Goal: Task Accomplishment & Management: Use online tool/utility

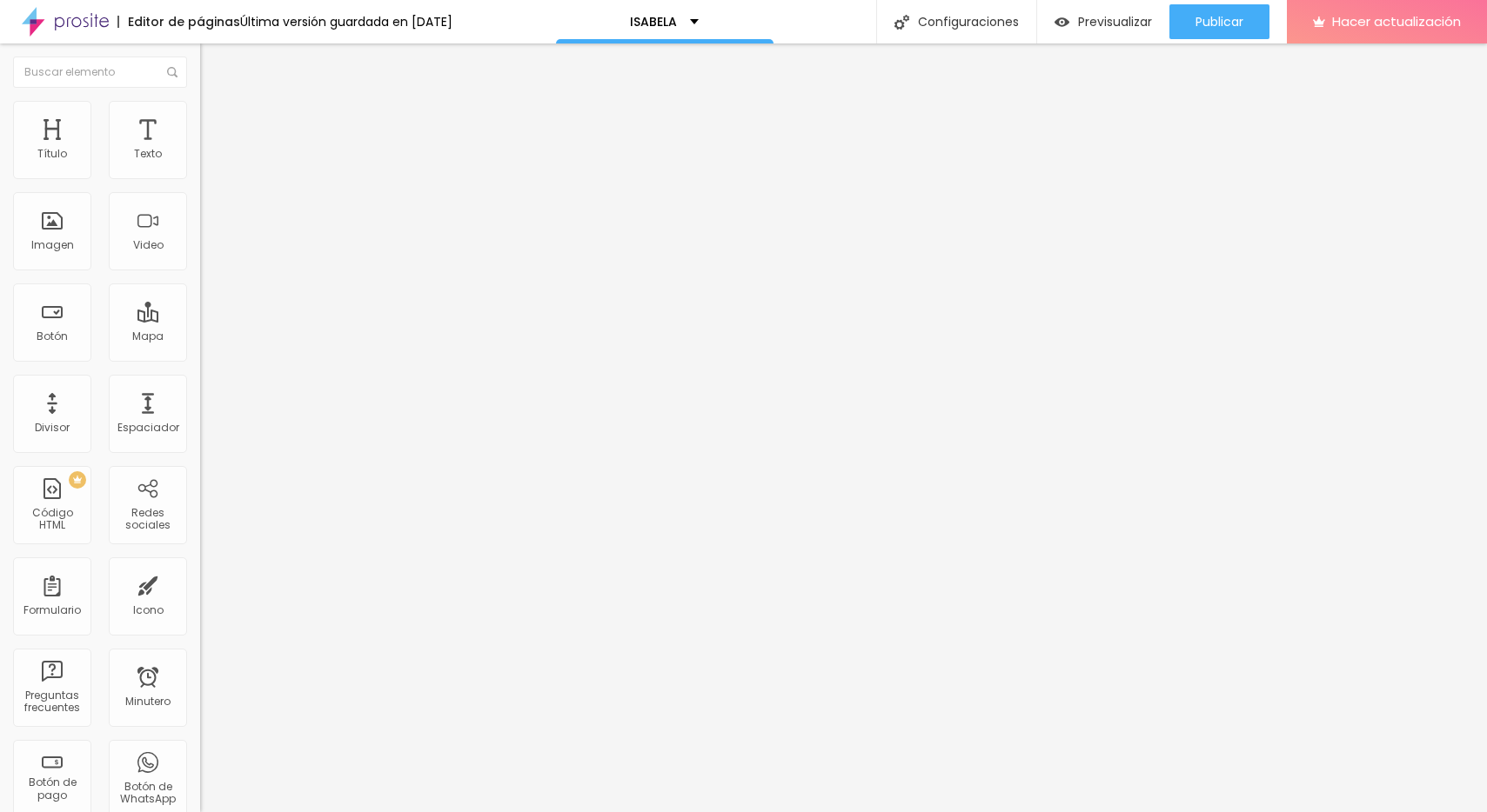
click at [200, 175] on img at bounding box center [205, 180] width 11 height 11
click at [200, 175] on div "INVITACIÓN AÑOS XV" at bounding box center [300, 161] width 200 height 30
click at [124, 812] on font "CONFIRMACIÓN GUADA" at bounding box center [63, 824] width 119 height 15
click at [200, 175] on img at bounding box center [205, 180] width 11 height 11
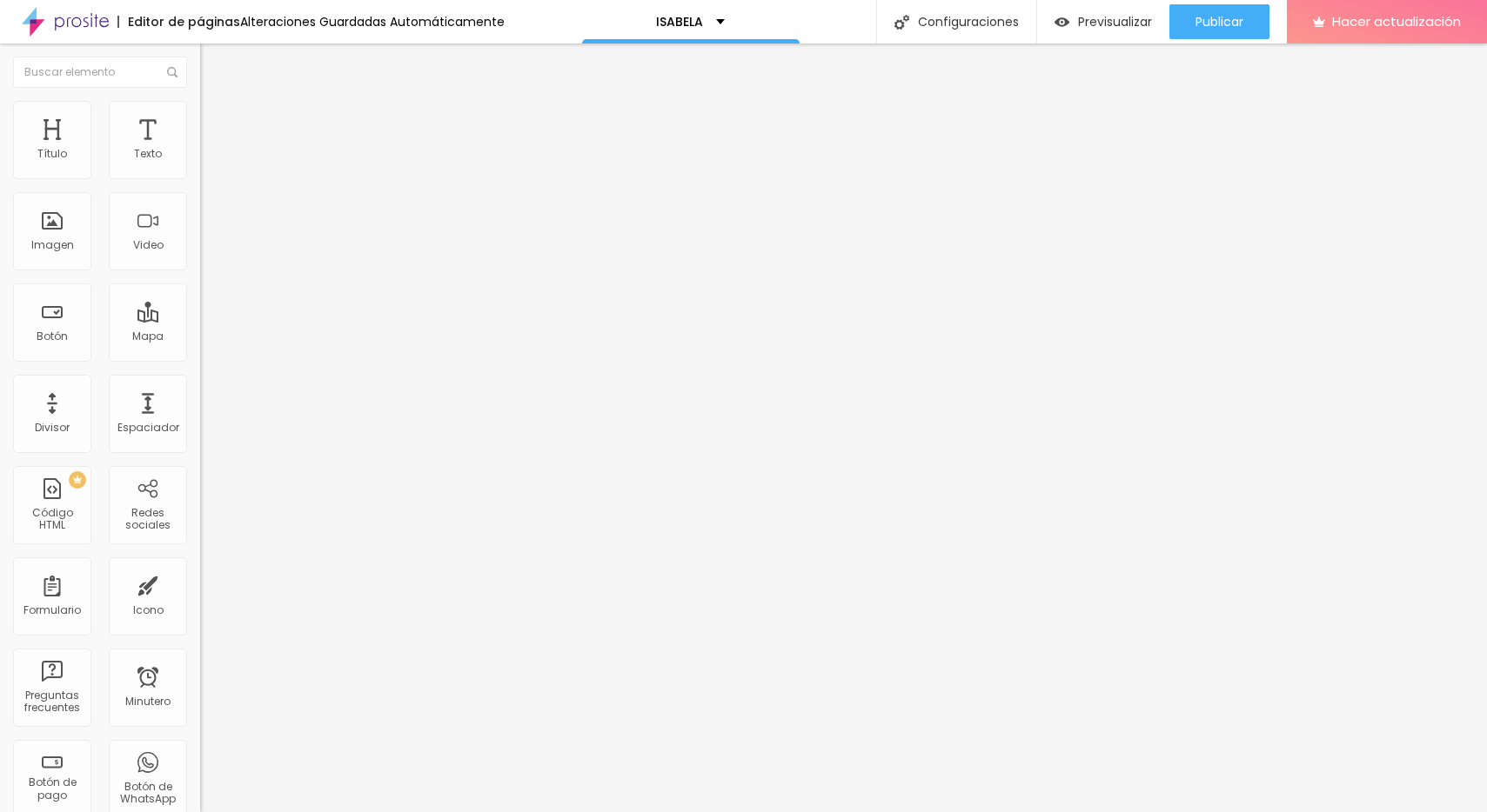
type input "CONFIRMACION ISABELLA"
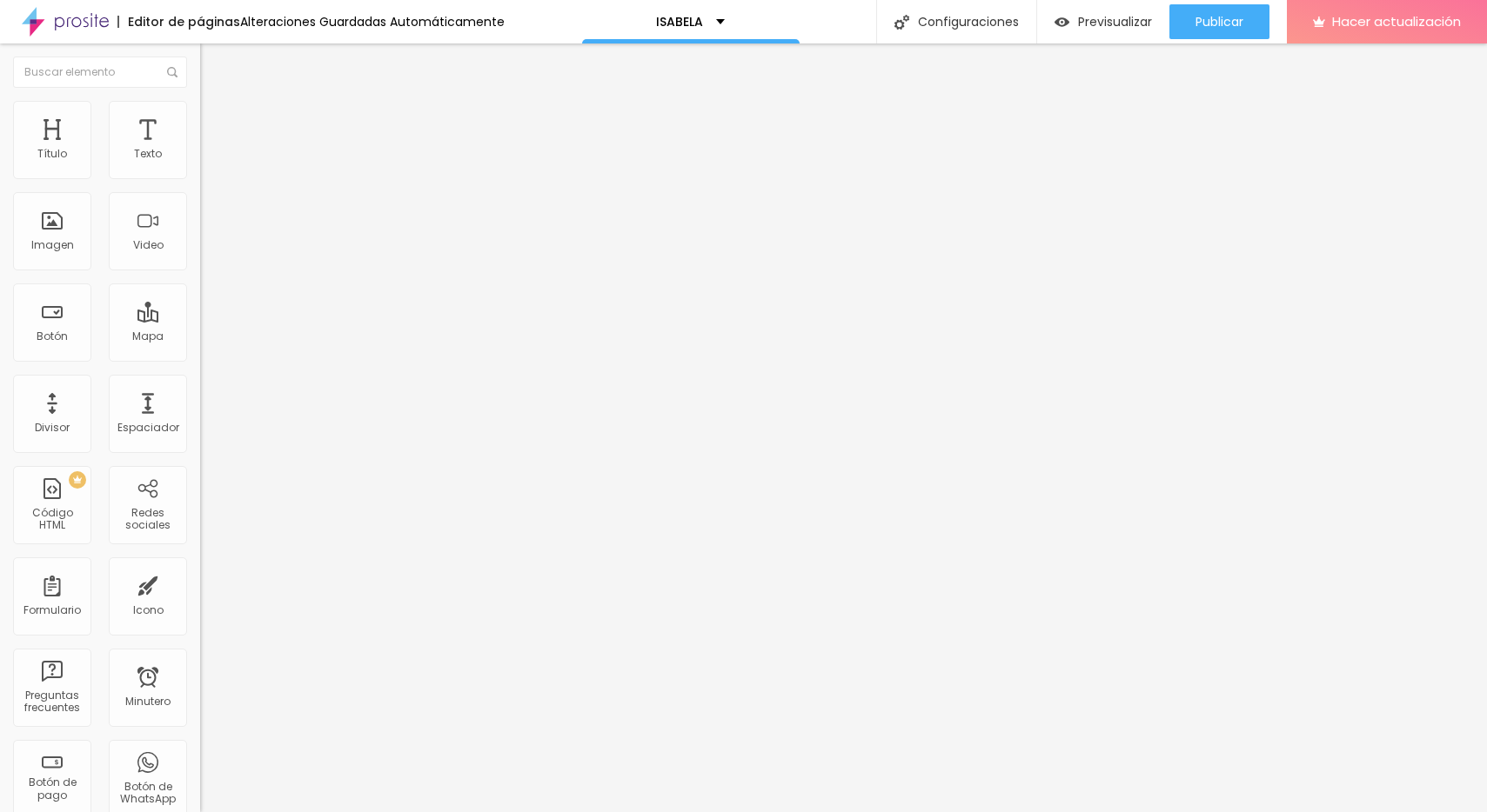
type input "O"
type input "ASISTIRE"
type input "O"
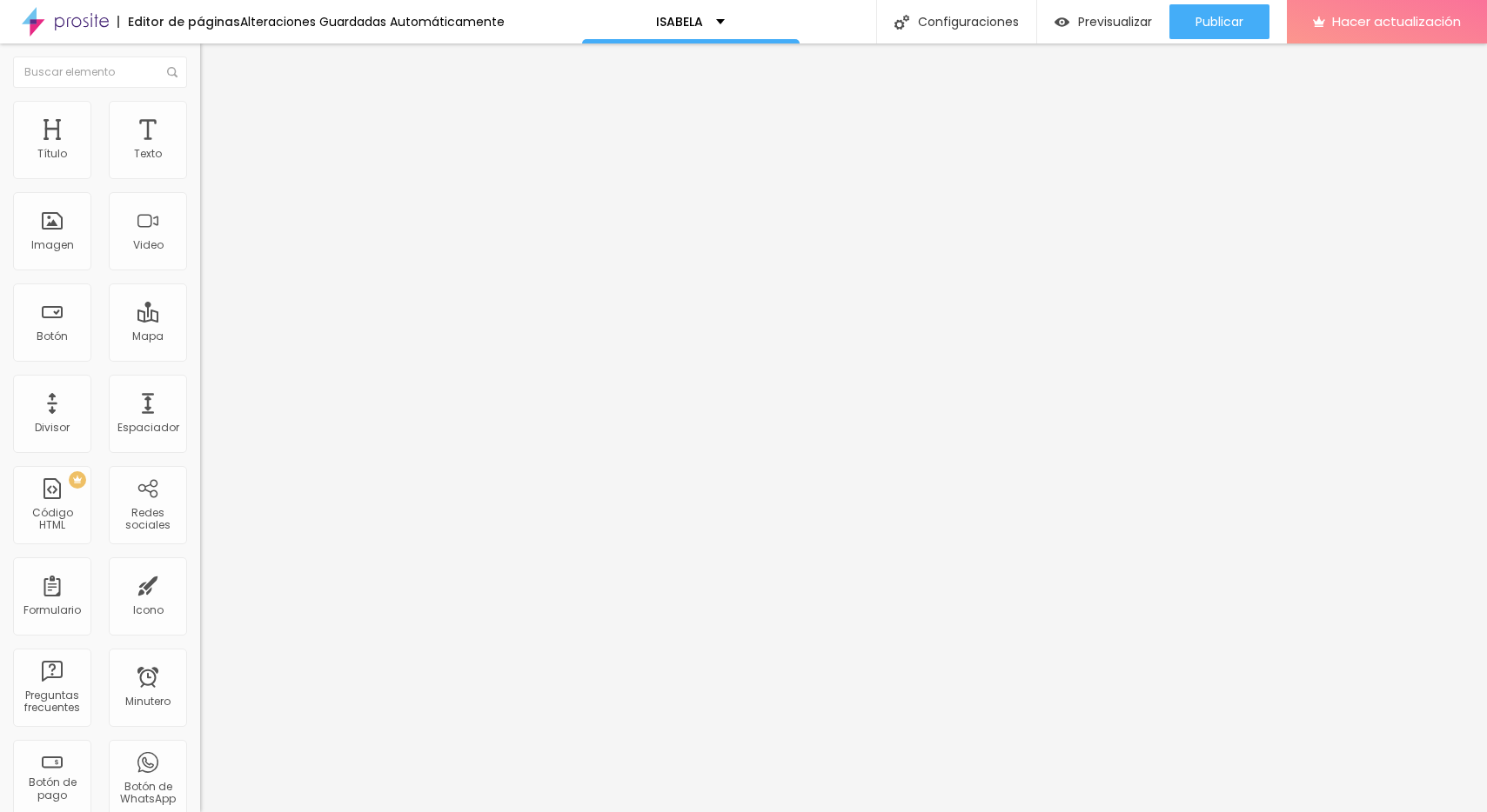
type input "NO PODRE ASISTIR"
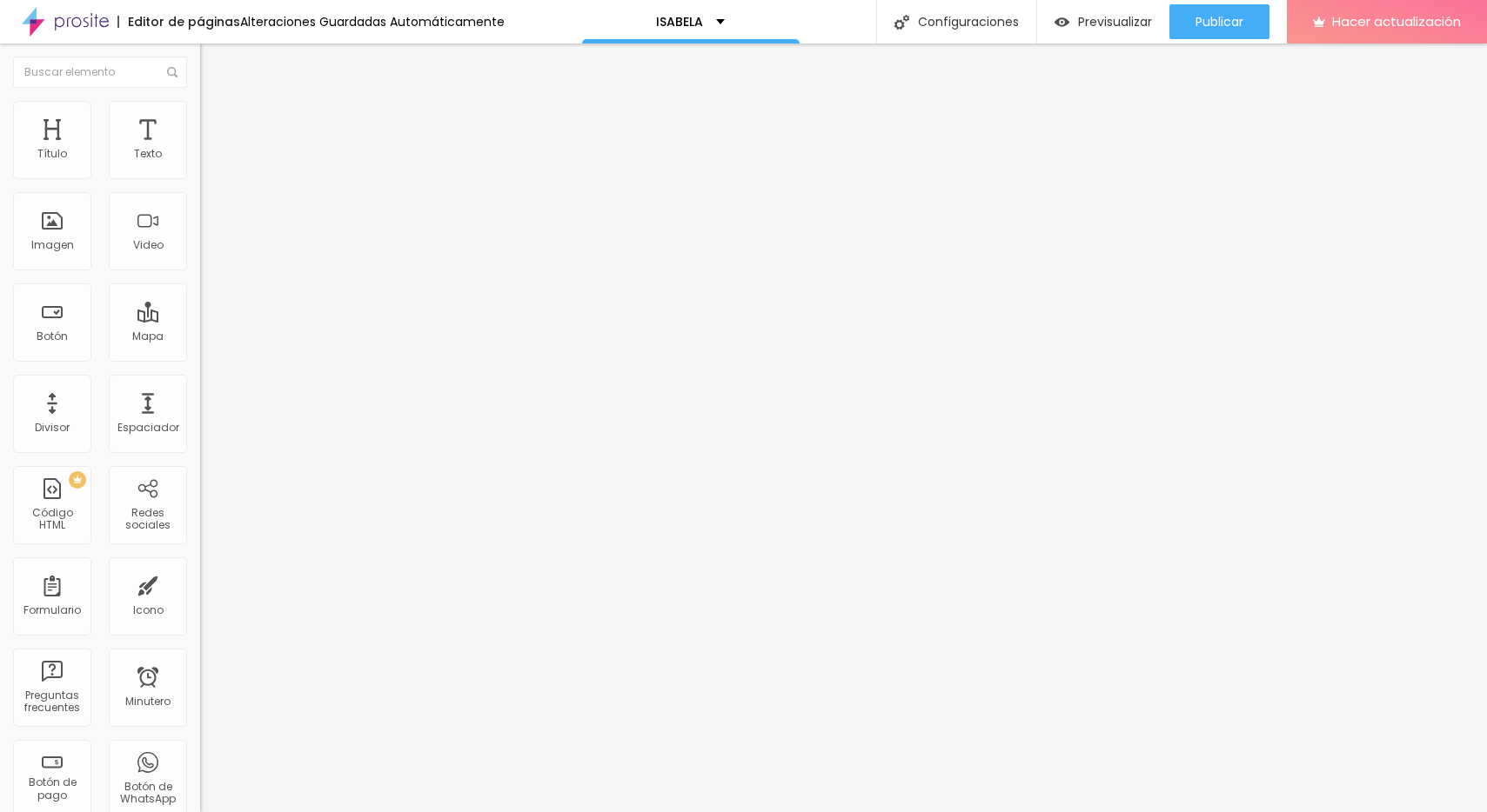
click at [200, 168] on div "Formulario CONFIRMACIÓN ISABELLA" at bounding box center [300, 161] width 200 height 52
click at [200, 175] on span at bounding box center [205, 182] width 11 height 15
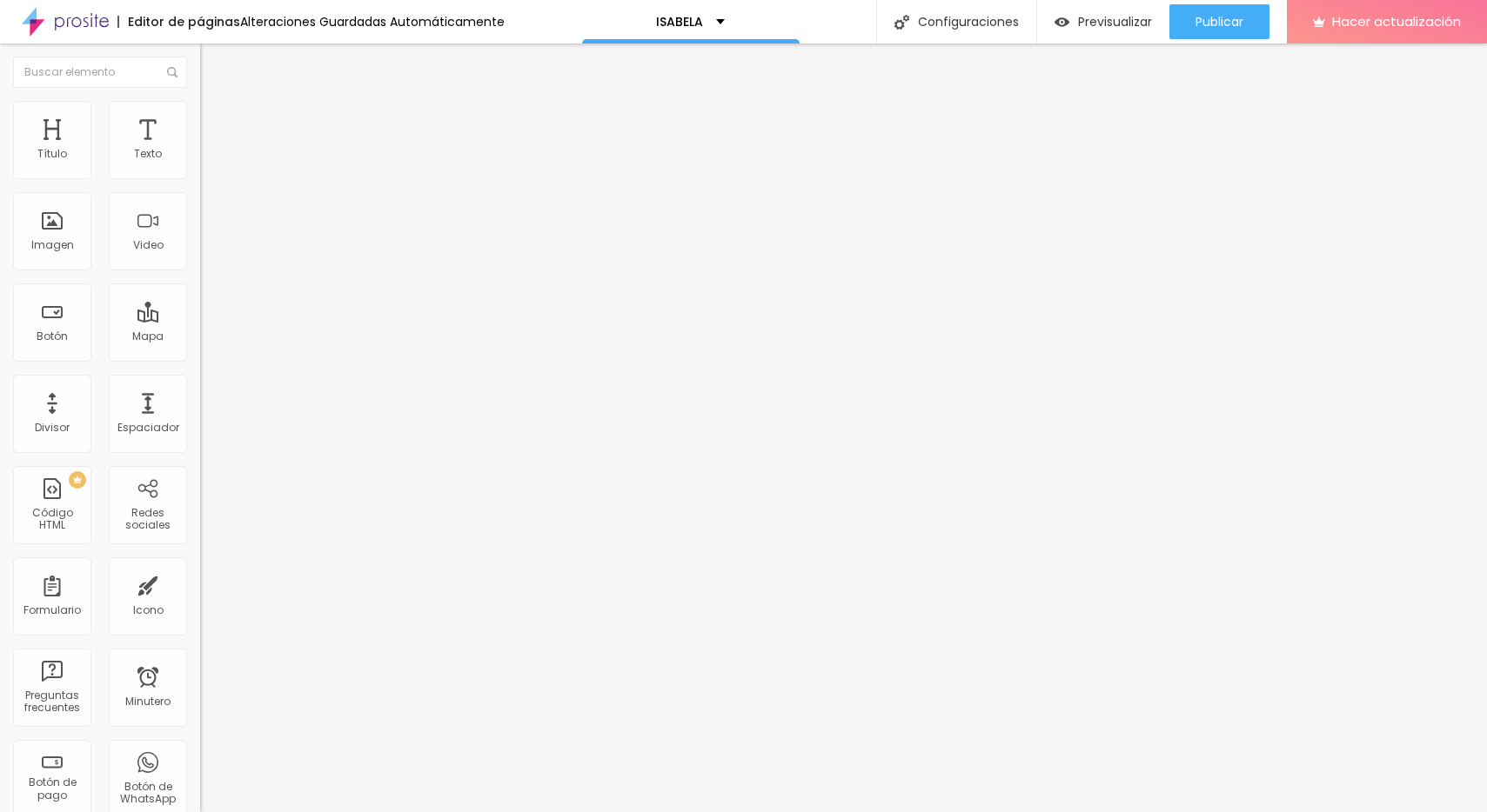
type input "ASistire"
type input "O"
type input "No podre asistir"
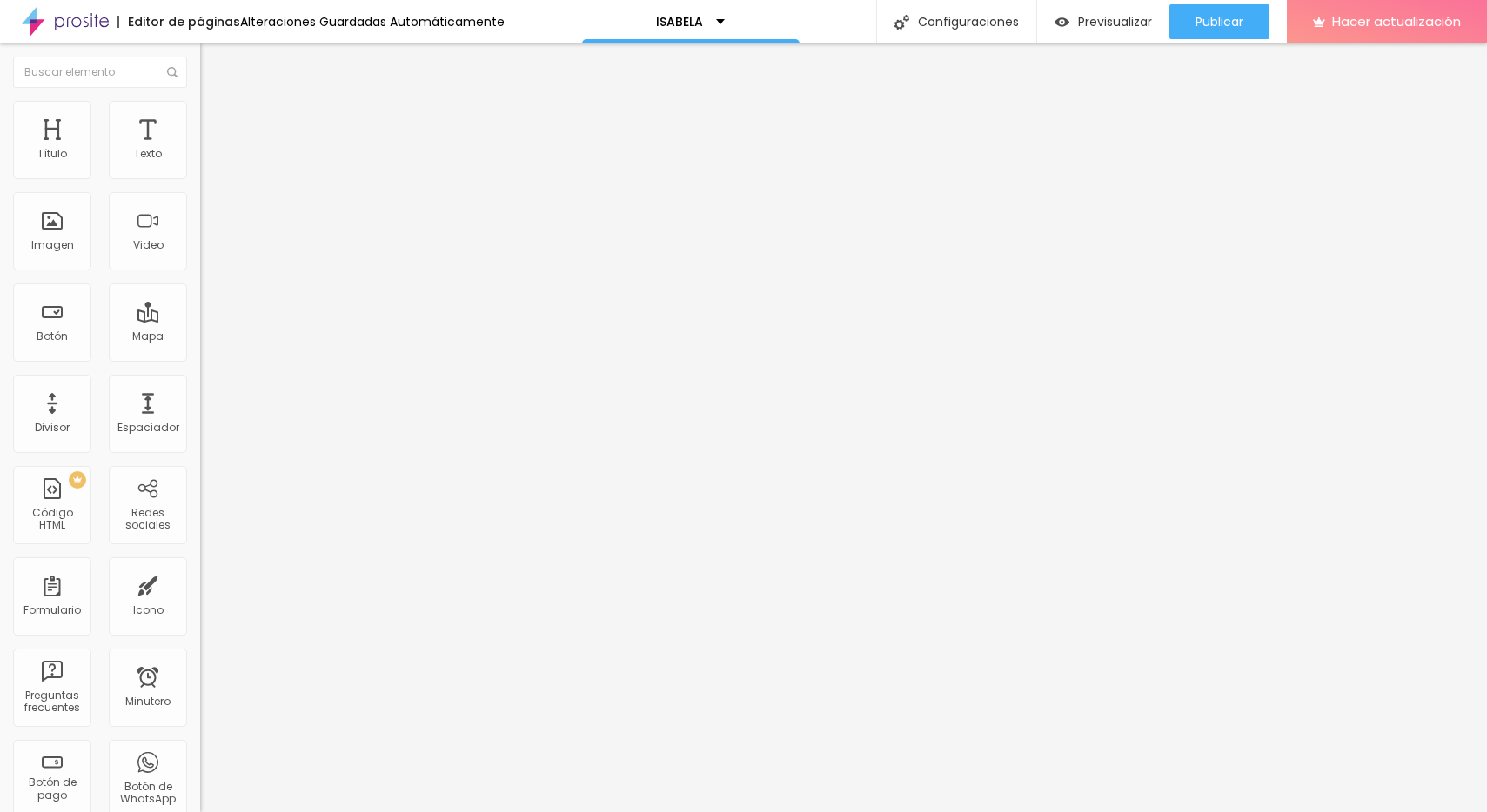
click at [200, 175] on img at bounding box center [205, 180] width 11 height 11
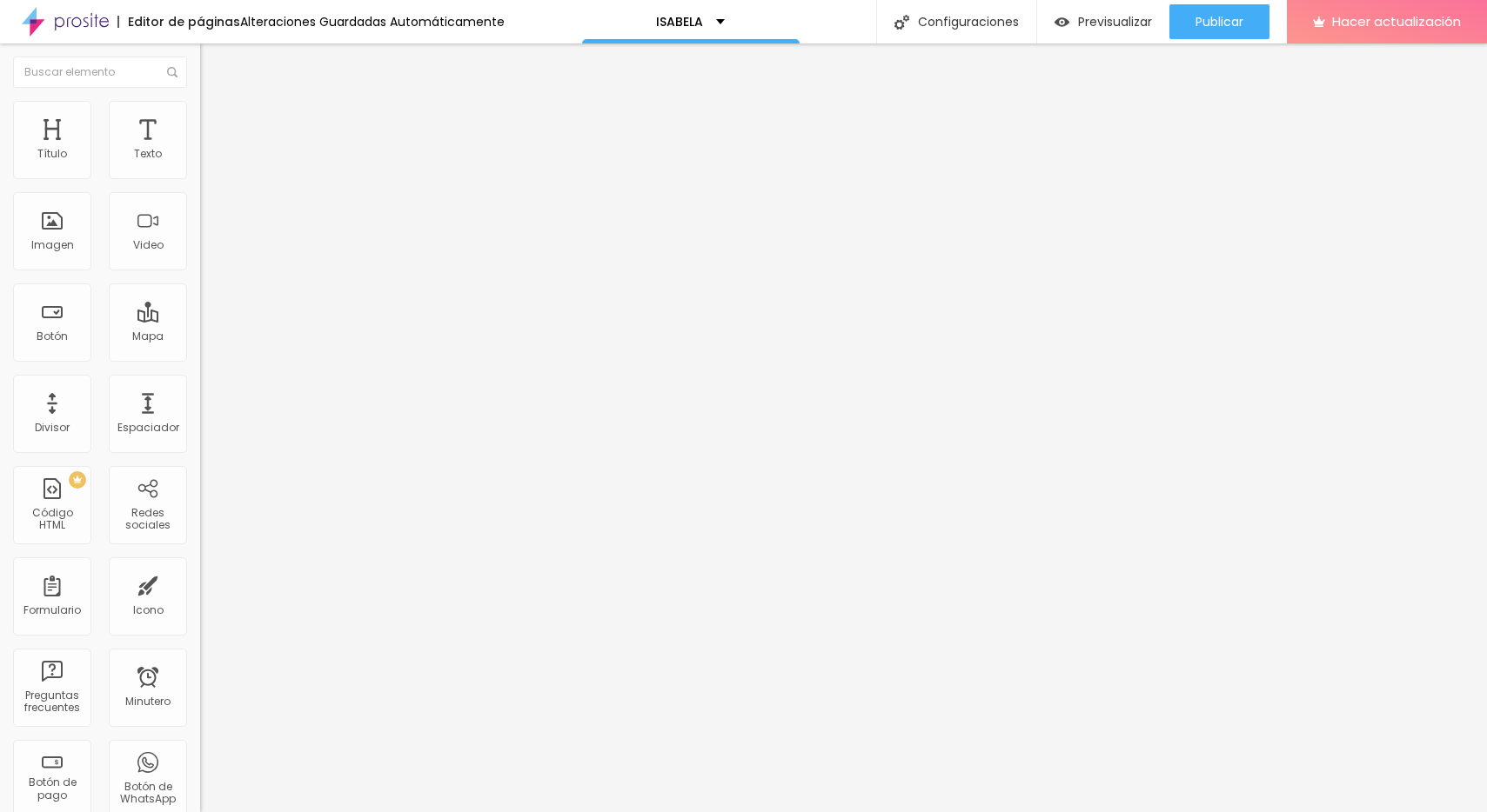
type input "ASISTIRE"
type input "N"
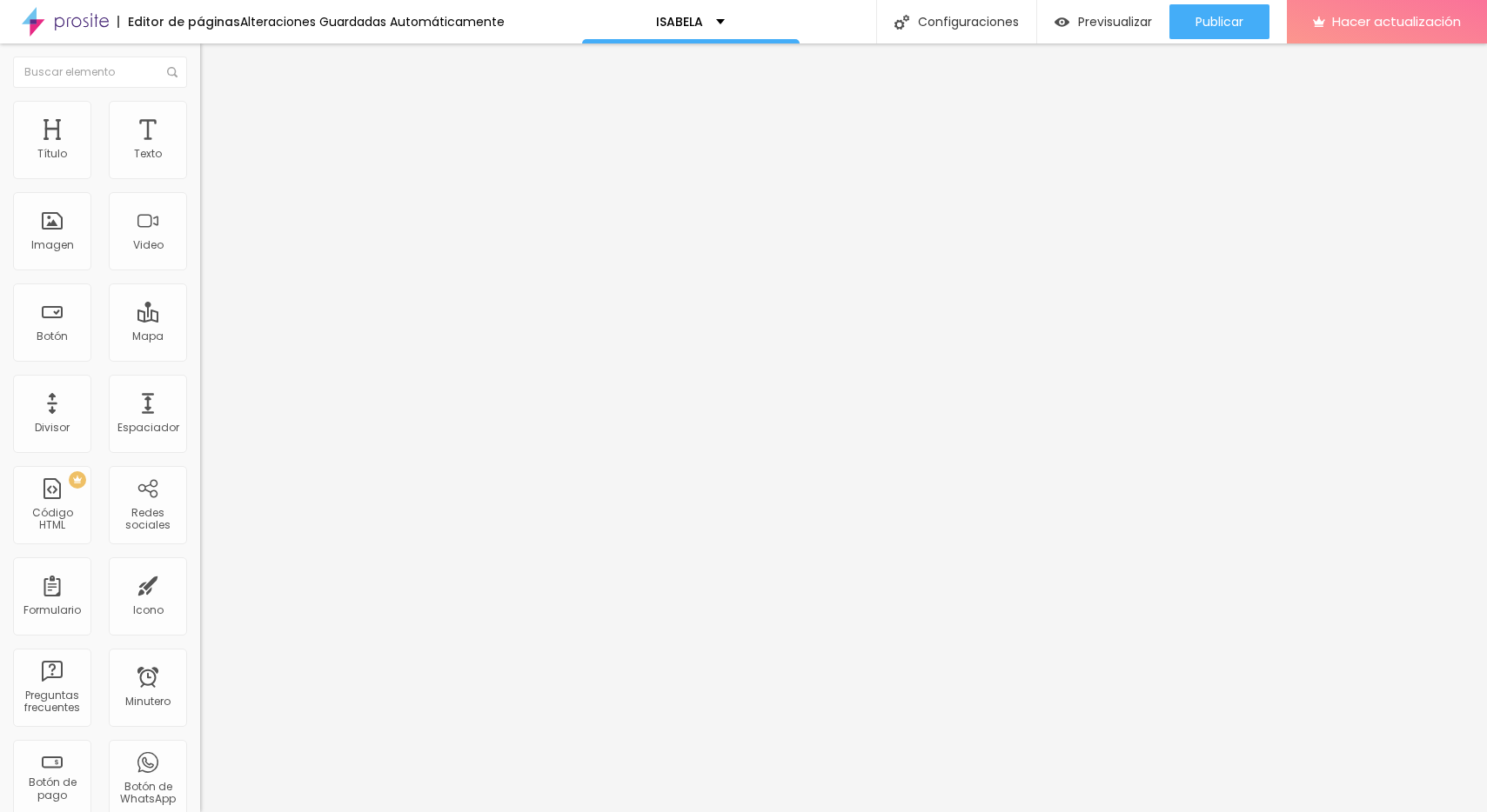
scroll to position [143, 0]
type input "NO PODRE ASISTIR"
click at [200, 175] on img at bounding box center [205, 180] width 11 height 11
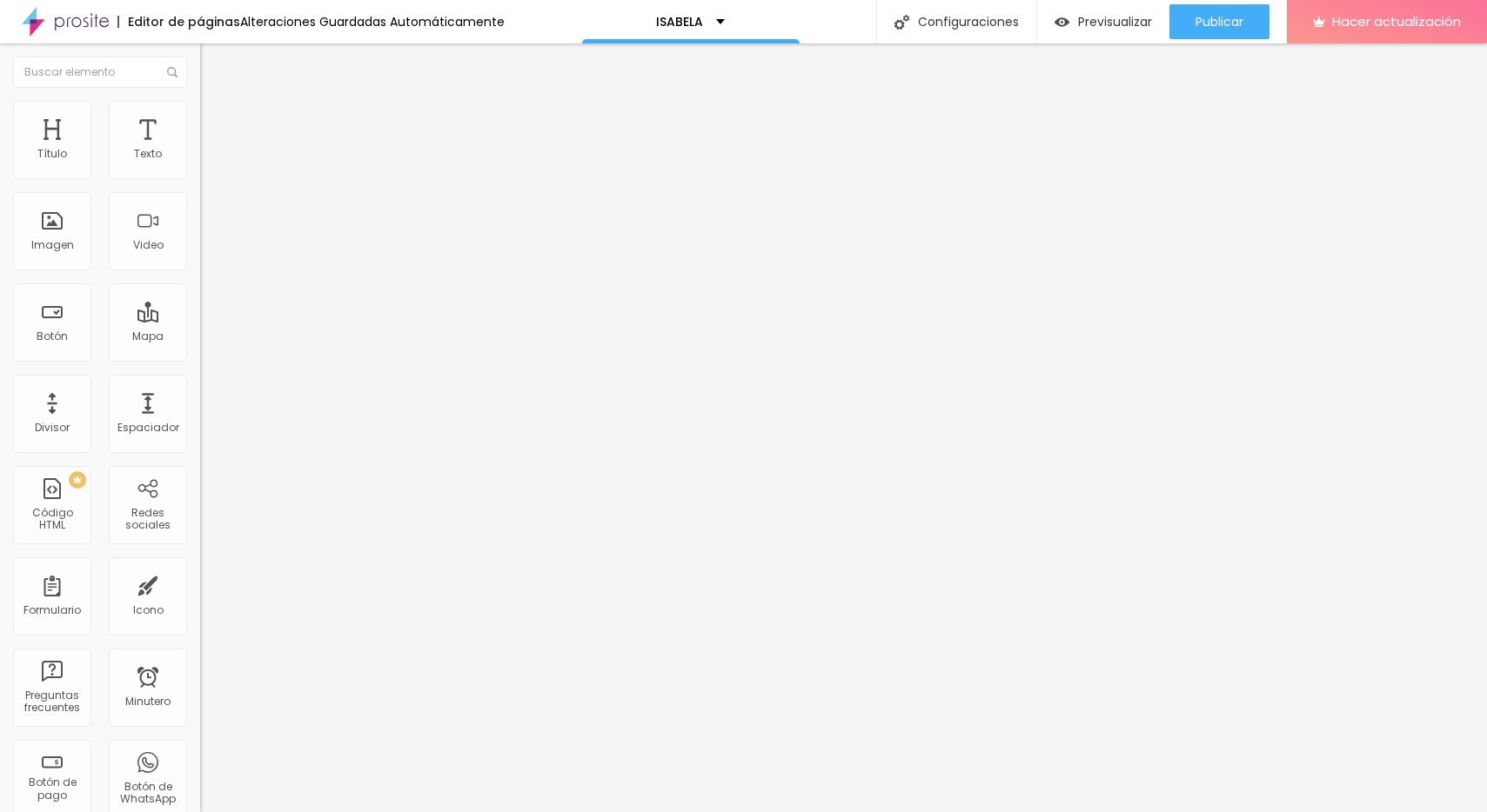
scroll to position [153, 0]
type input "https://wa.me/5491158080868?text=Hola%20ISA,%20te%20confirmo%20mi%20asistencia%…"
type input "UMAVERA01@GMAIL.COM"
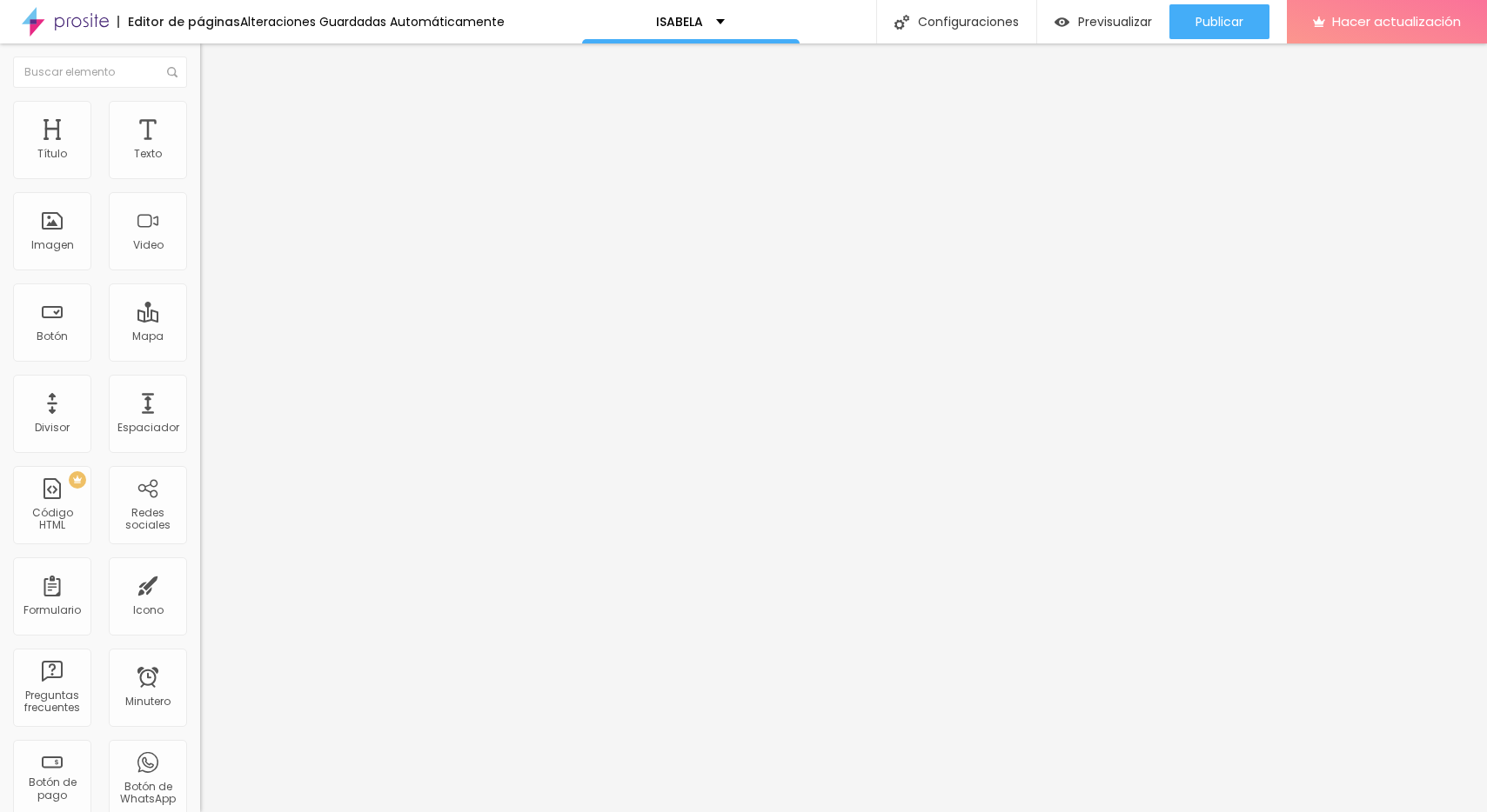
click at [216, 120] on font "Avanzado" at bounding box center [244, 112] width 55 height 15
click at [216, 103] on font "Estilo" at bounding box center [229, 95] width 27 height 15
click at [200, 257] on button "button" at bounding box center [212, 249] width 25 height 18
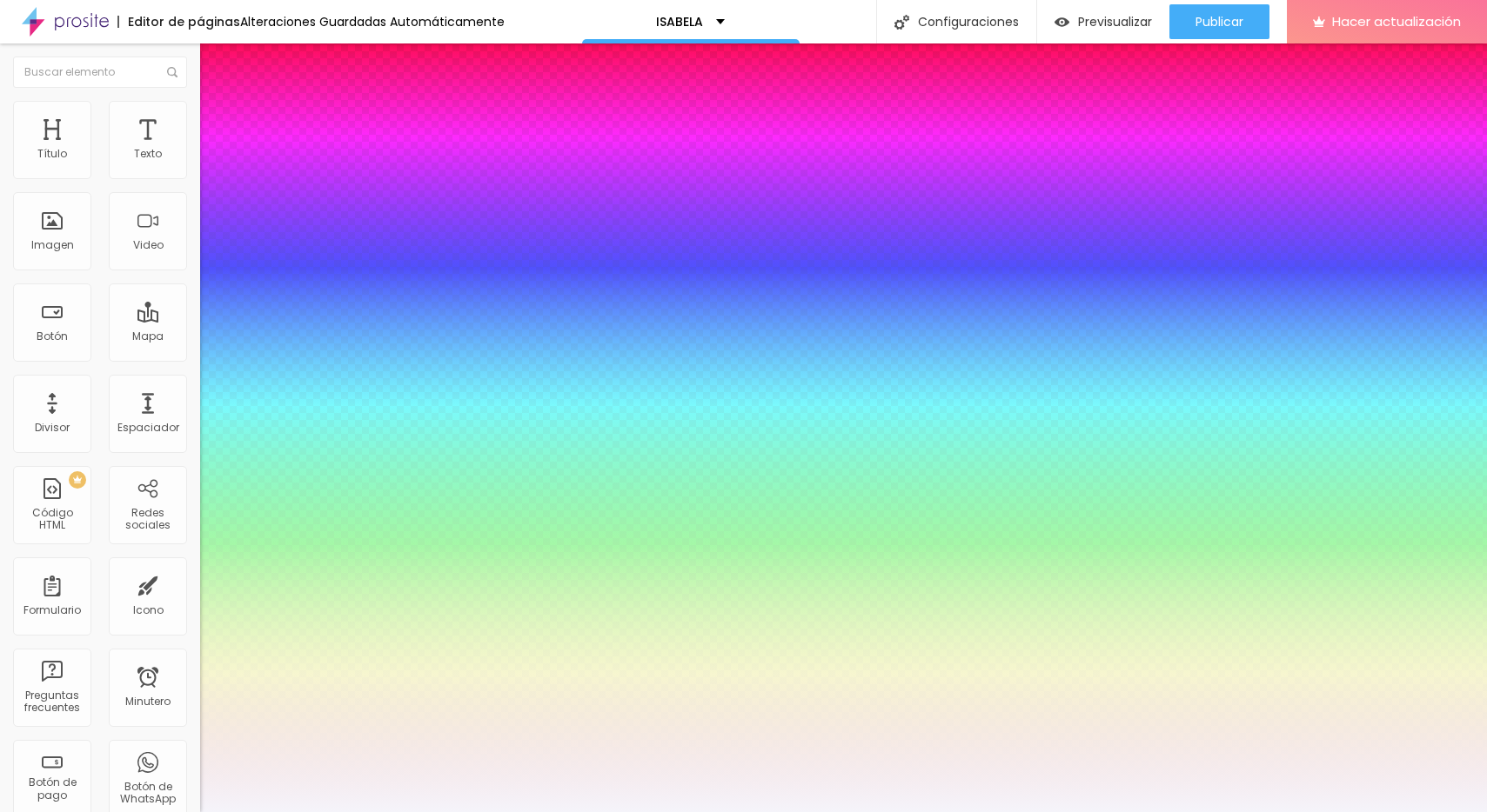
type input "1"
type input "67"
type input "1"
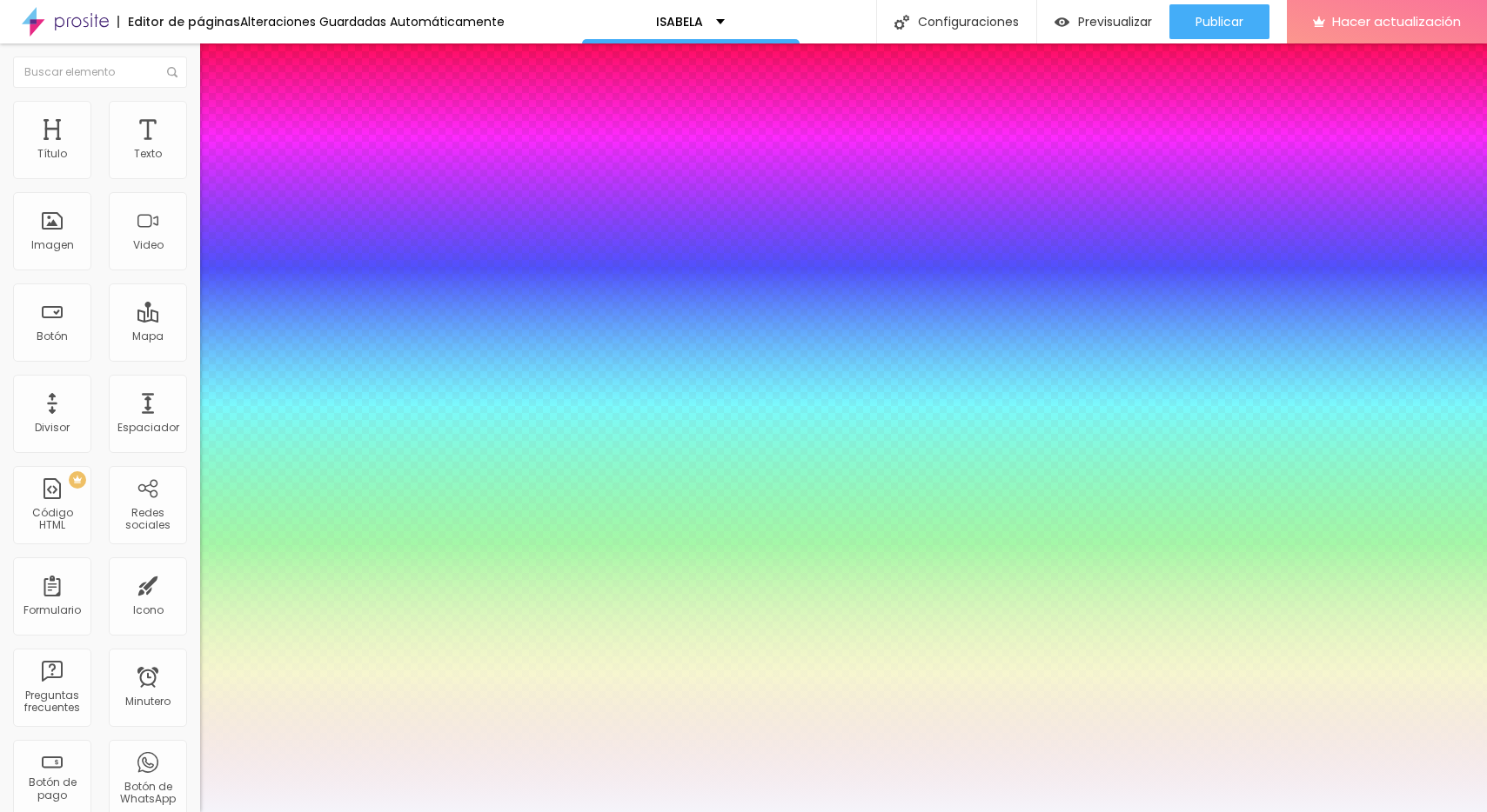
type input "71"
type input "1"
type input "72"
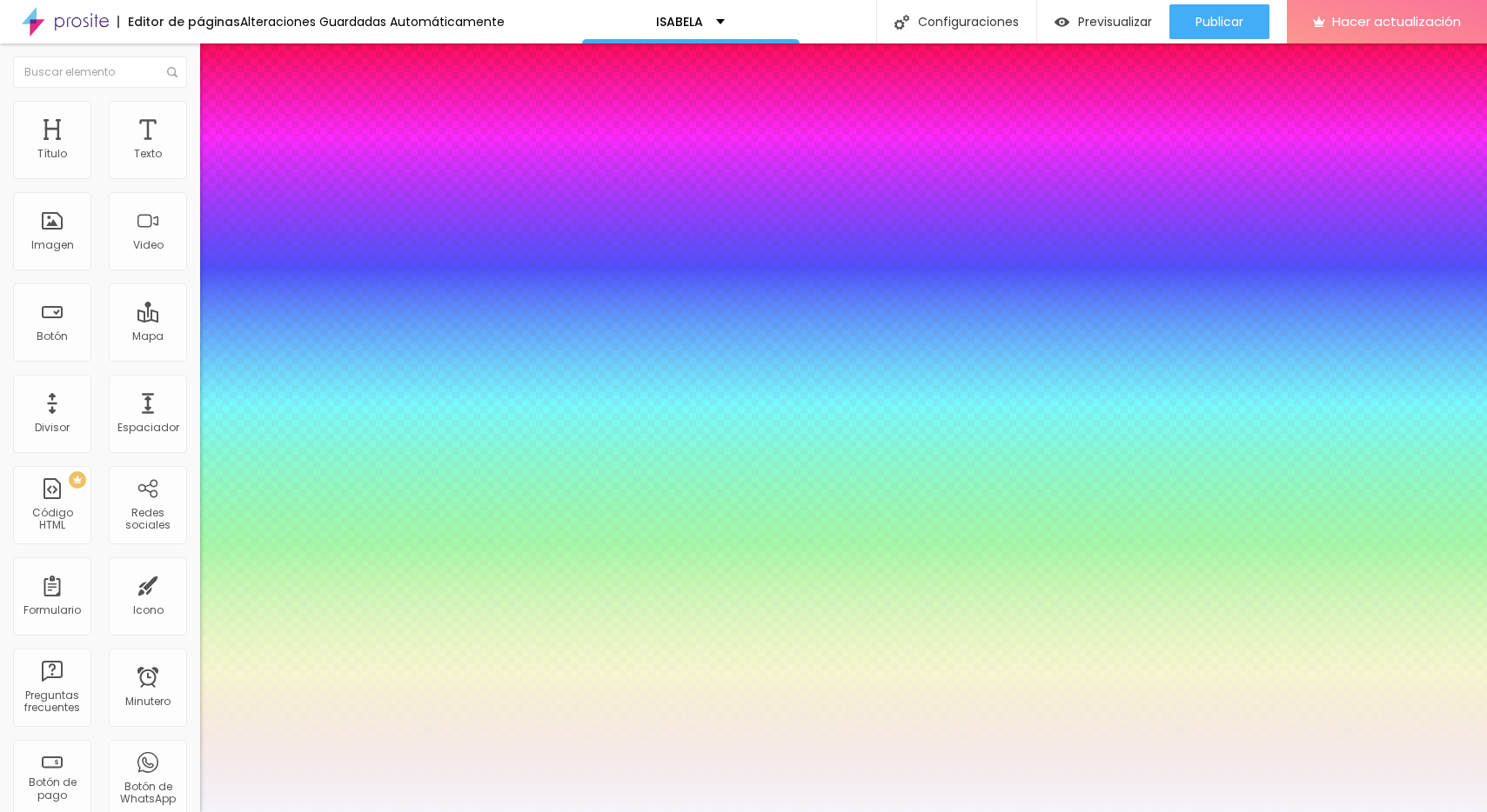
type input "1"
type input "73"
type input "1"
type input "75"
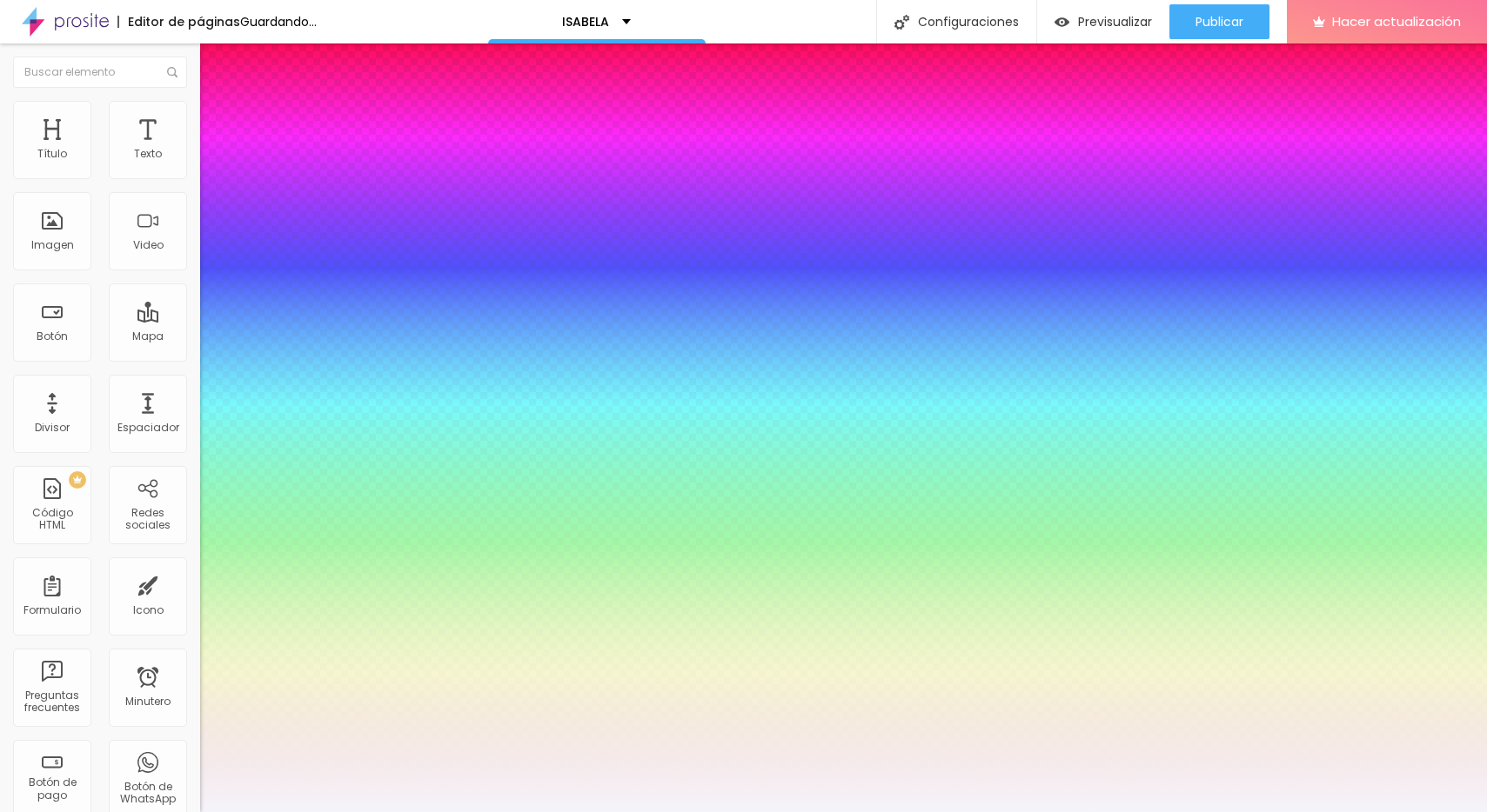
type input "75"
type input "1"
drag, startPoint x: 302, startPoint y: 492, endPoint x: 315, endPoint y: 492, distance: 13.0
type input "75"
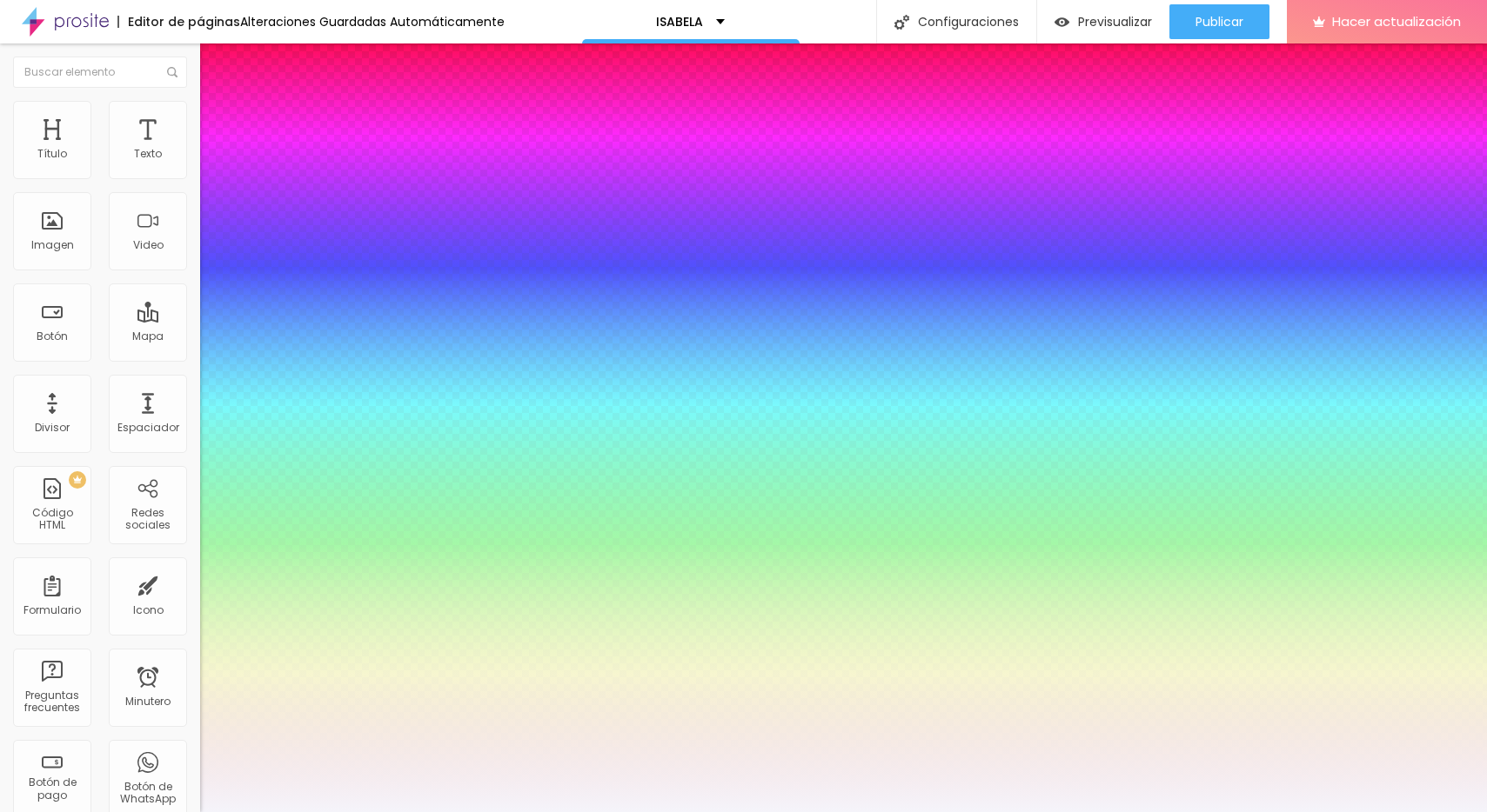
type input "1"
type input "1.8"
type input "1"
type input "1.9"
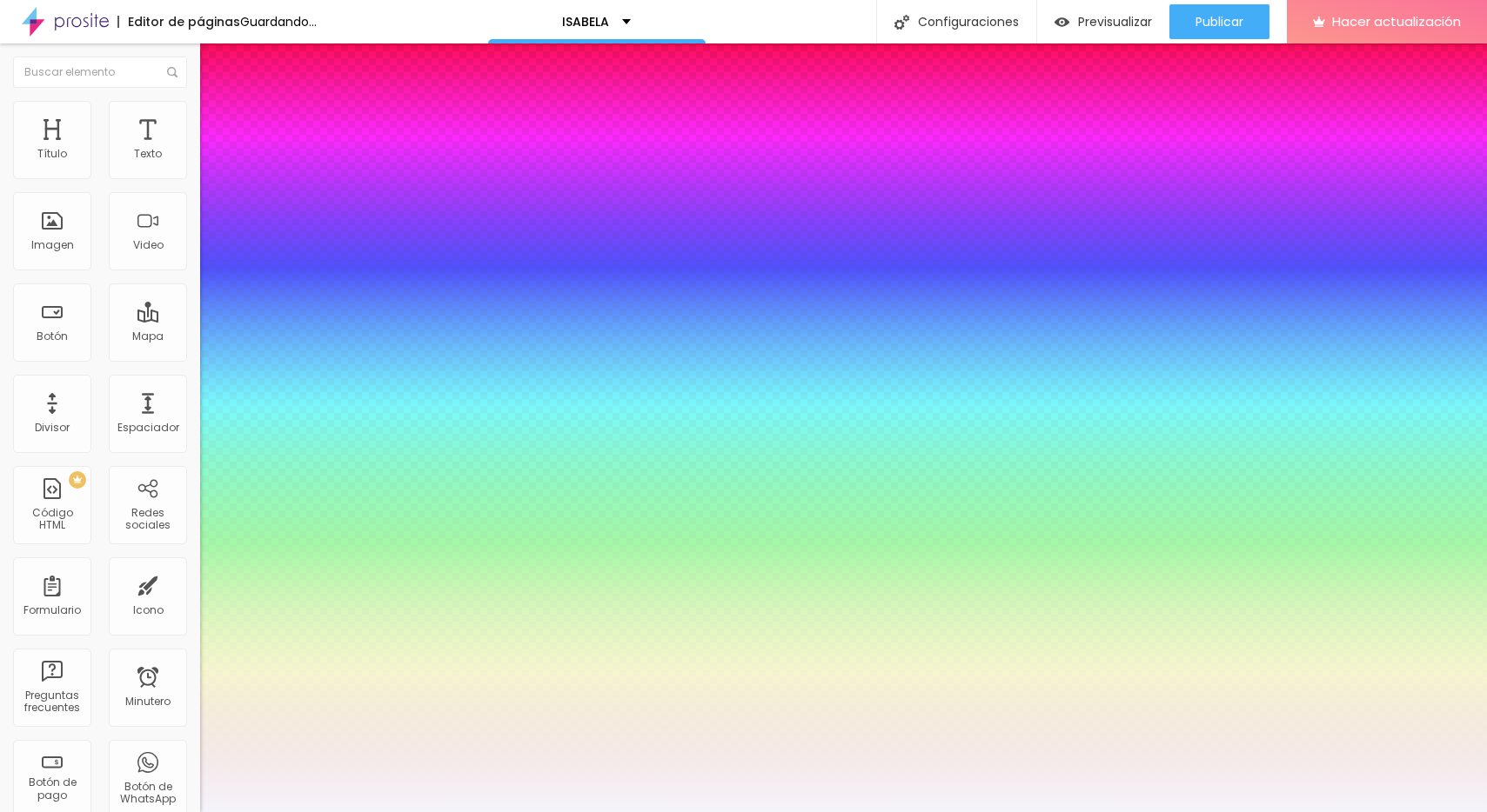
type input "1.9"
type input "1"
type input "2"
type input "1"
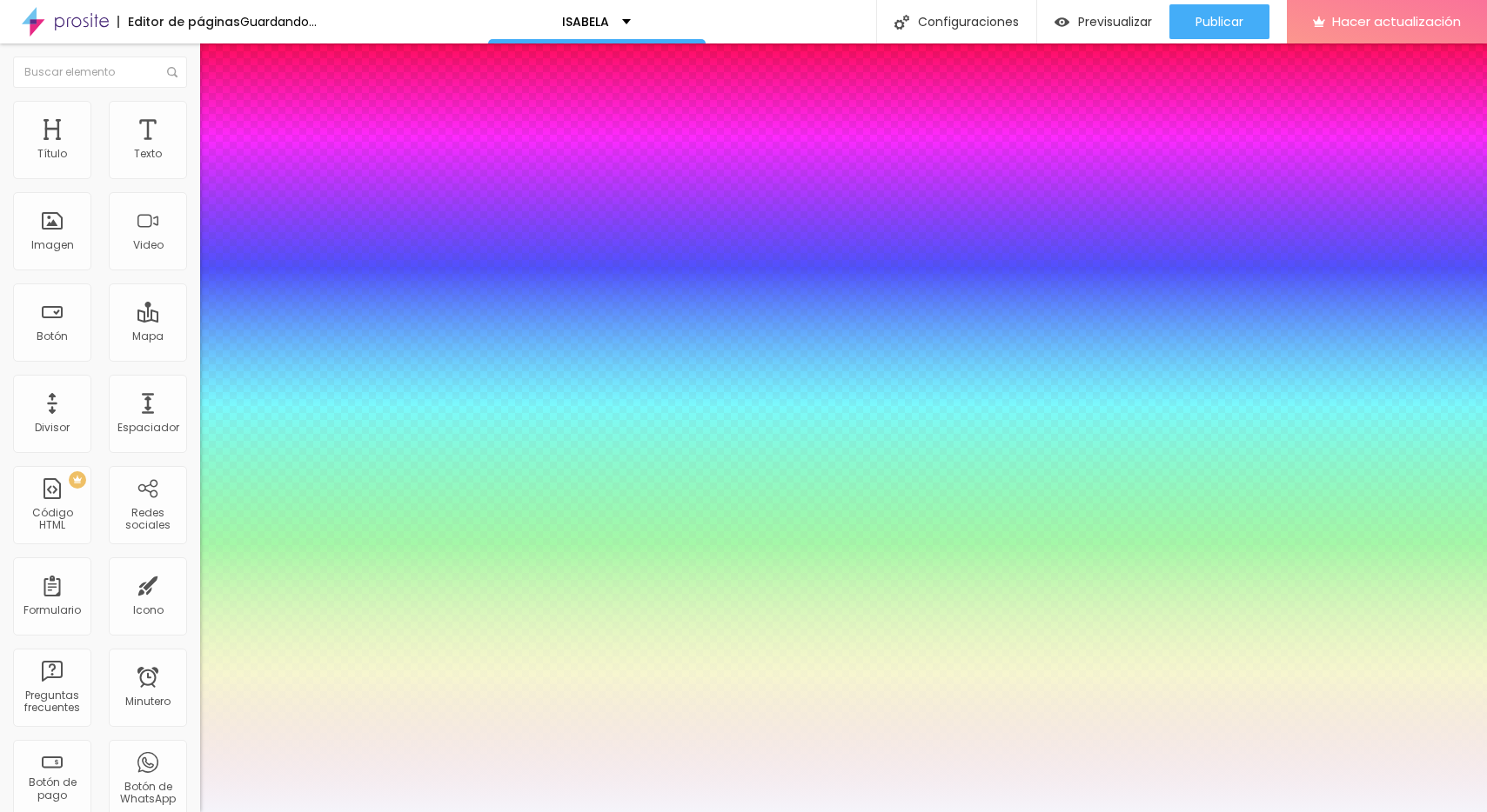
type input "2.1"
type input "1"
type input "2.2"
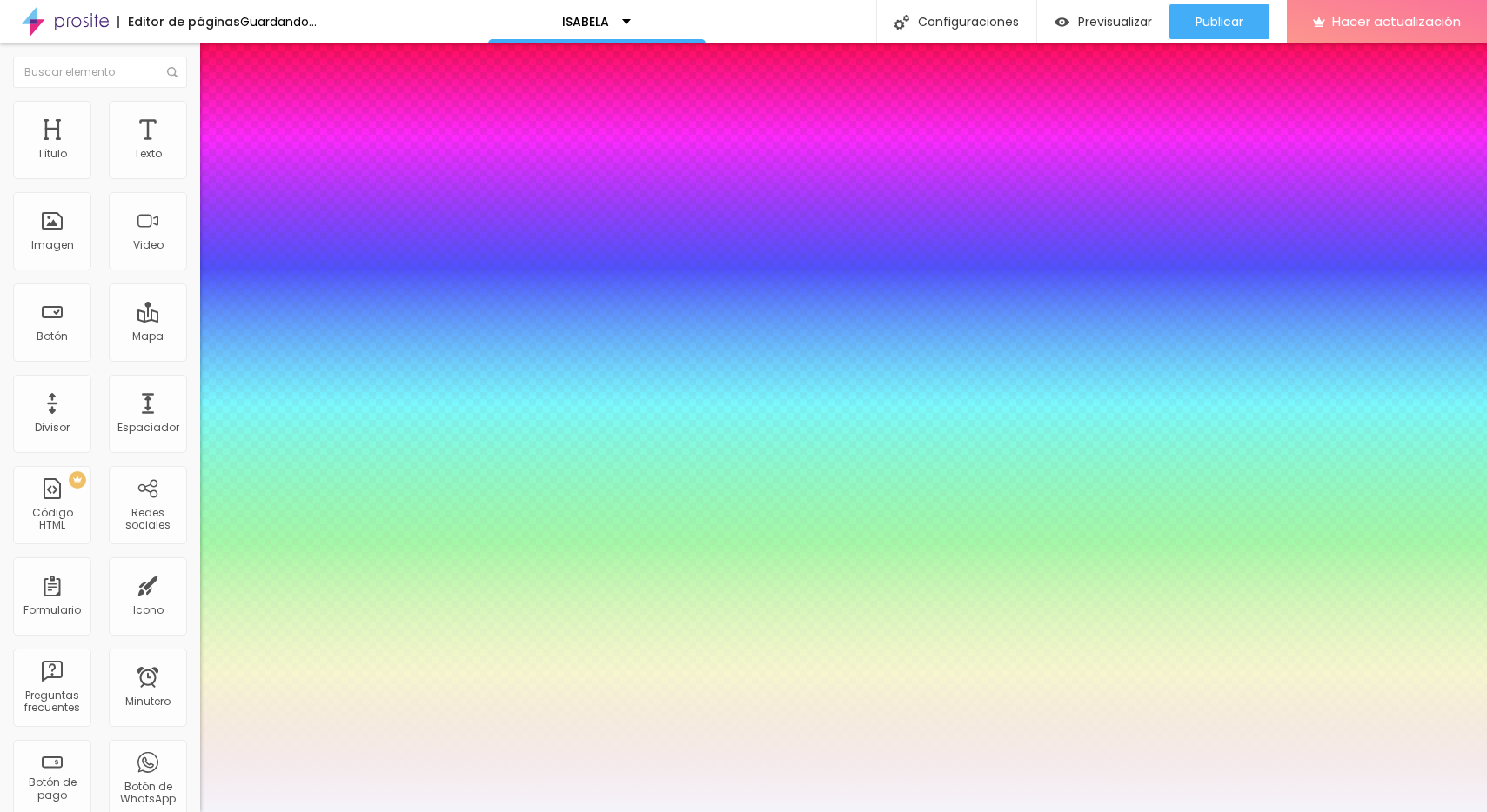
type input "1"
type input "2.3"
type input "1"
type input "2.4"
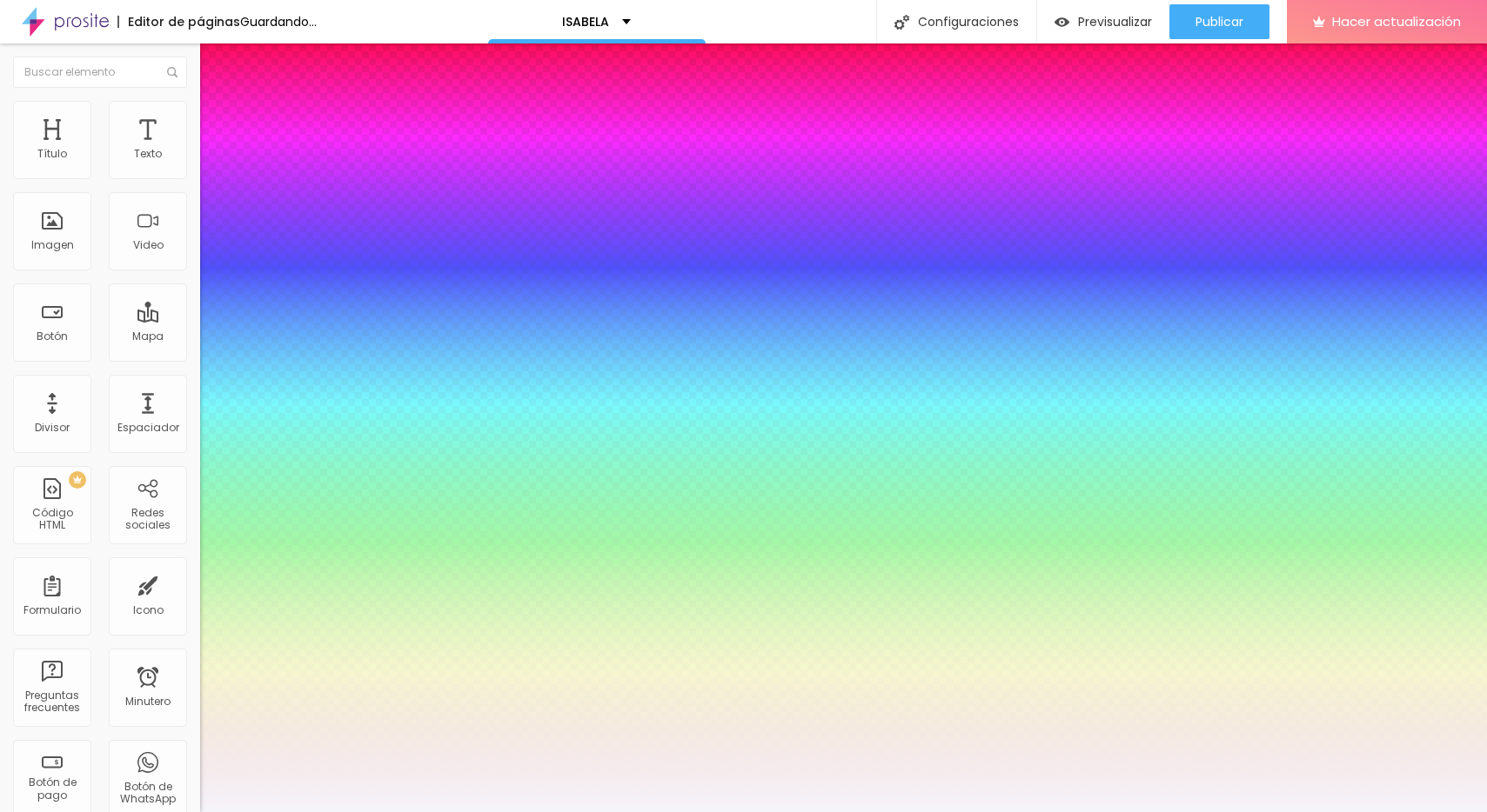
type input "2.4"
type input "1"
type input "2.5"
type input "1"
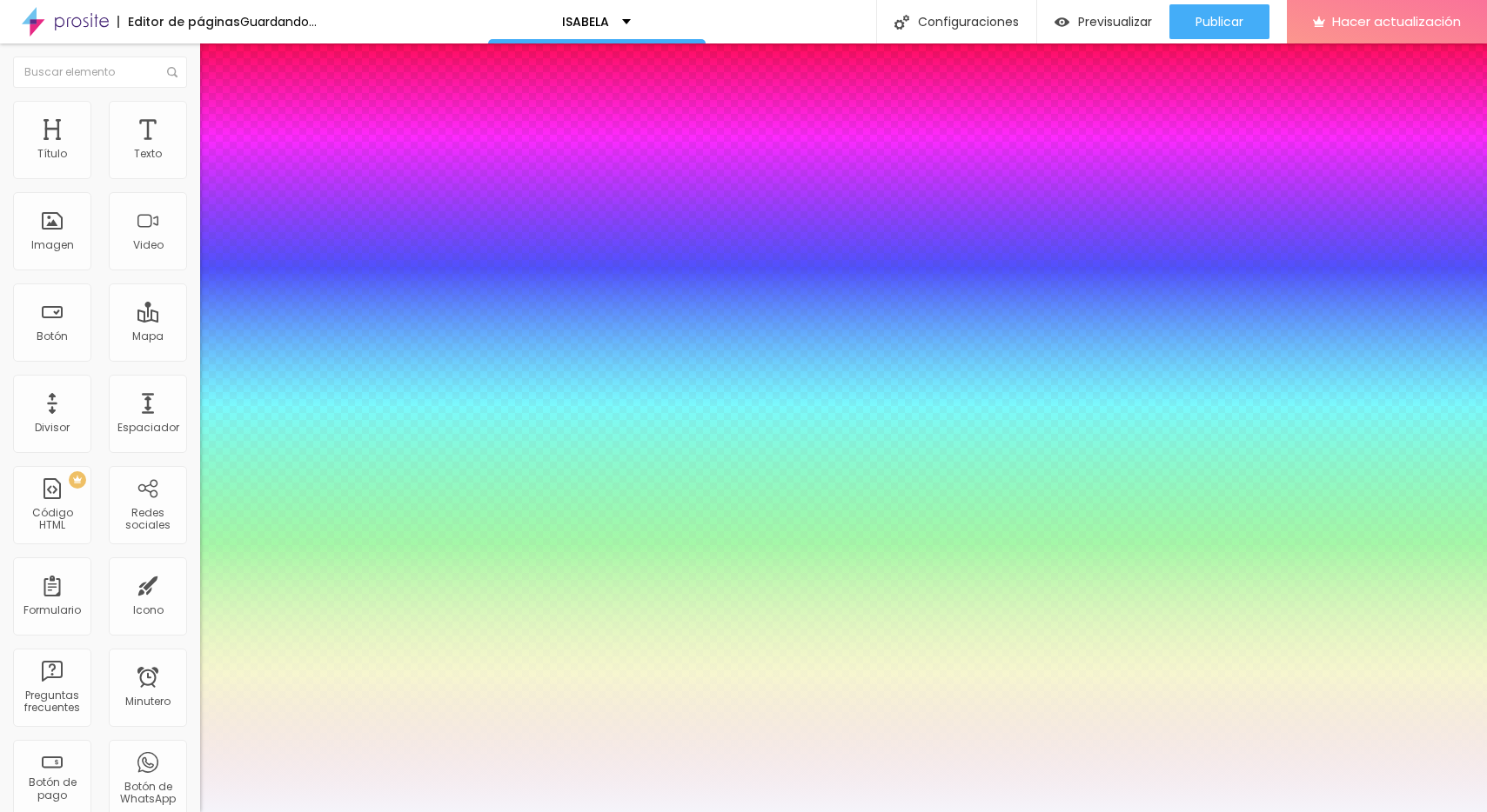
type input "2.6"
type input "1"
type input "2.7"
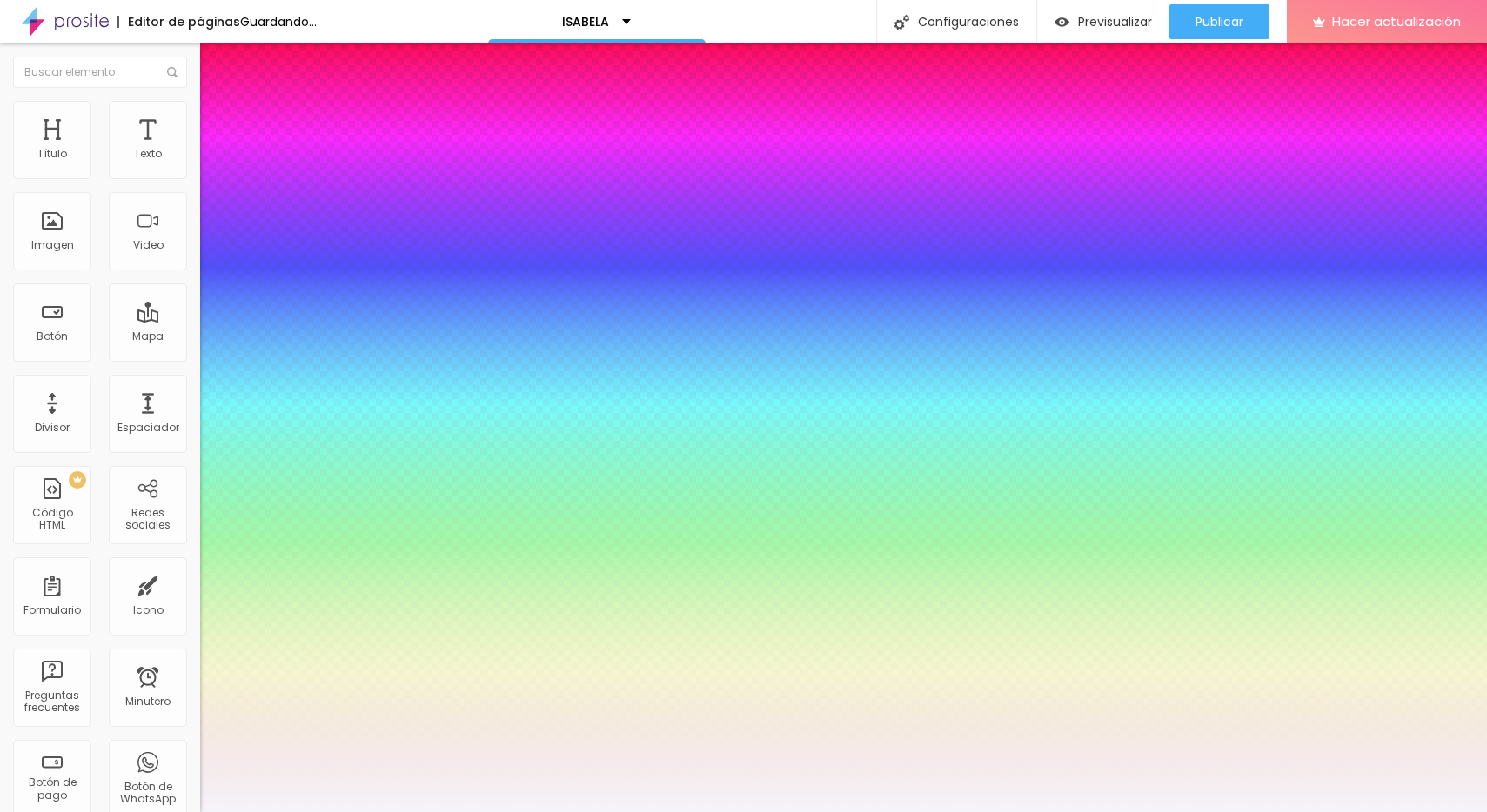
type input "1"
type input "2.8"
type input "1"
type input "2.9"
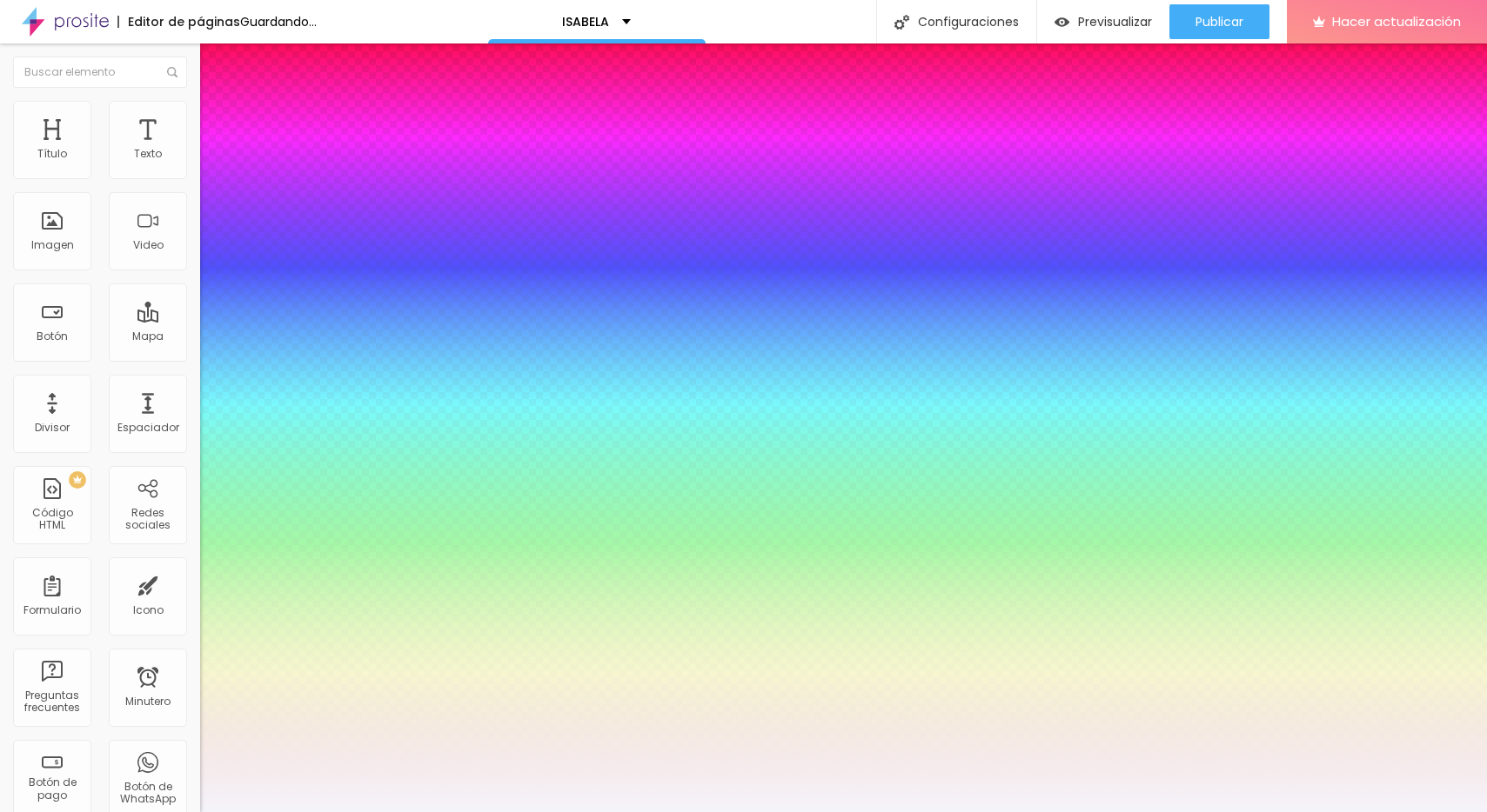
type input "2.9"
type input "1"
type input "3"
type input "1"
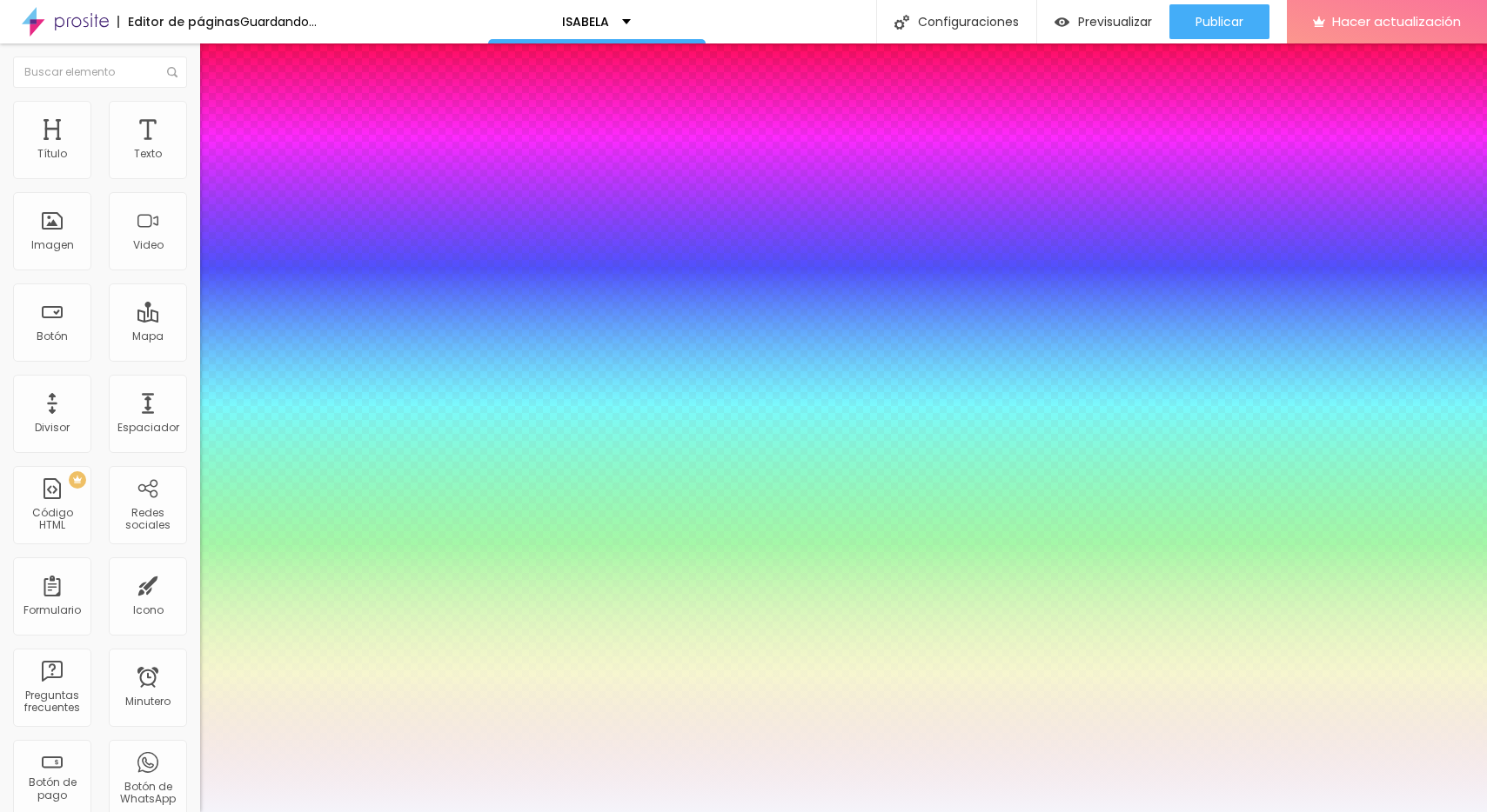
type input "3.1"
type input "1"
type input "3.3"
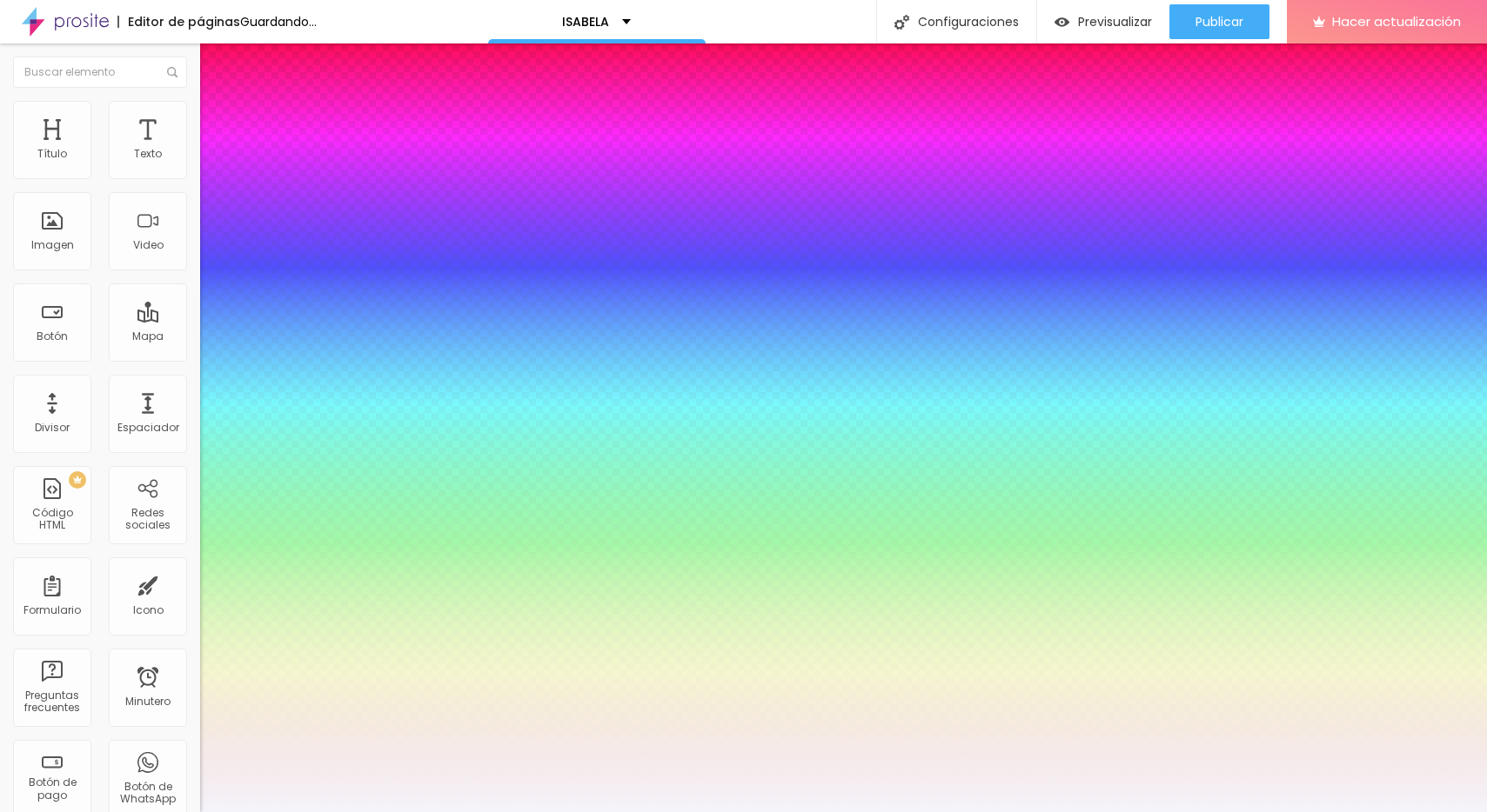
type input "1"
type input "3.5"
type input "1"
type input "3.7"
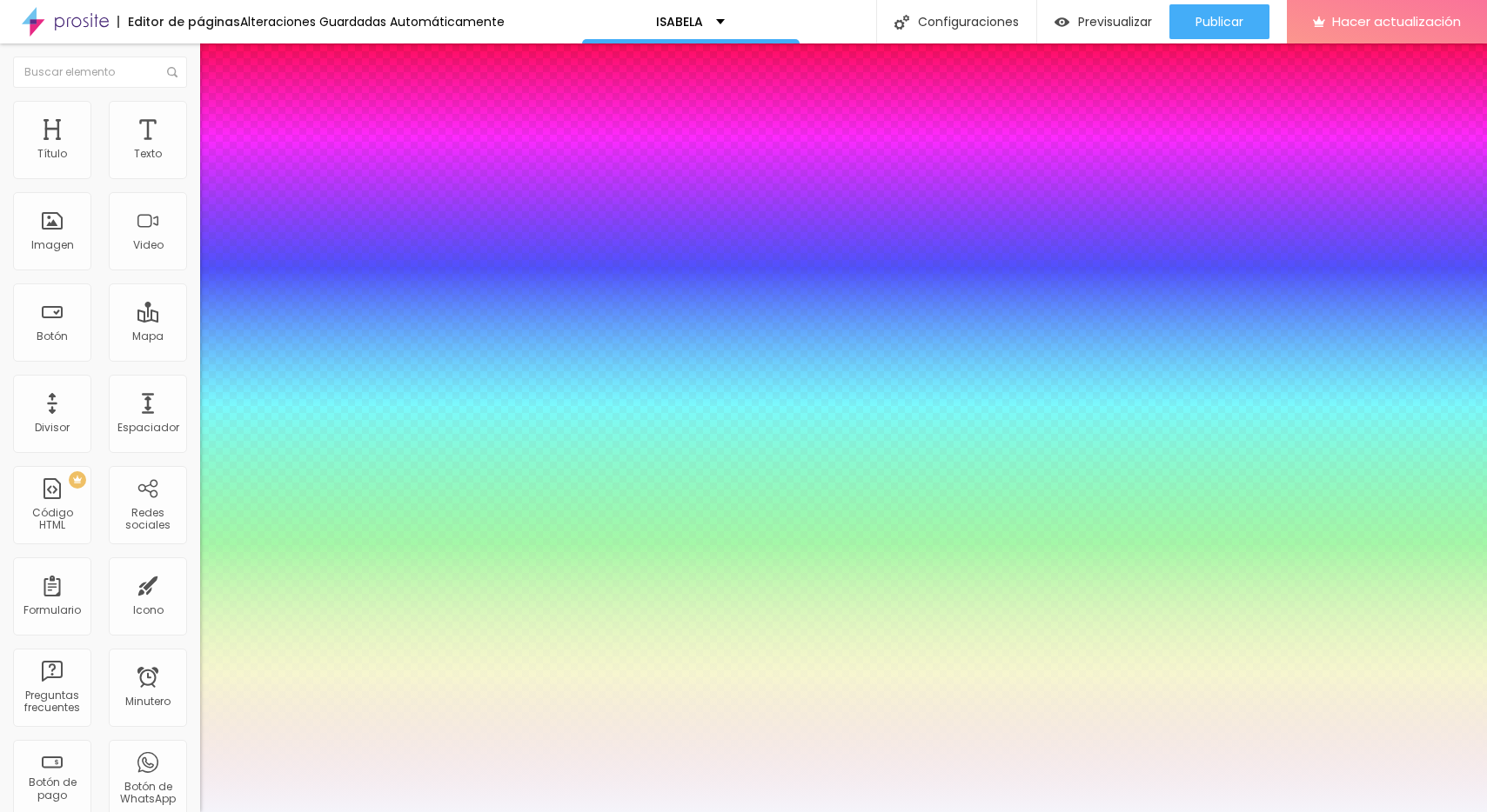
type input "3.7"
type input "1"
type input "3.8"
type input "1"
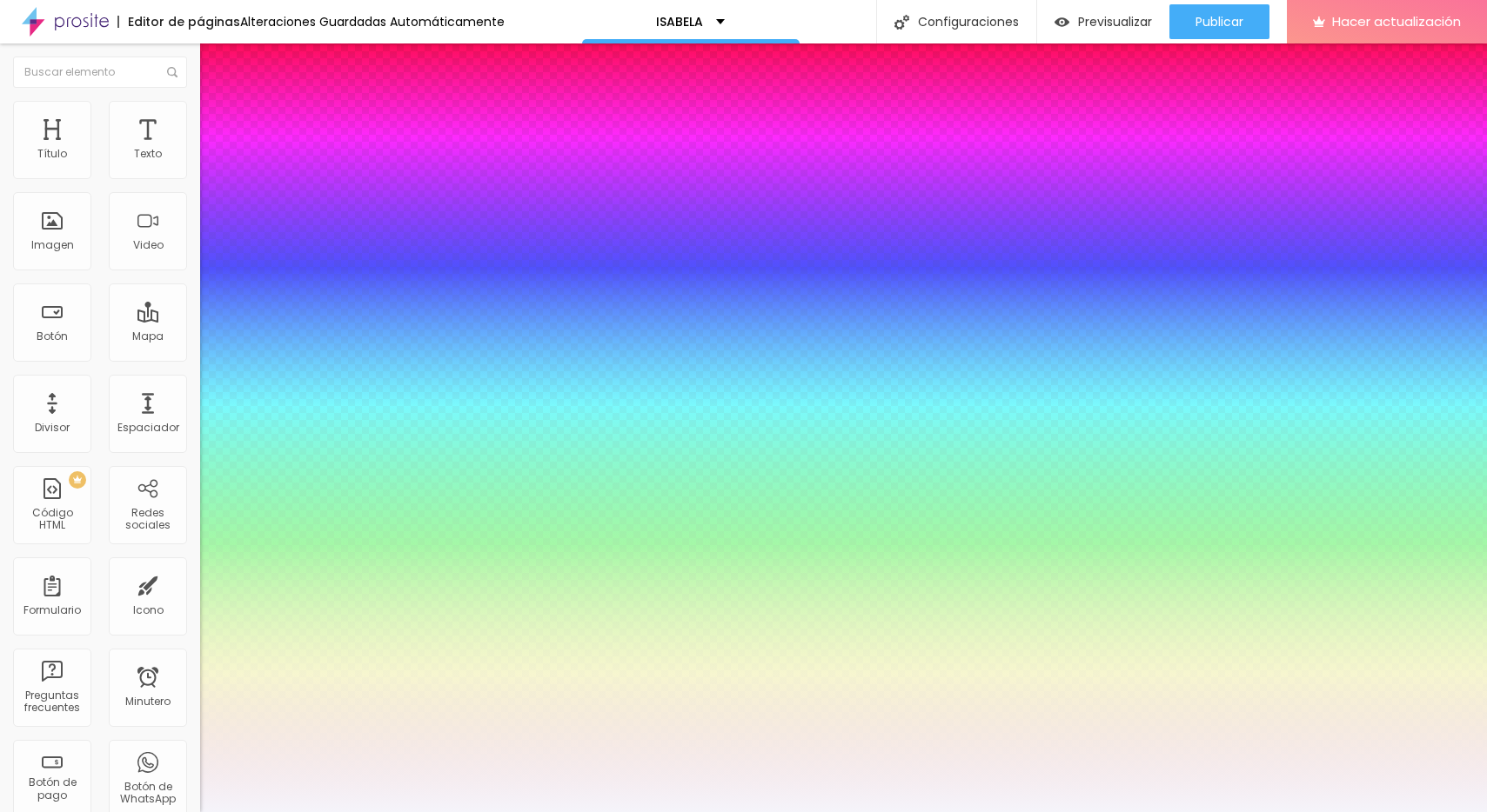
type input "3.9"
type input "1"
type input "4"
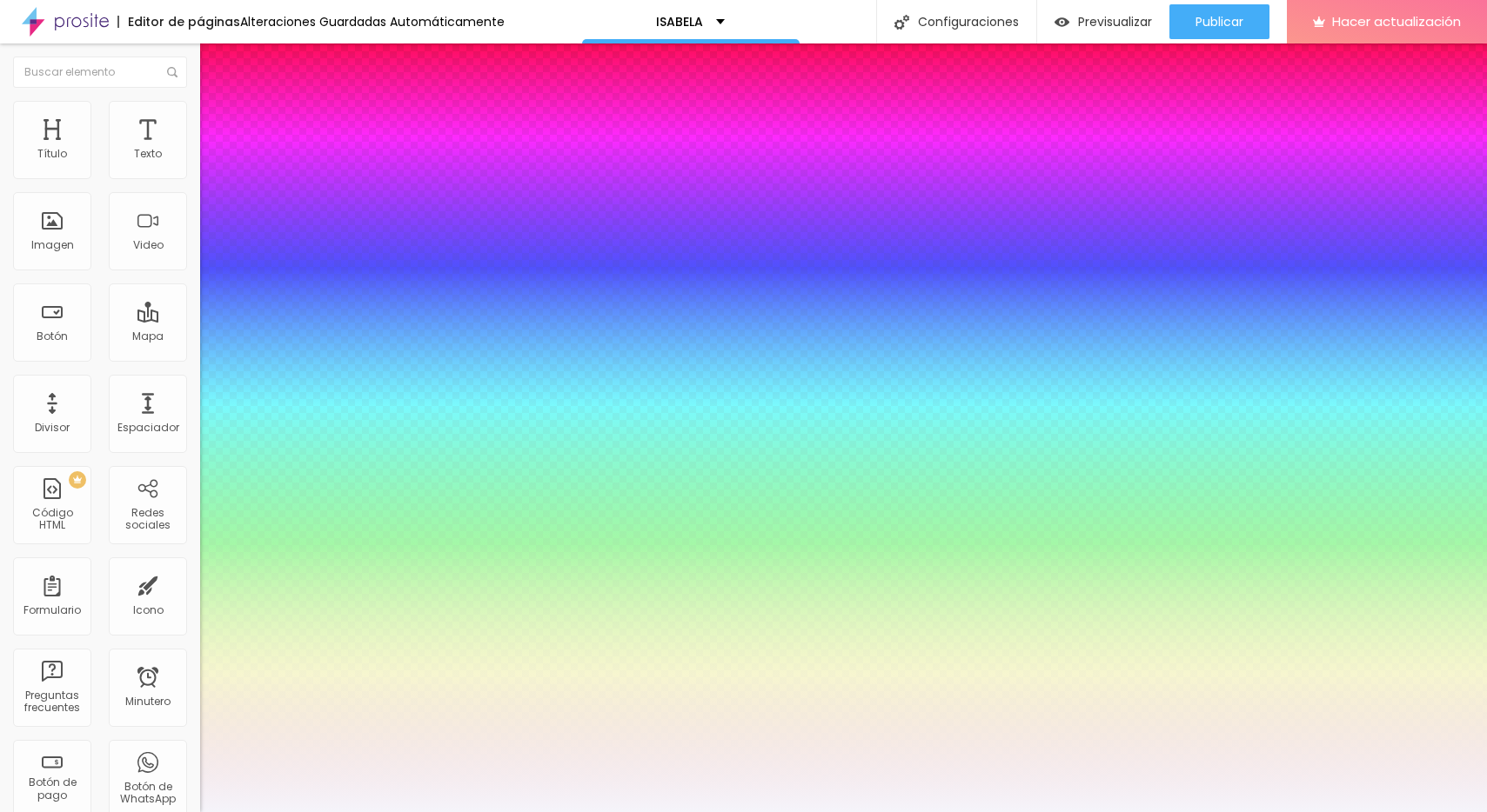
type input "1"
type input "4.1"
type input "1"
type input "4.2"
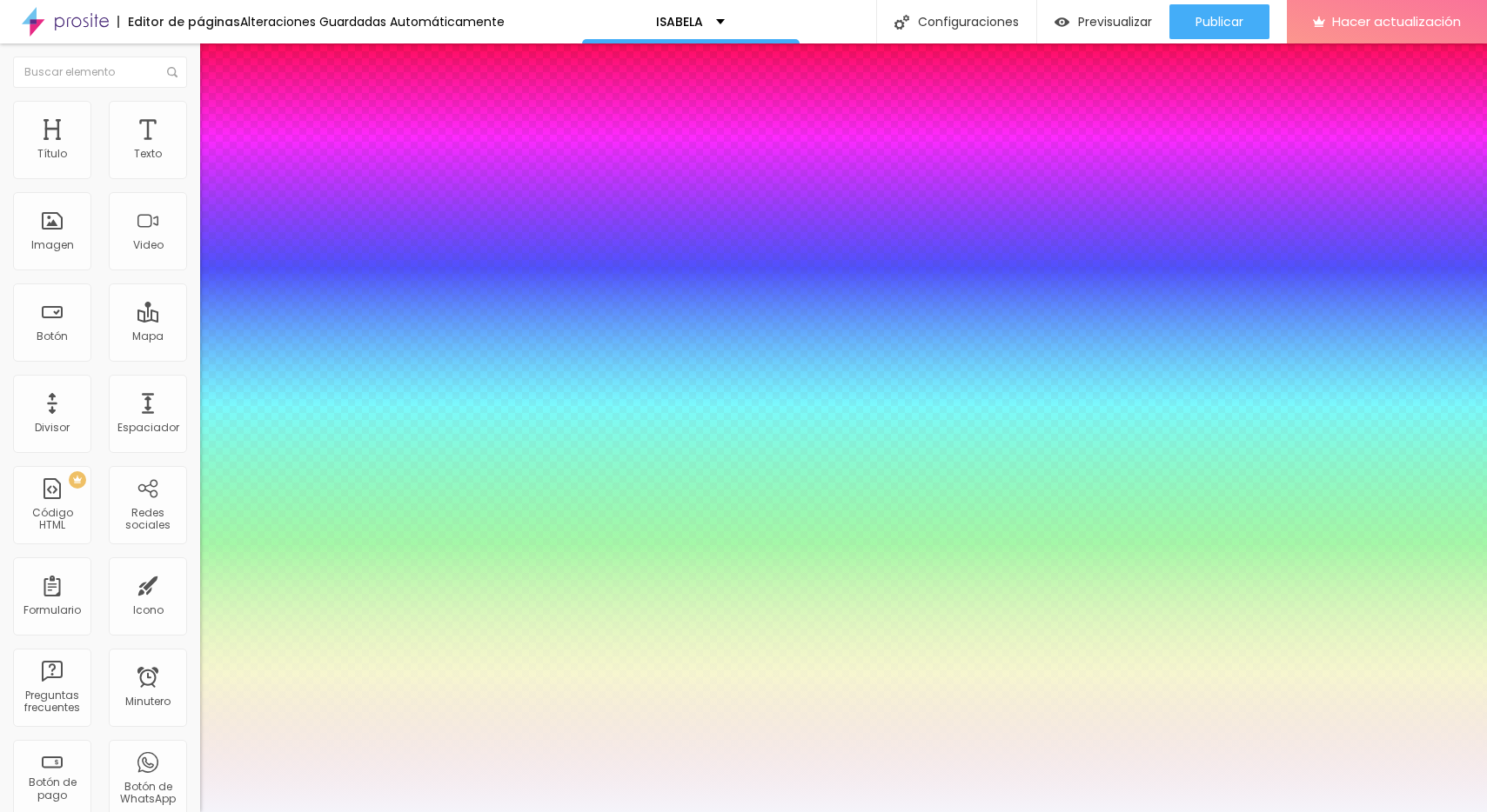
type input "4.2"
type input "1"
type input "4.3"
type input "1"
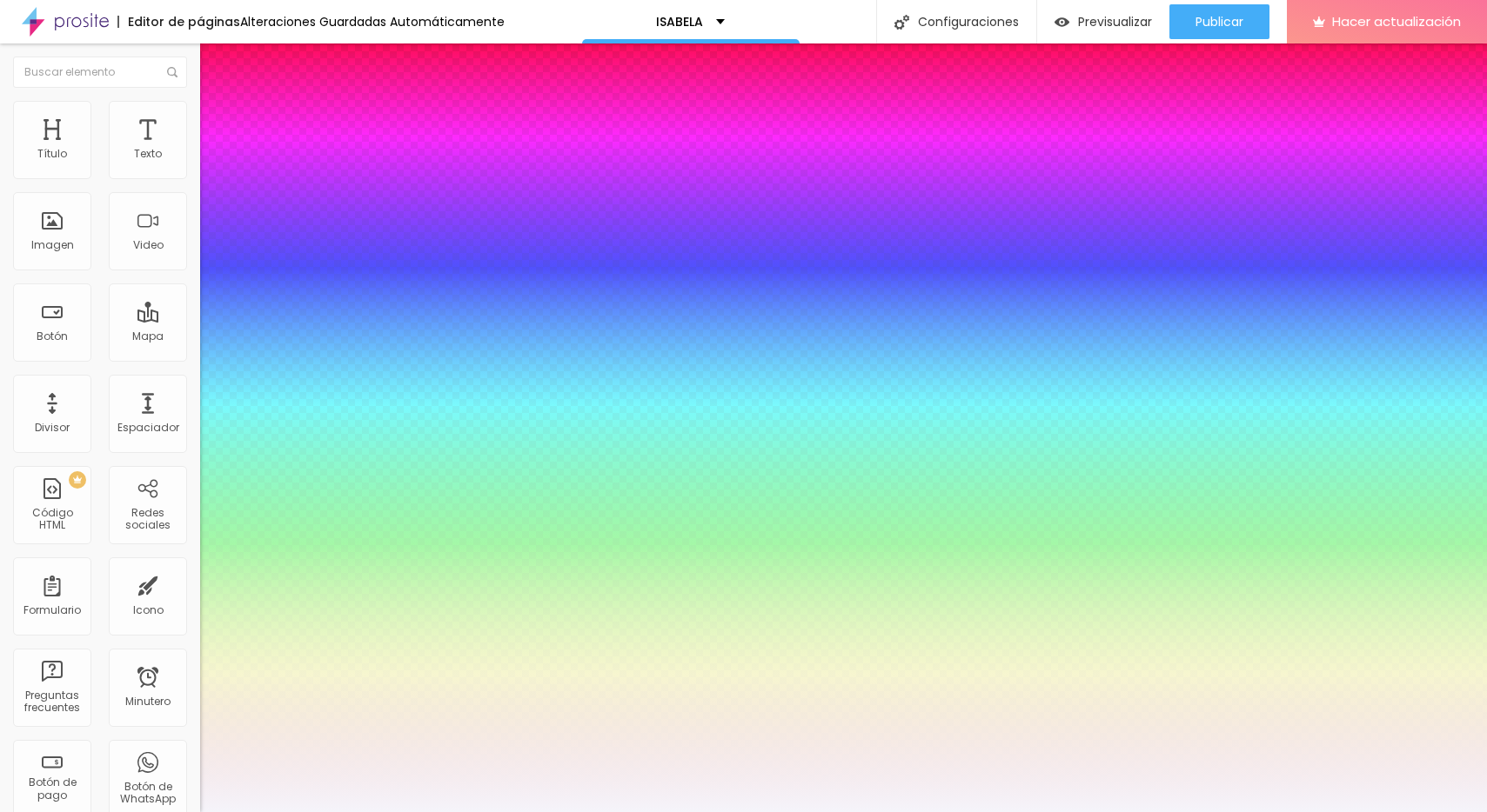
type input "4.4"
type input "1"
type input "4.5"
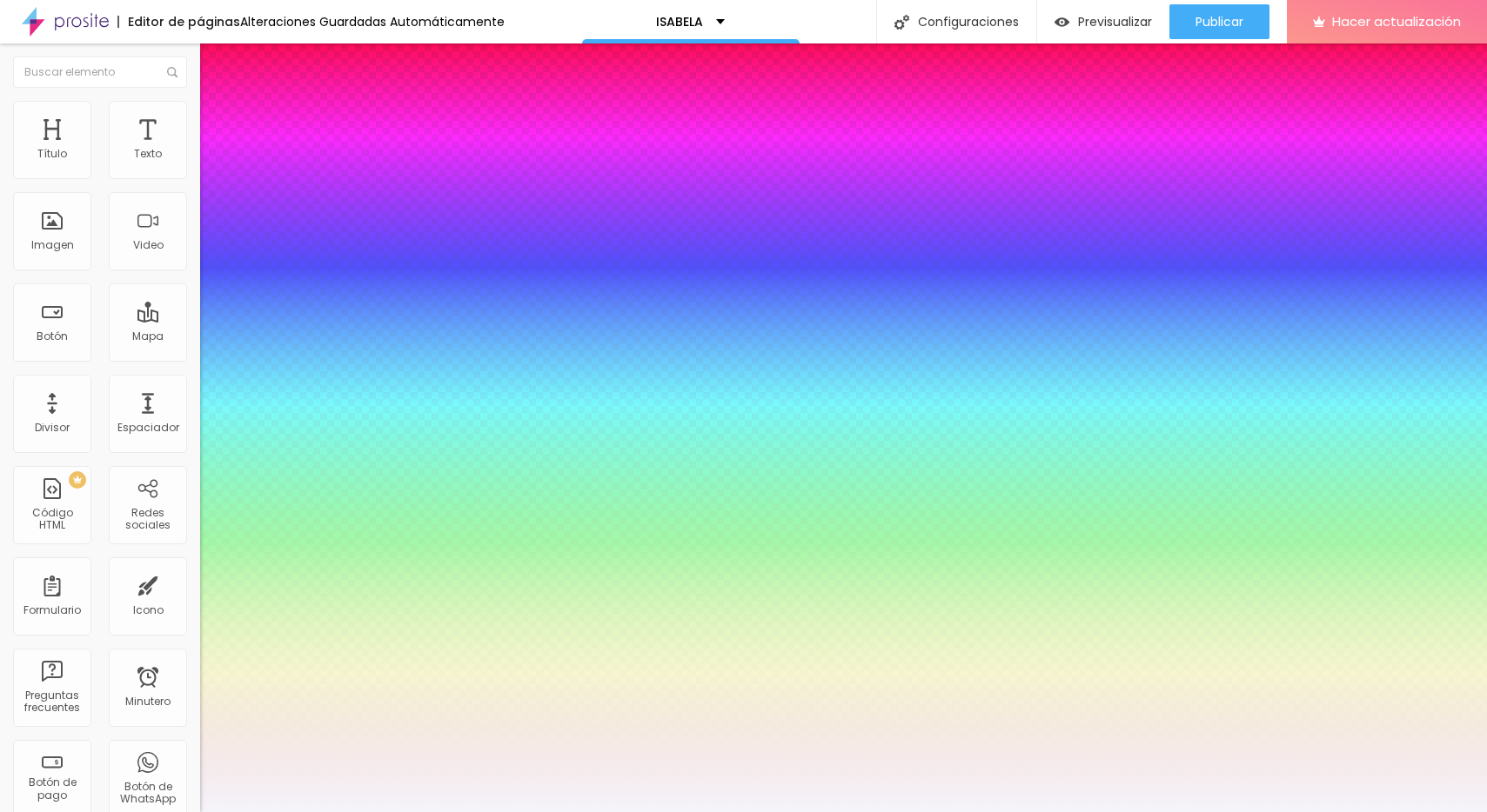
type input "1"
type input "4.6"
type input "1"
type input "4.7"
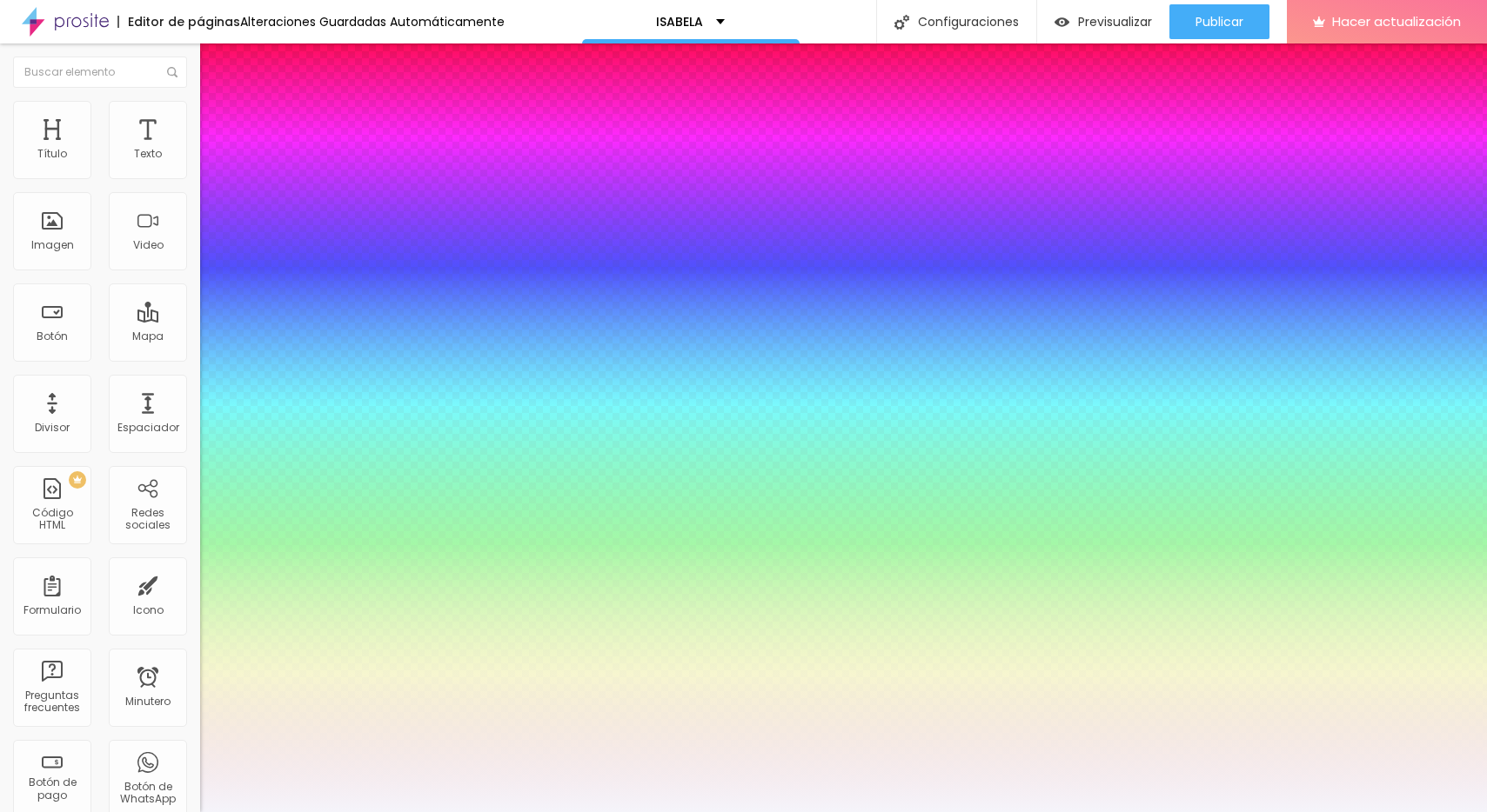
type input "4.7"
type input "1"
type input "4.8"
type input "1"
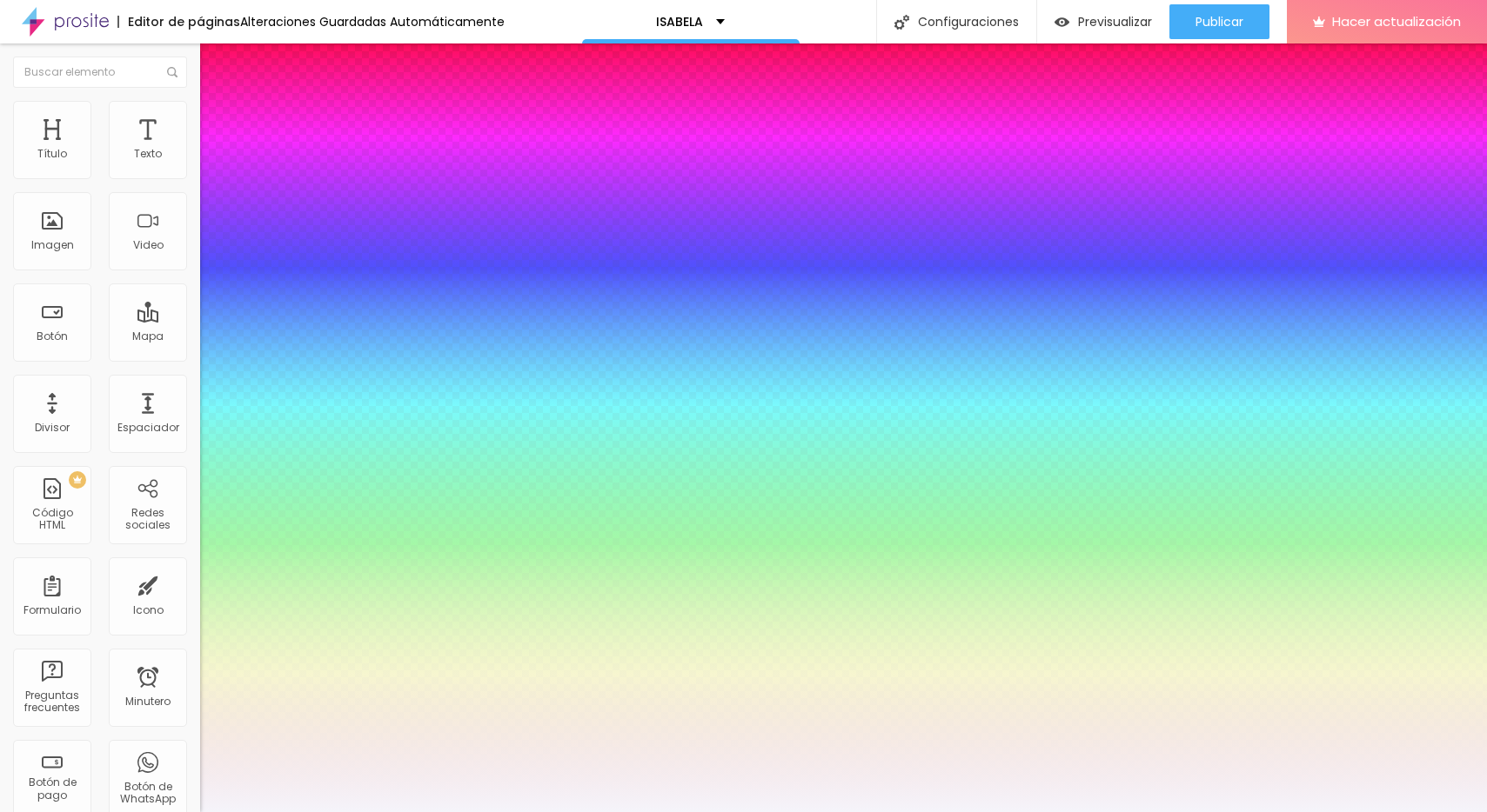
drag, startPoint x: 245, startPoint y: 532, endPoint x: 283, endPoint y: 541, distance: 39.1
type input "4.8"
type input "6"
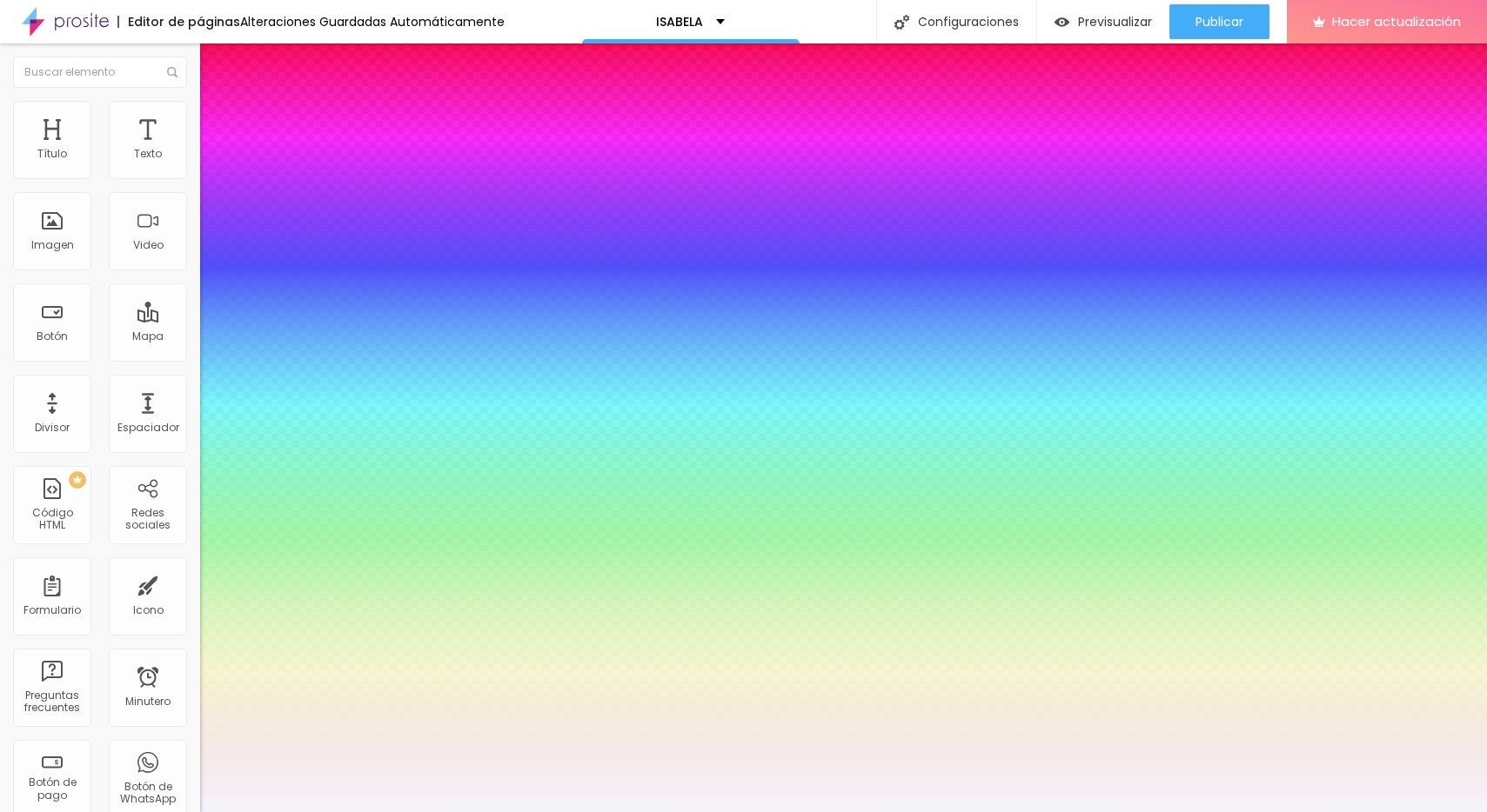
type input "5"
type input "6"
type input "7"
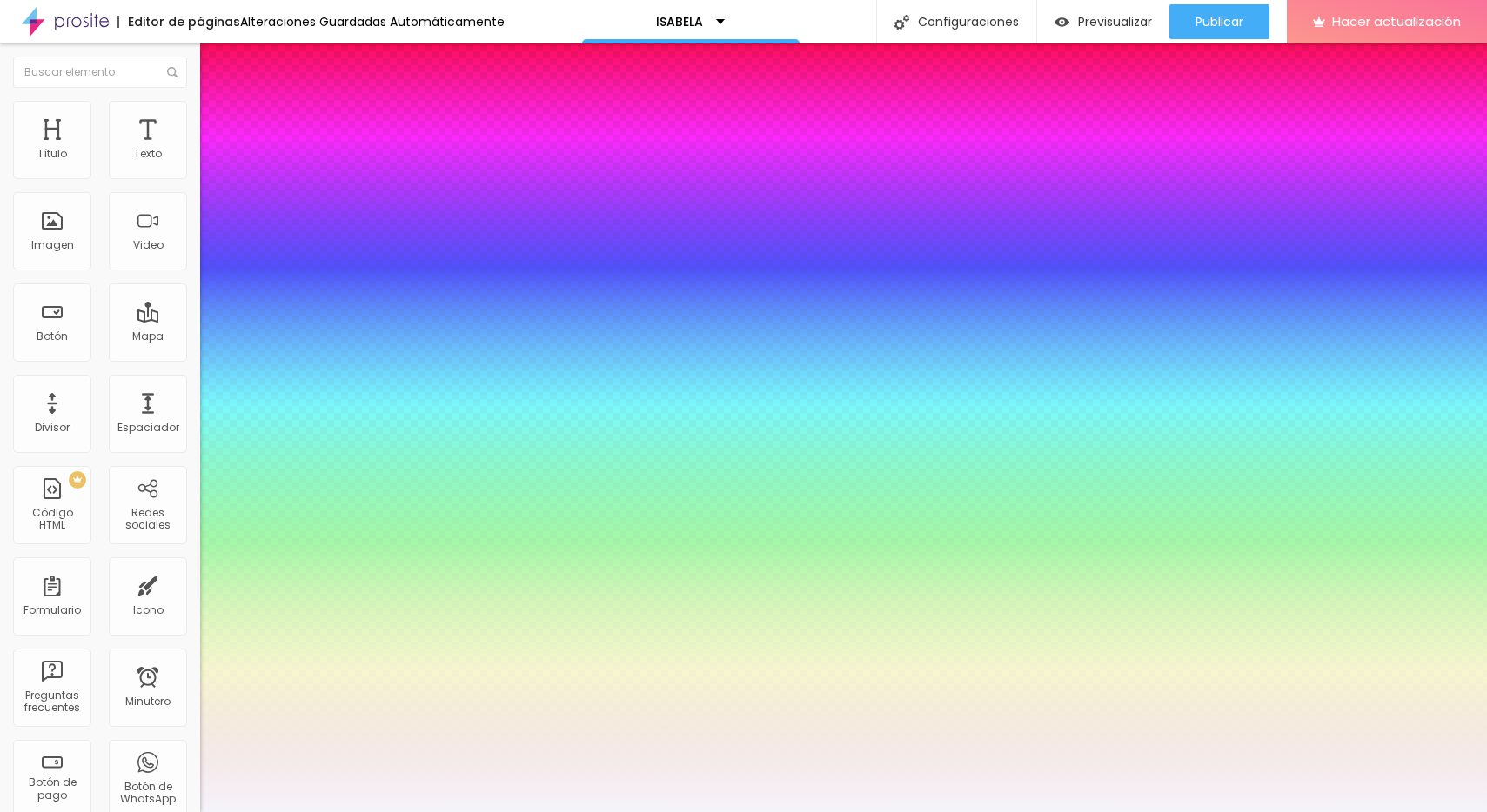
type input "7"
type input "8"
type input "9"
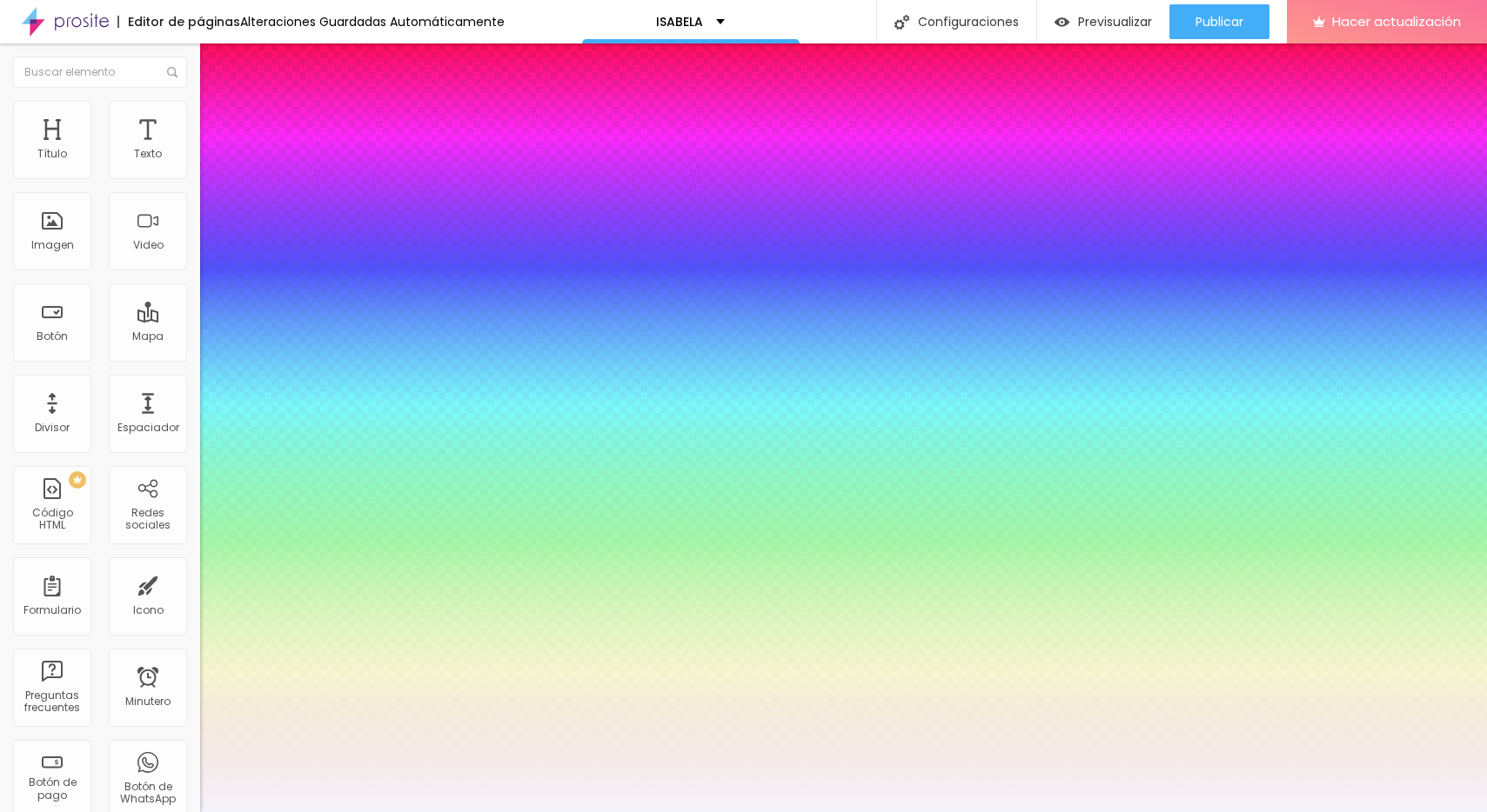
type input "10"
type input "11"
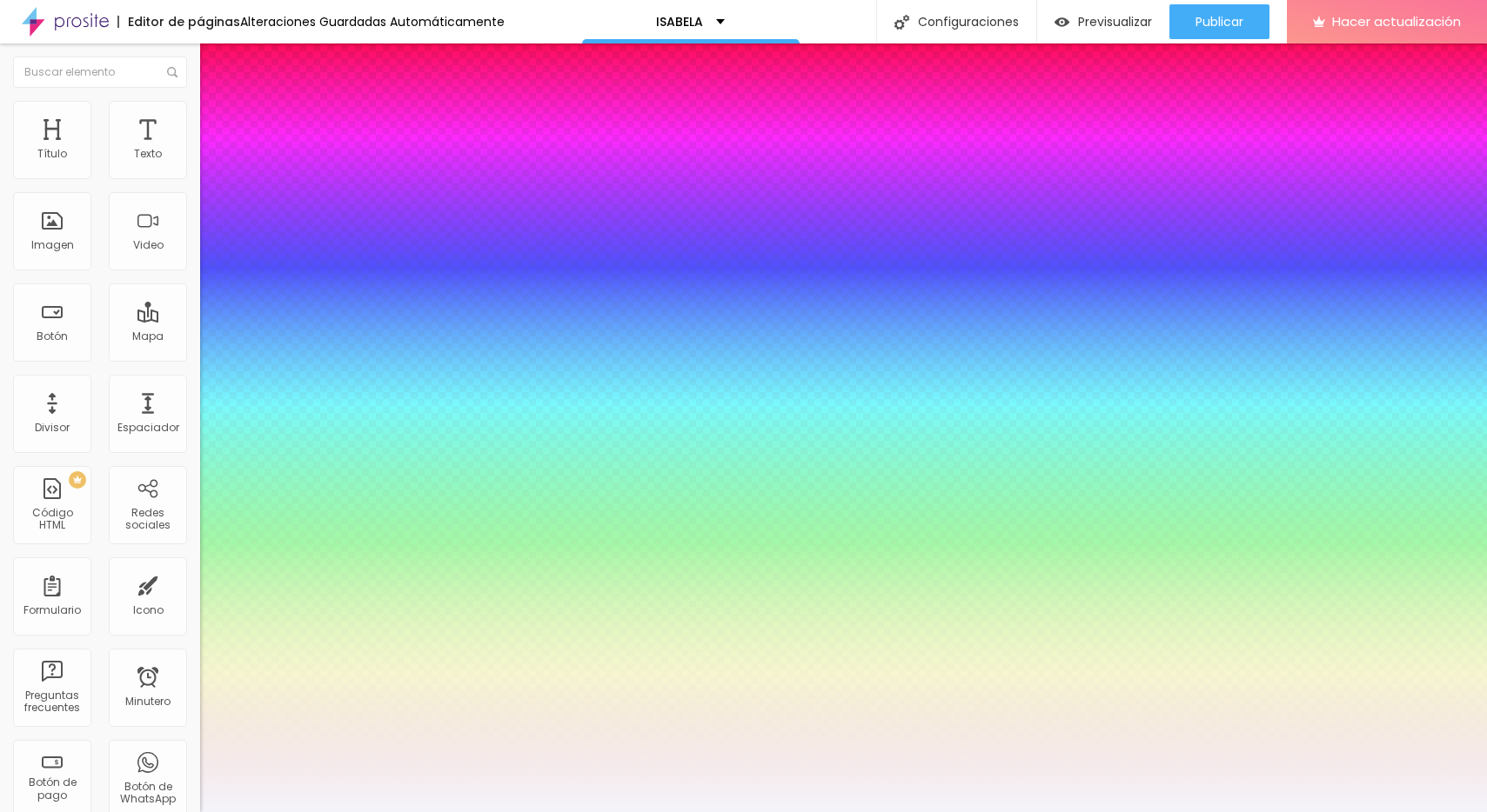
click at [125, 812] on div at bounding box center [743, 812] width 1487 height 0
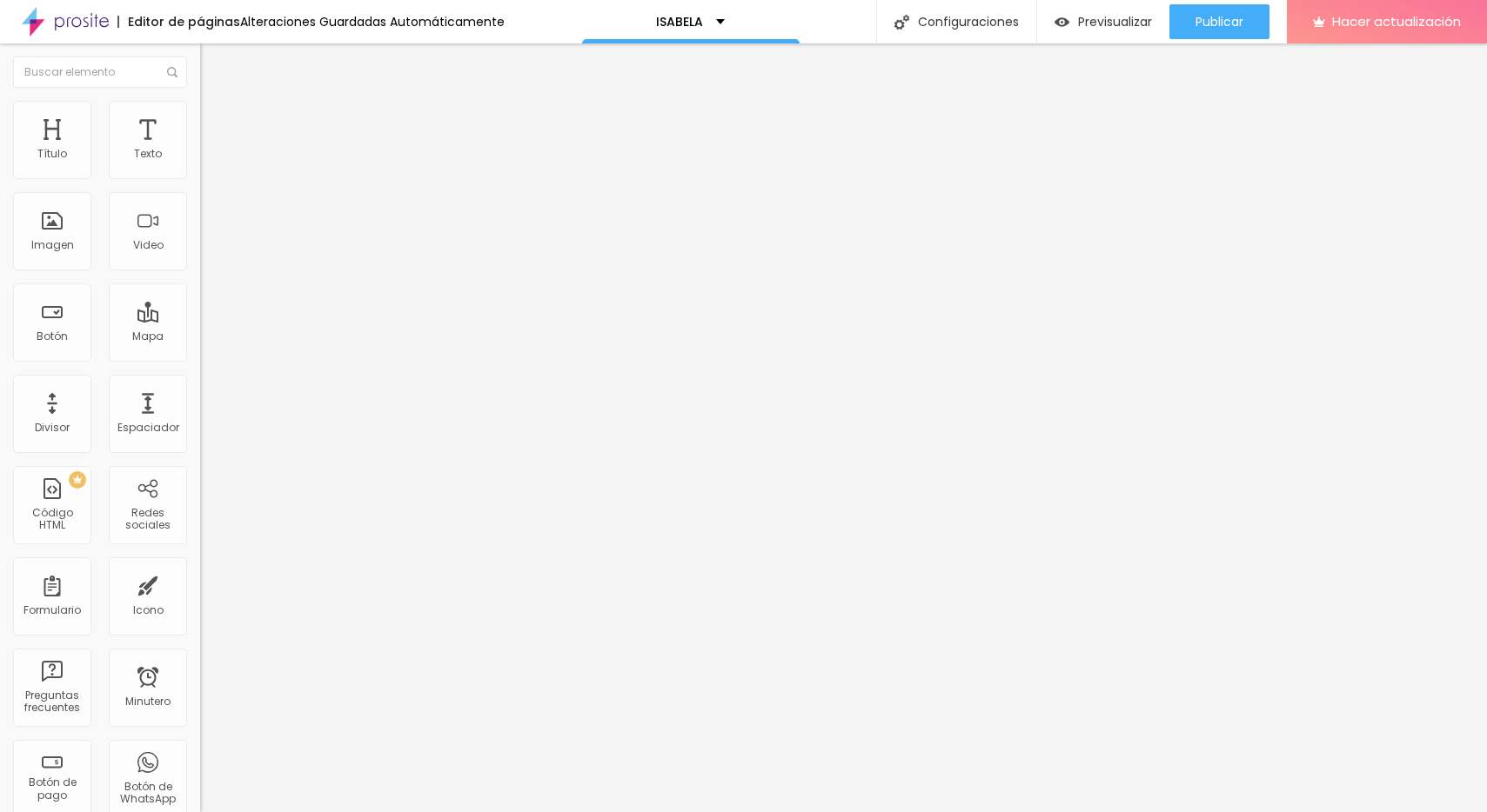
click at [200, 316] on button "button" at bounding box center [212, 306] width 25 height 18
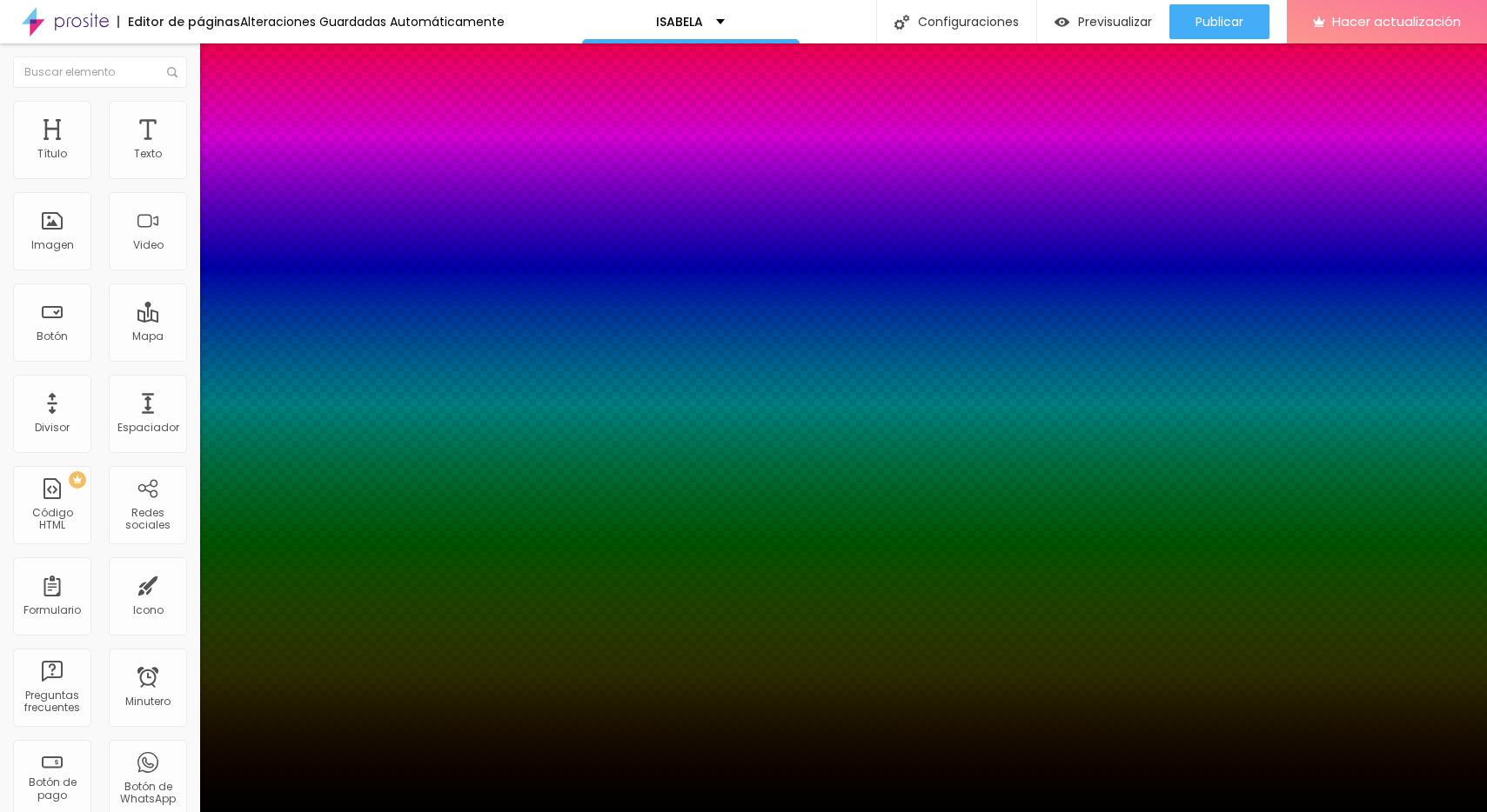
click at [316, 812] on div at bounding box center [743, 823] width 1487 height 0
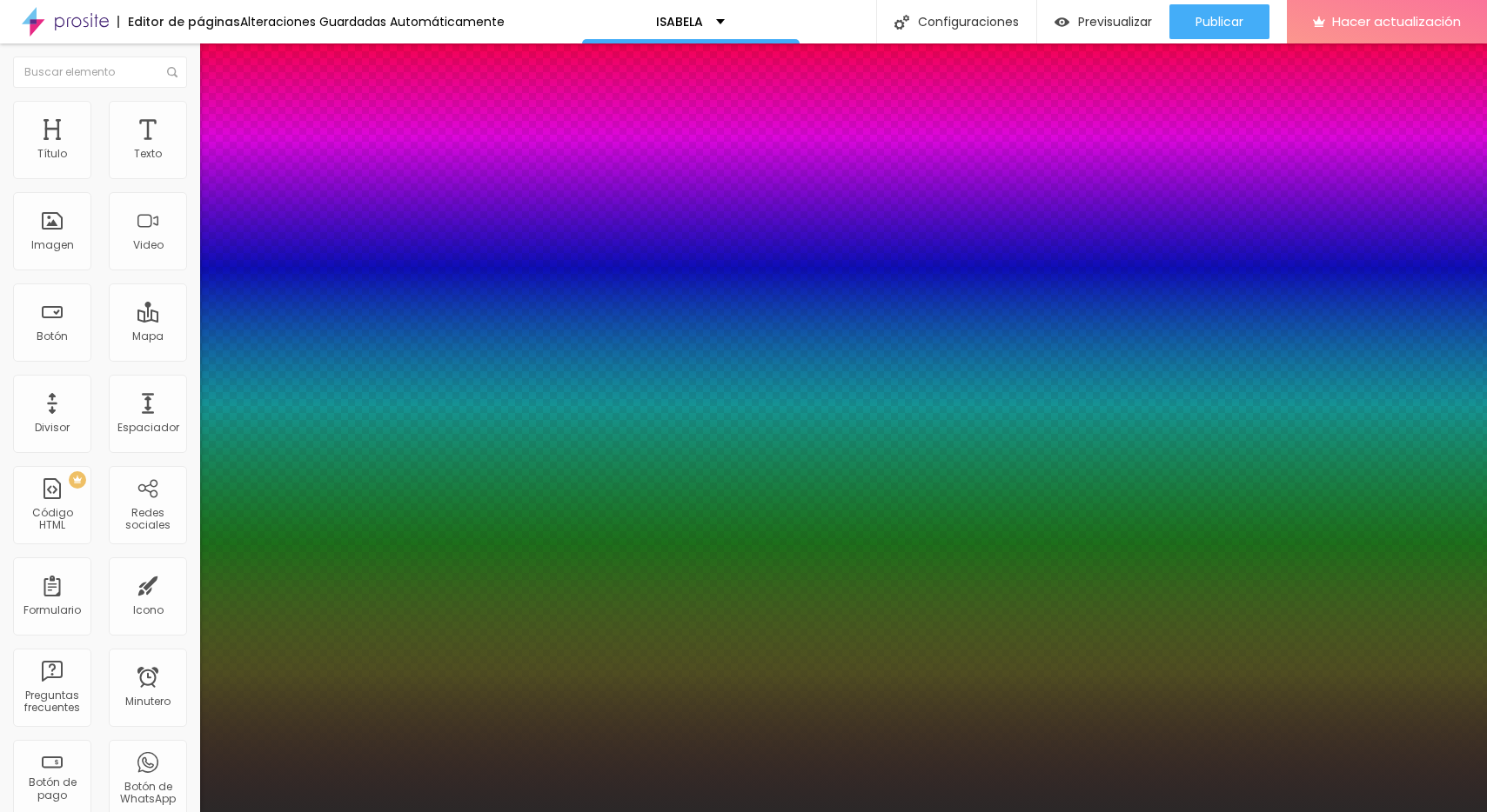
click at [179, 623] on div at bounding box center [743, 406] width 1487 height 812
click at [177, 637] on div at bounding box center [743, 406] width 1487 height 812
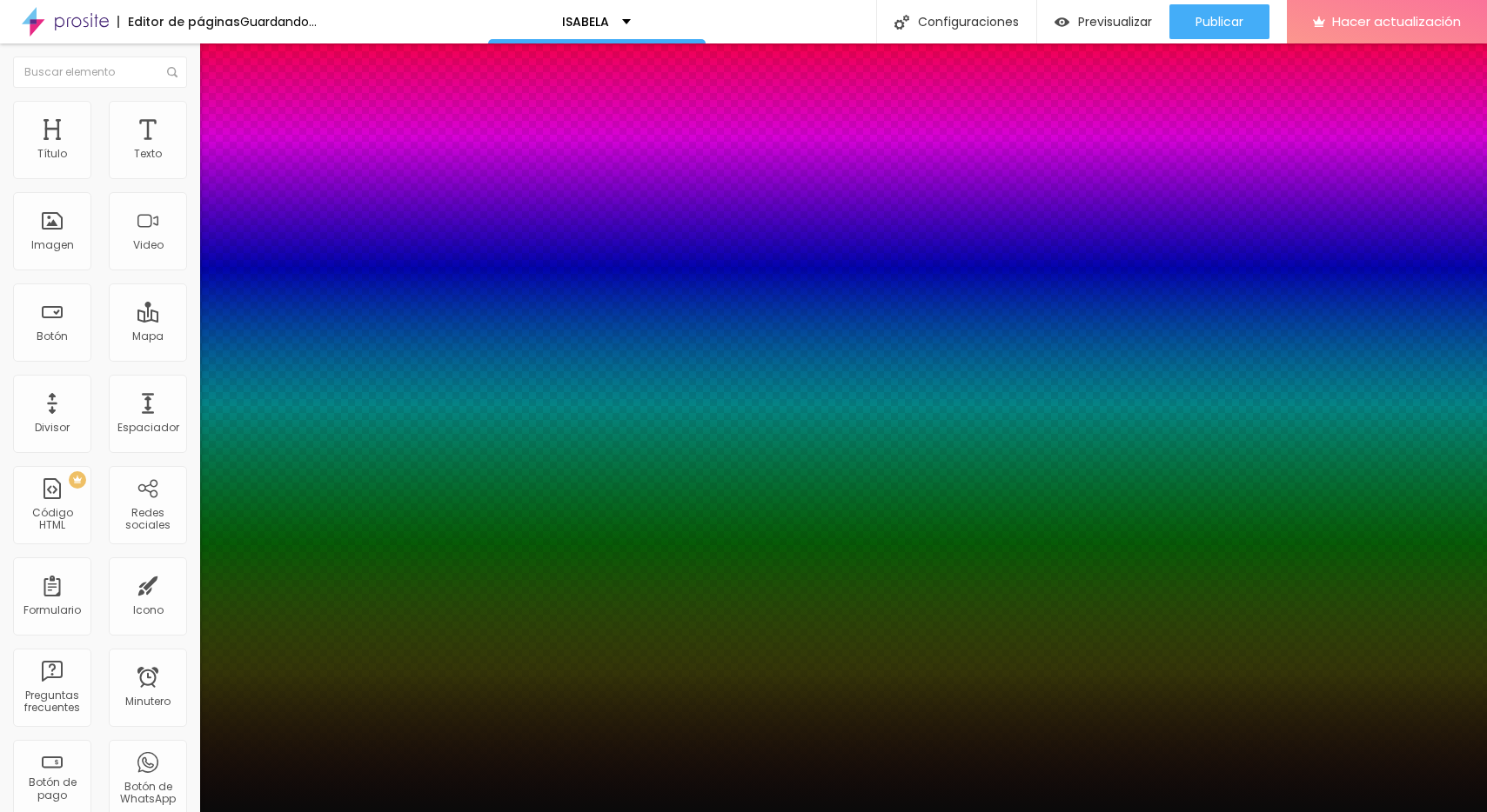
type input "#0A0A0A"
click at [177, 641] on div at bounding box center [743, 406] width 1487 height 812
type input "22"
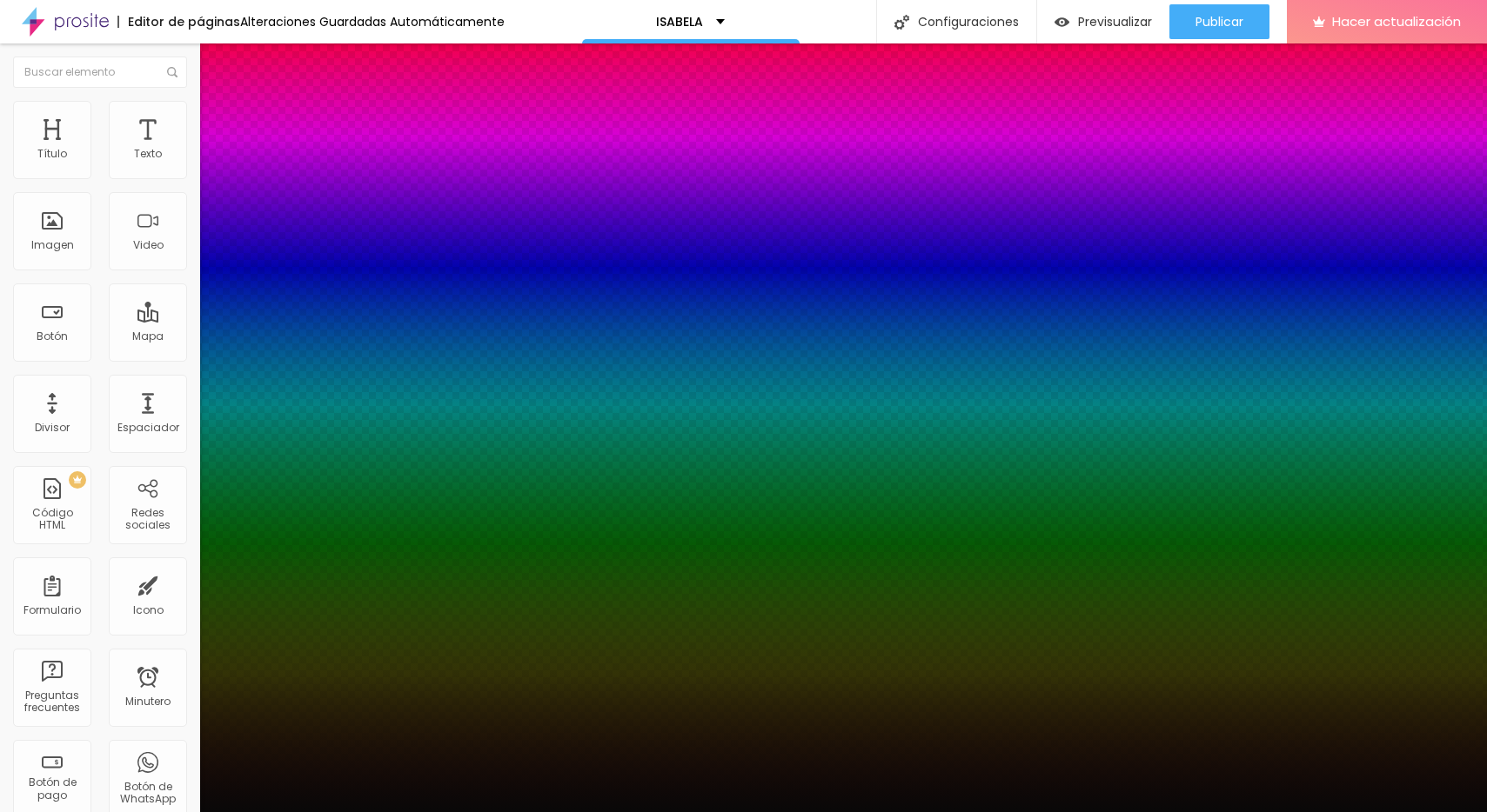
type input "43"
type input "51"
type input "56"
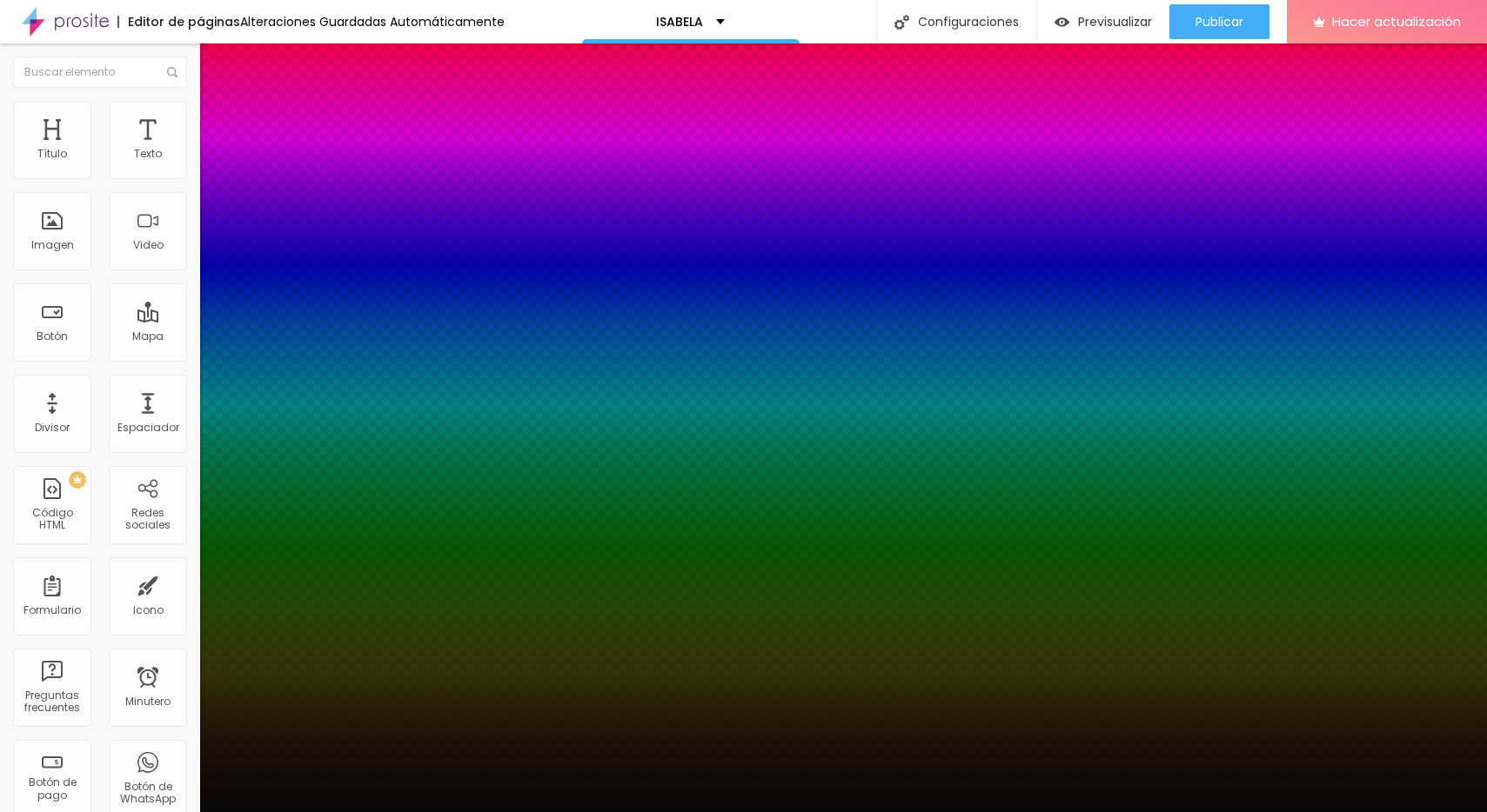
type input "56"
type input "66"
type input "70"
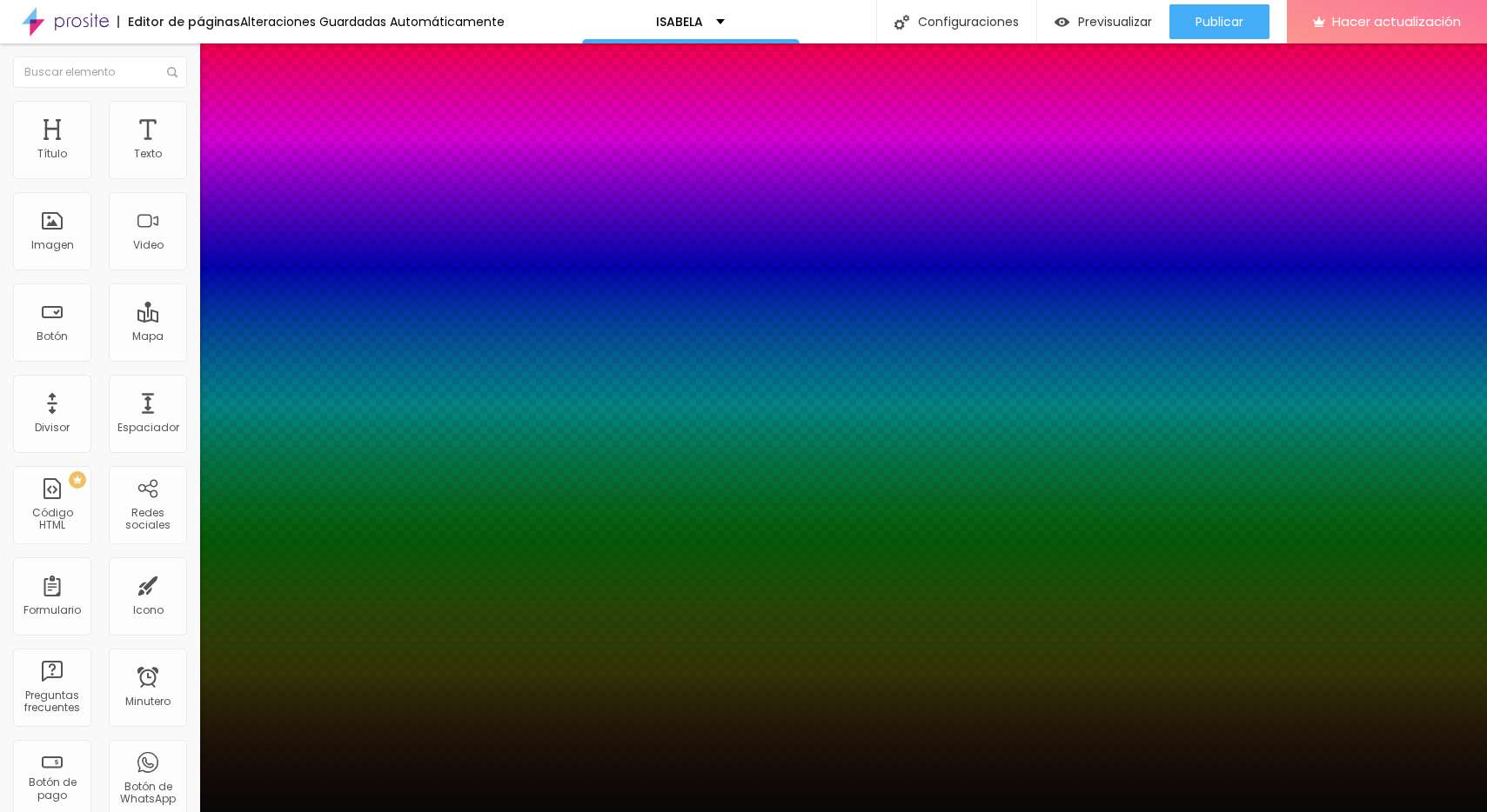
type input "75"
type input "76"
type input "78"
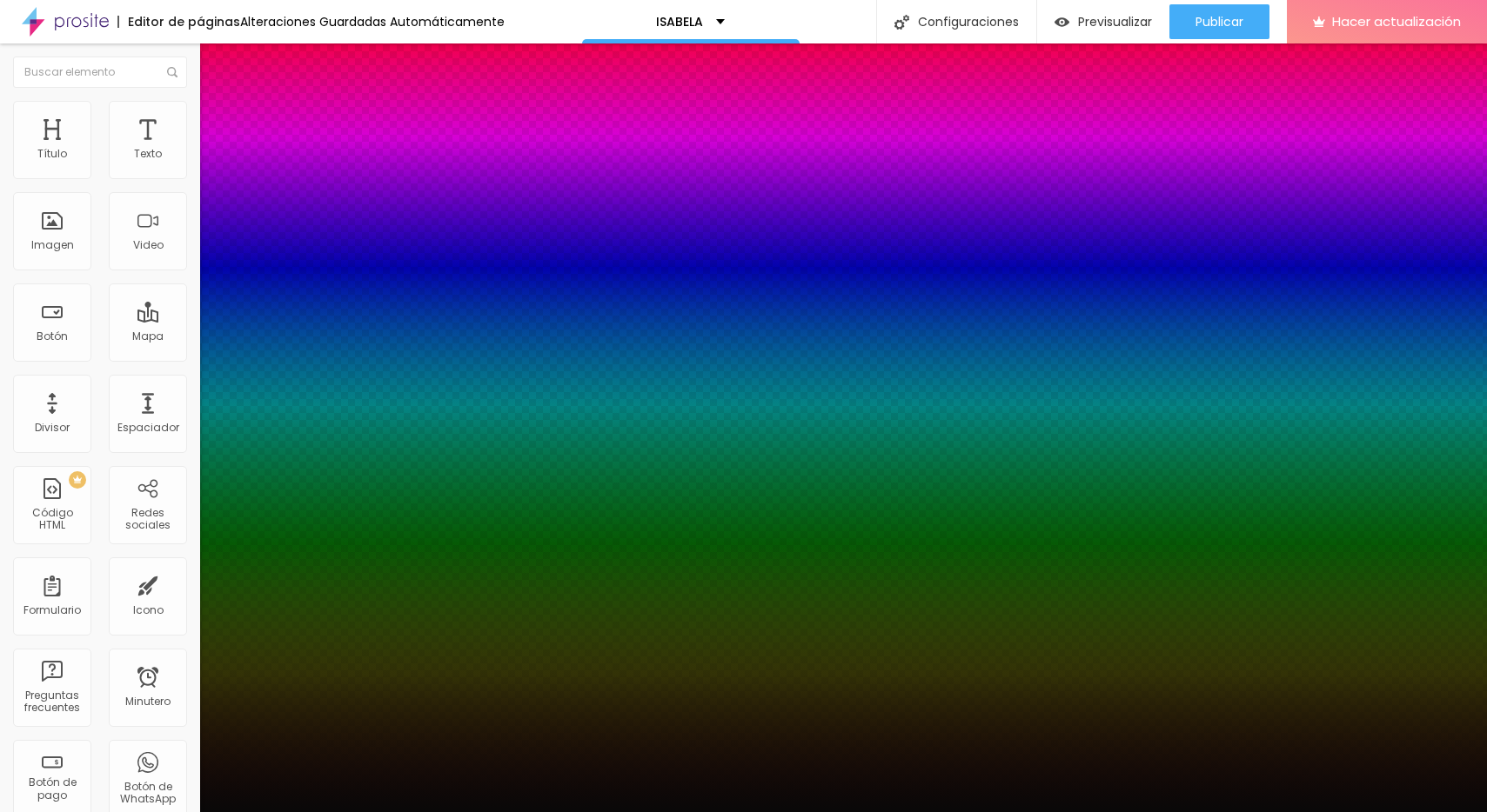
type input "78"
type input "79"
type input "77"
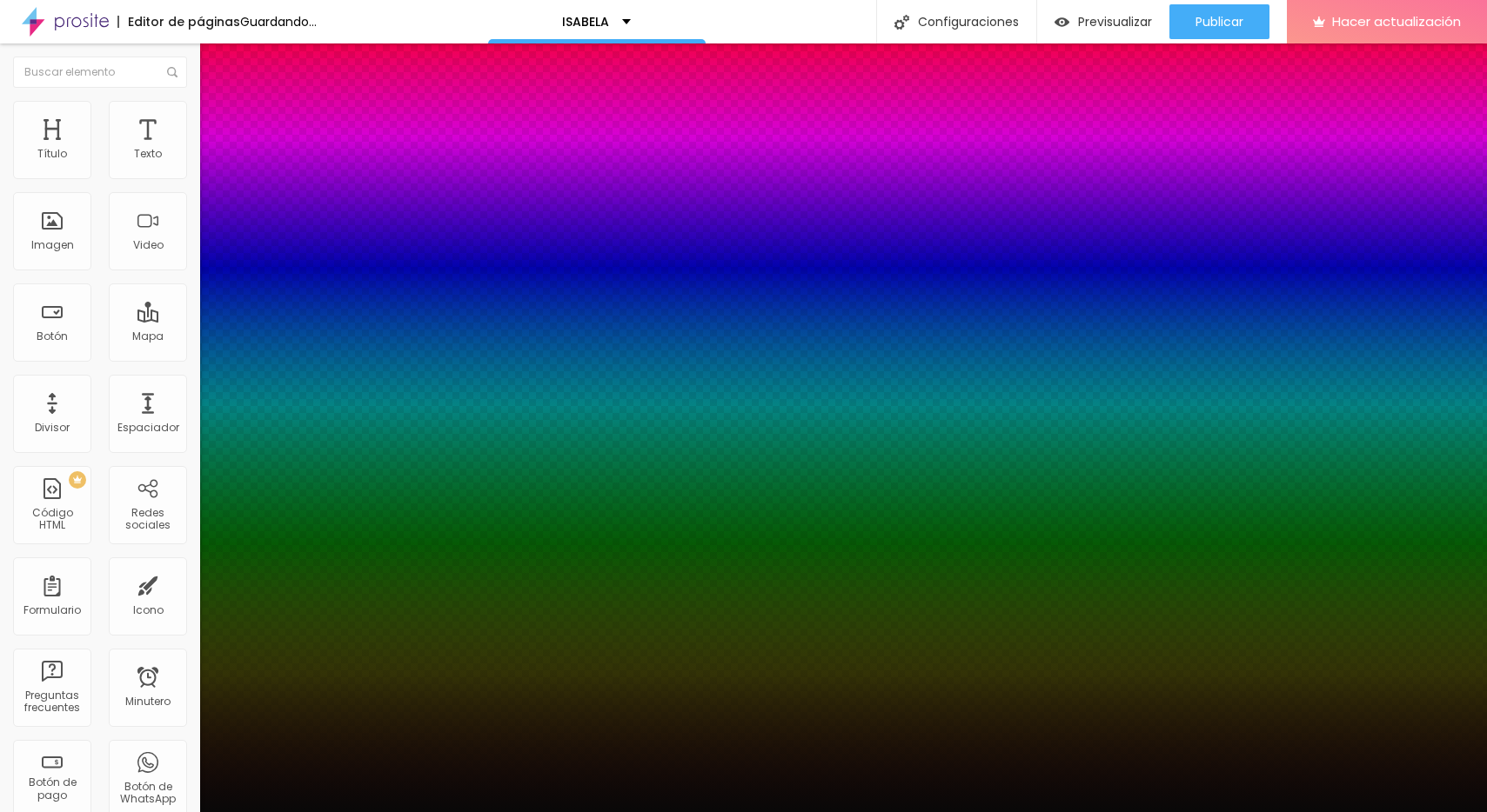
type input "76"
type input "75"
type input "72"
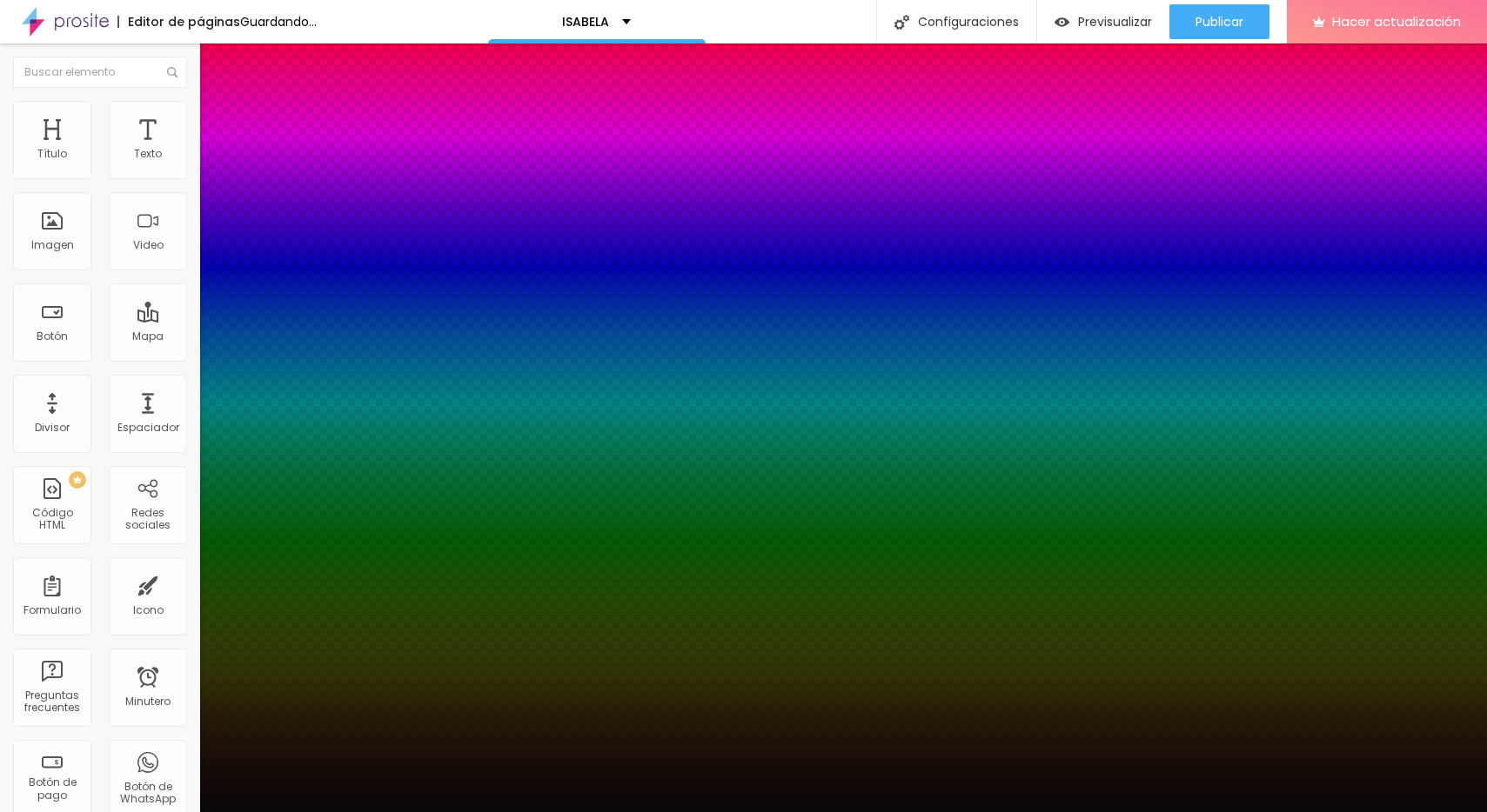
type input "72"
type input "68"
type input "61"
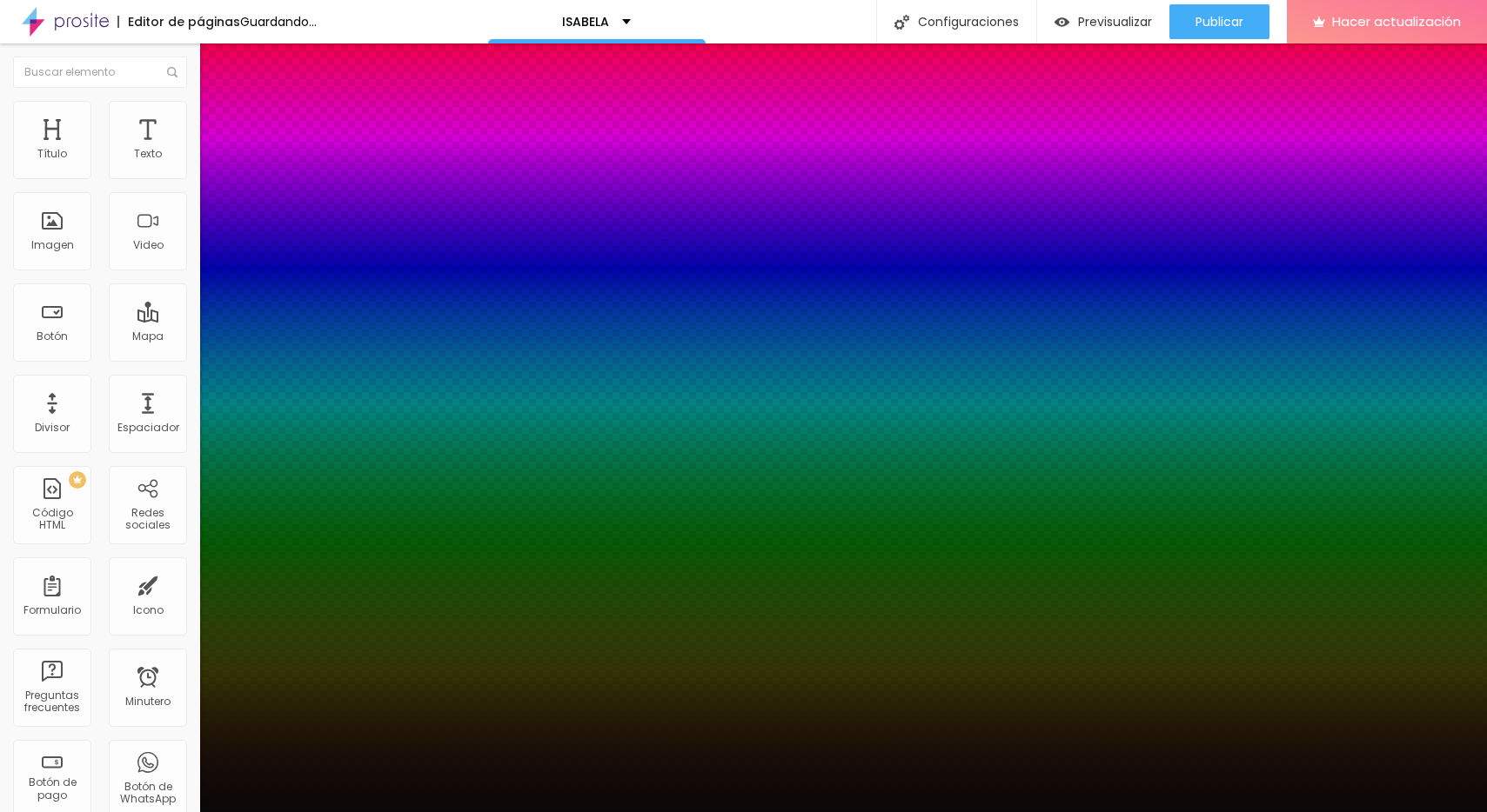
type input "52"
type input "49"
type input "48"
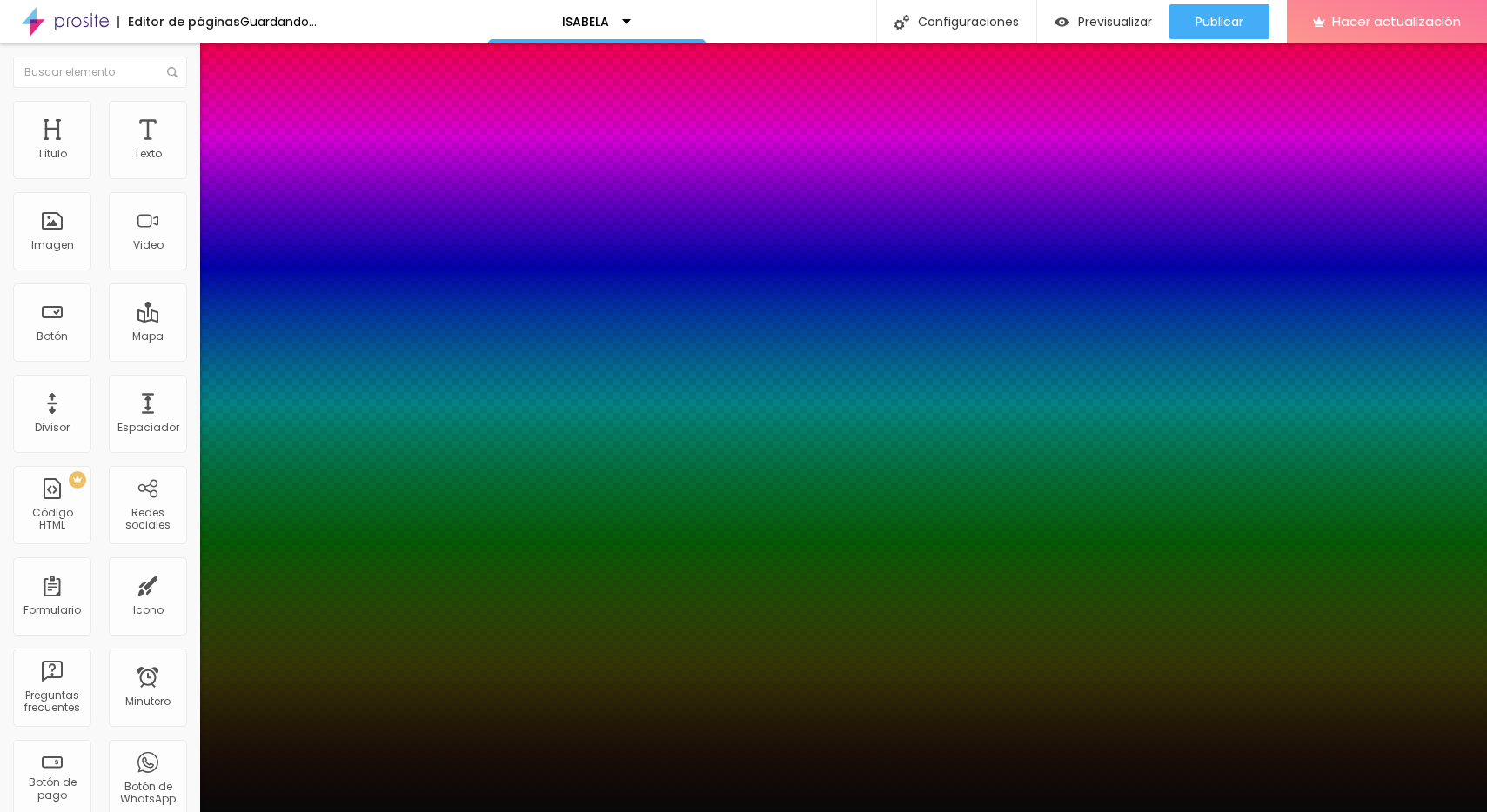
type input "48"
type input "47"
type input "46"
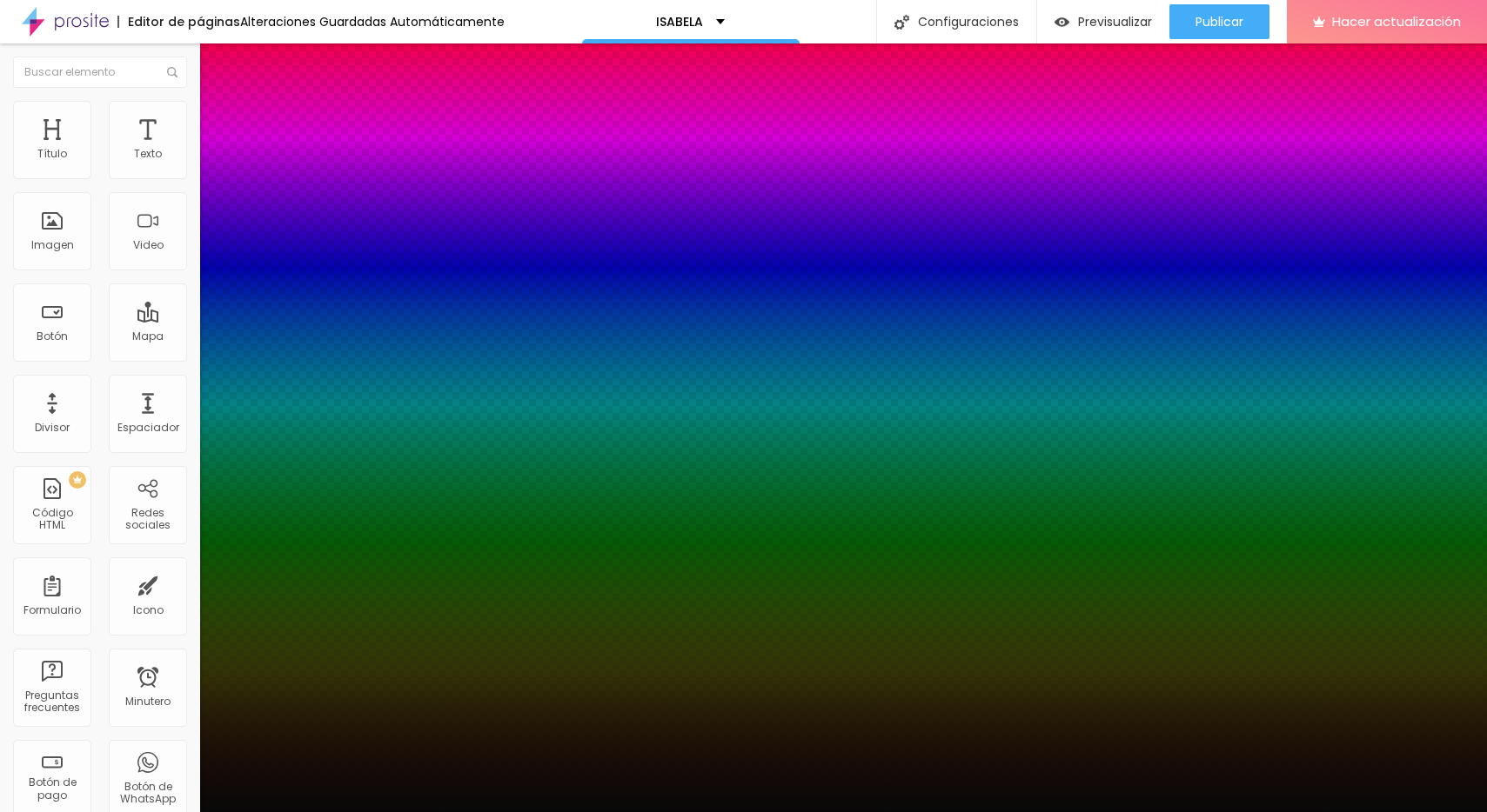
type input "44"
type input "43"
drag, startPoint x: 287, startPoint y: 594, endPoint x: 304, endPoint y: 597, distance: 17.3
type input "43"
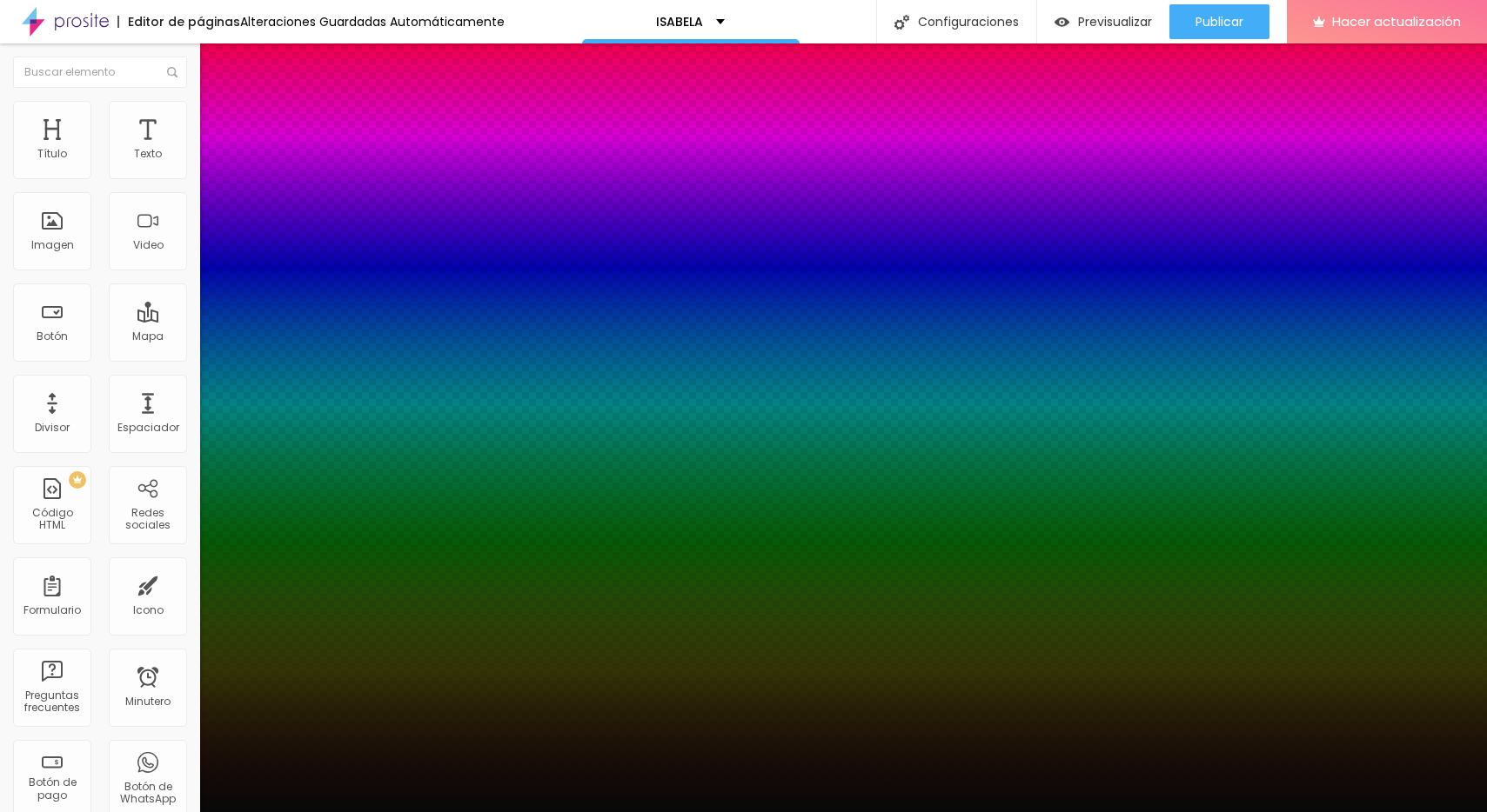
click at [412, 812] on div at bounding box center [743, 812] width 1487 height 0
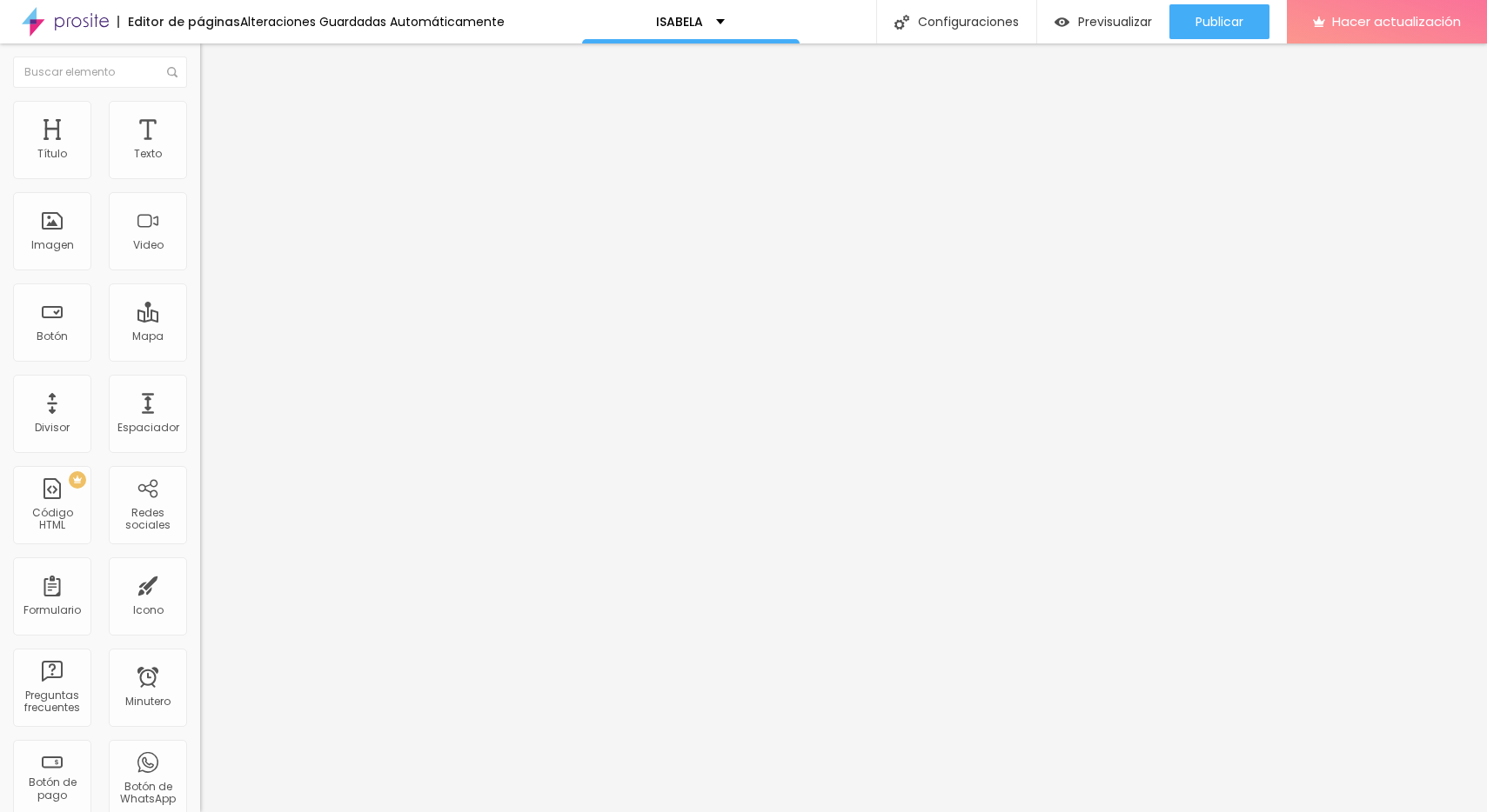
click at [207, 311] on icon "button" at bounding box center [212, 305] width 11 height 11
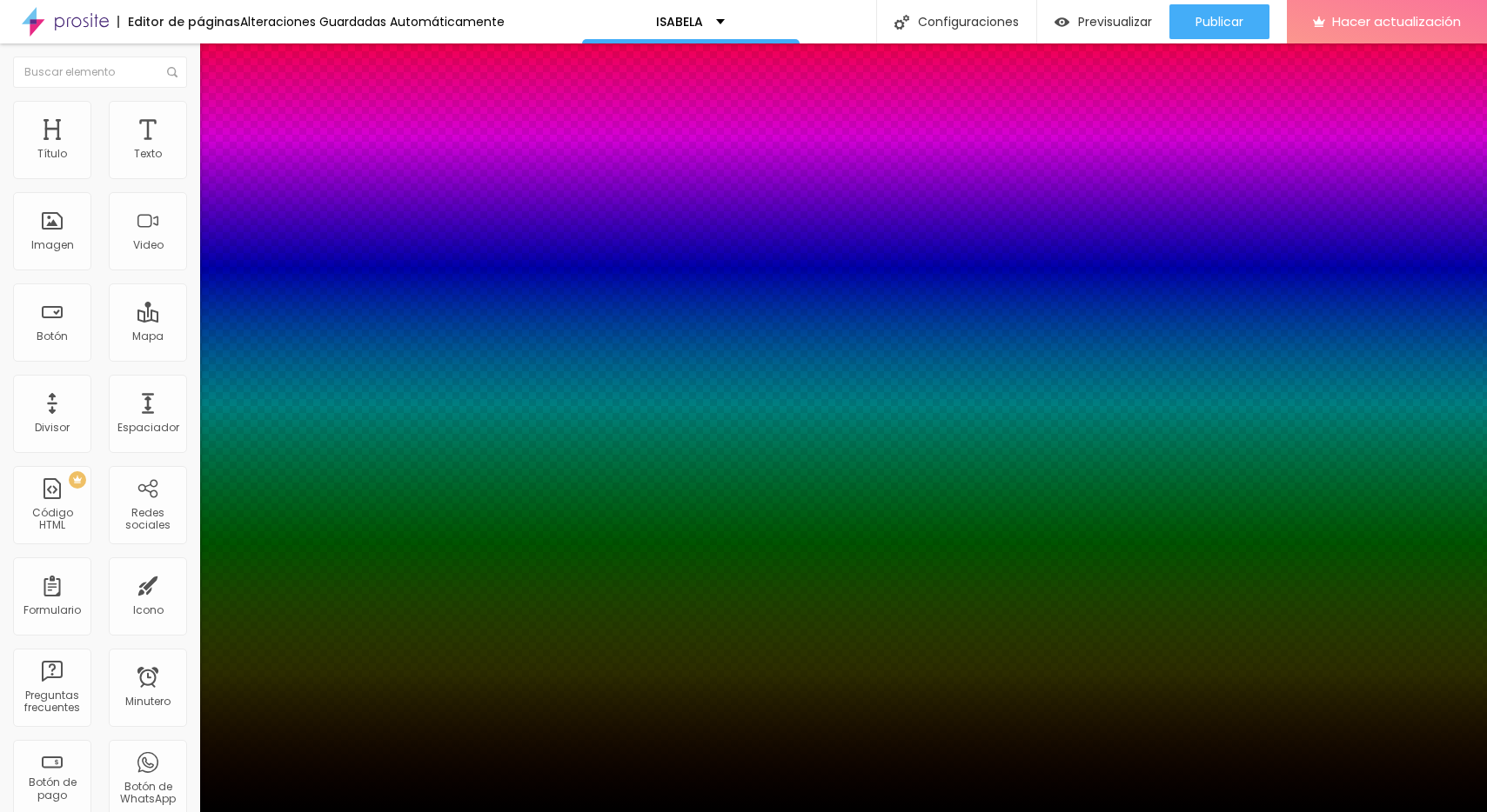
click at [319, 812] on div at bounding box center [743, 823] width 1487 height 0
click at [274, 640] on div at bounding box center [743, 406] width 1487 height 812
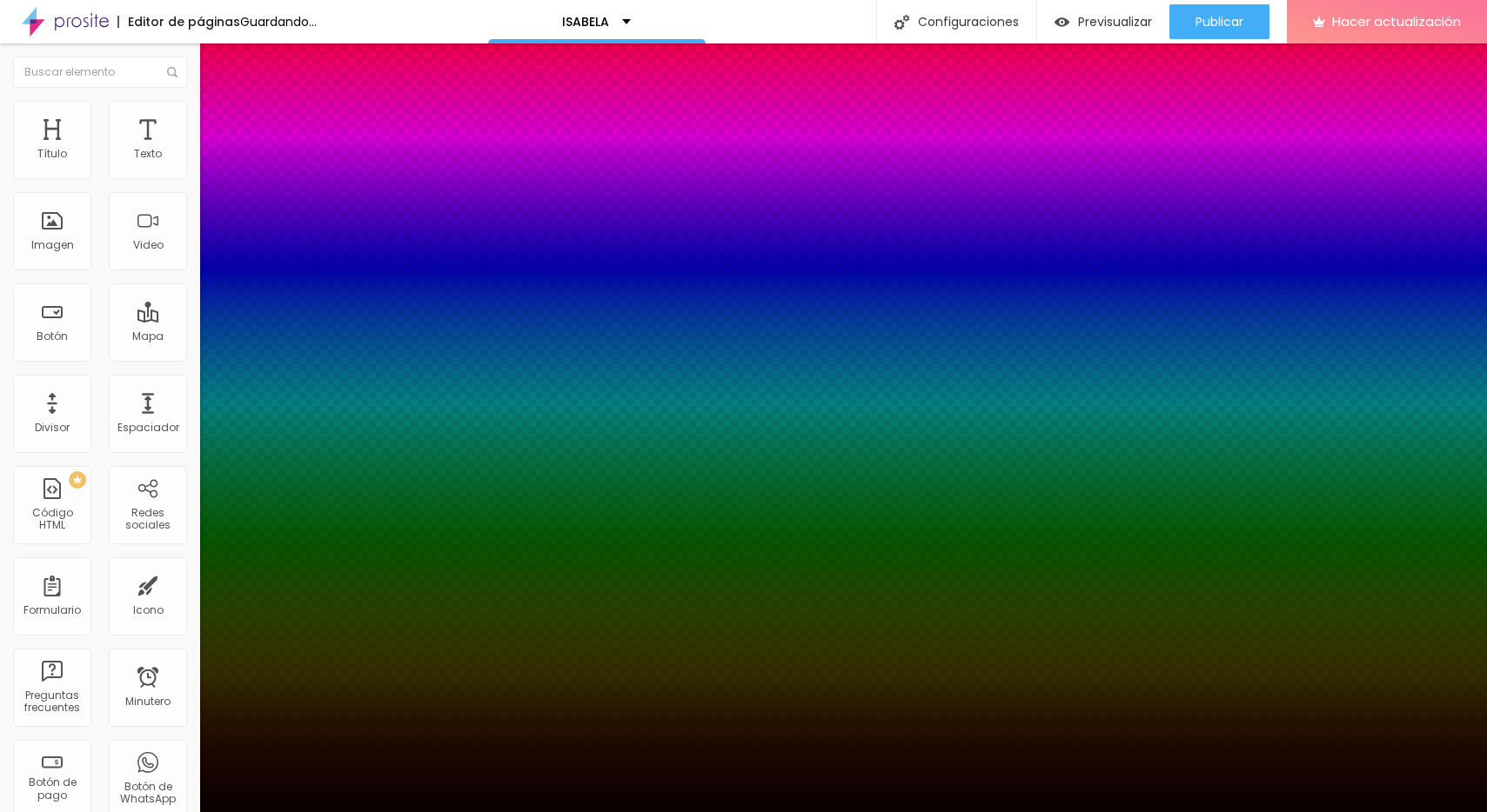
type input "#0A0101"
click at [323, 567] on div at bounding box center [743, 406] width 1487 height 812
drag, startPoint x: 323, startPoint y: 573, endPoint x: 329, endPoint y: 622, distance: 49.4
click at [329, 622] on div at bounding box center [743, 406] width 1487 height 812
click at [404, 812] on div at bounding box center [743, 812] width 1487 height 0
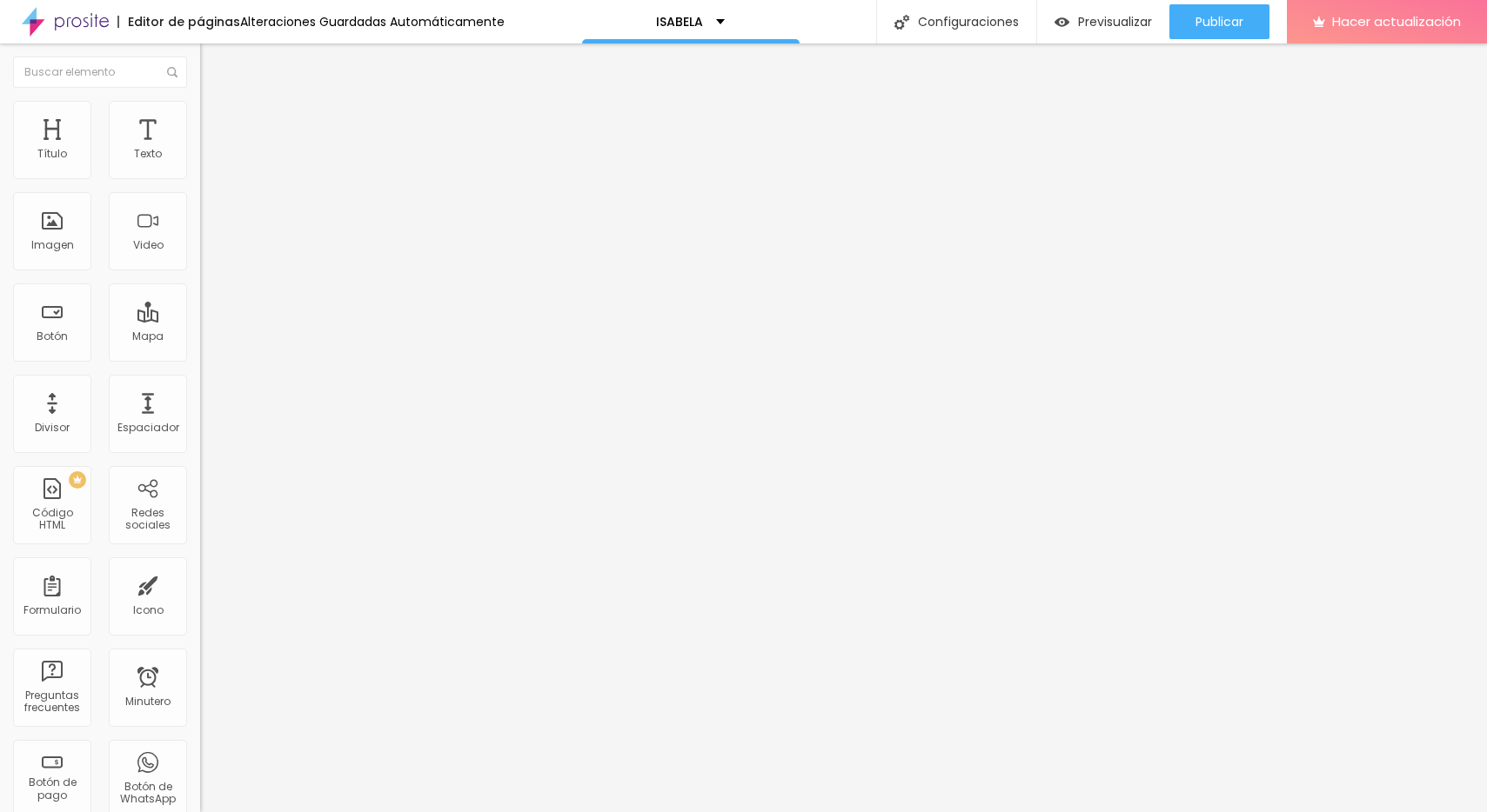
click at [214, 304] on icon "button" at bounding box center [216, 303] width 4 height 4
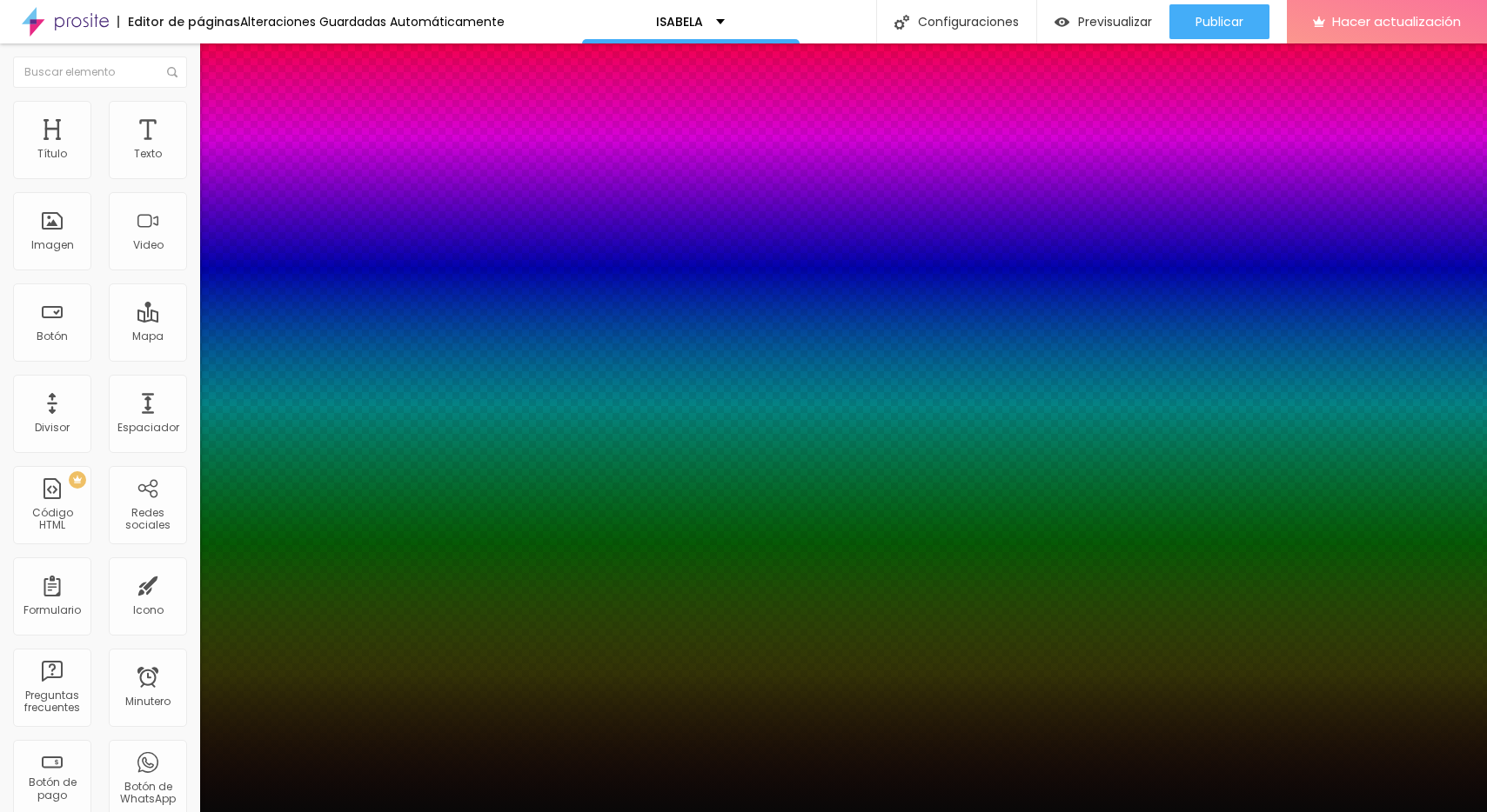
click at [323, 582] on div at bounding box center [743, 406] width 1487 height 812
drag, startPoint x: 323, startPoint y: 582, endPoint x: 323, endPoint y: 608, distance: 26.0
click at [16, 586] on div at bounding box center [7, 584] width 18 height 3
click at [323, 625] on div at bounding box center [743, 406] width 1487 height 812
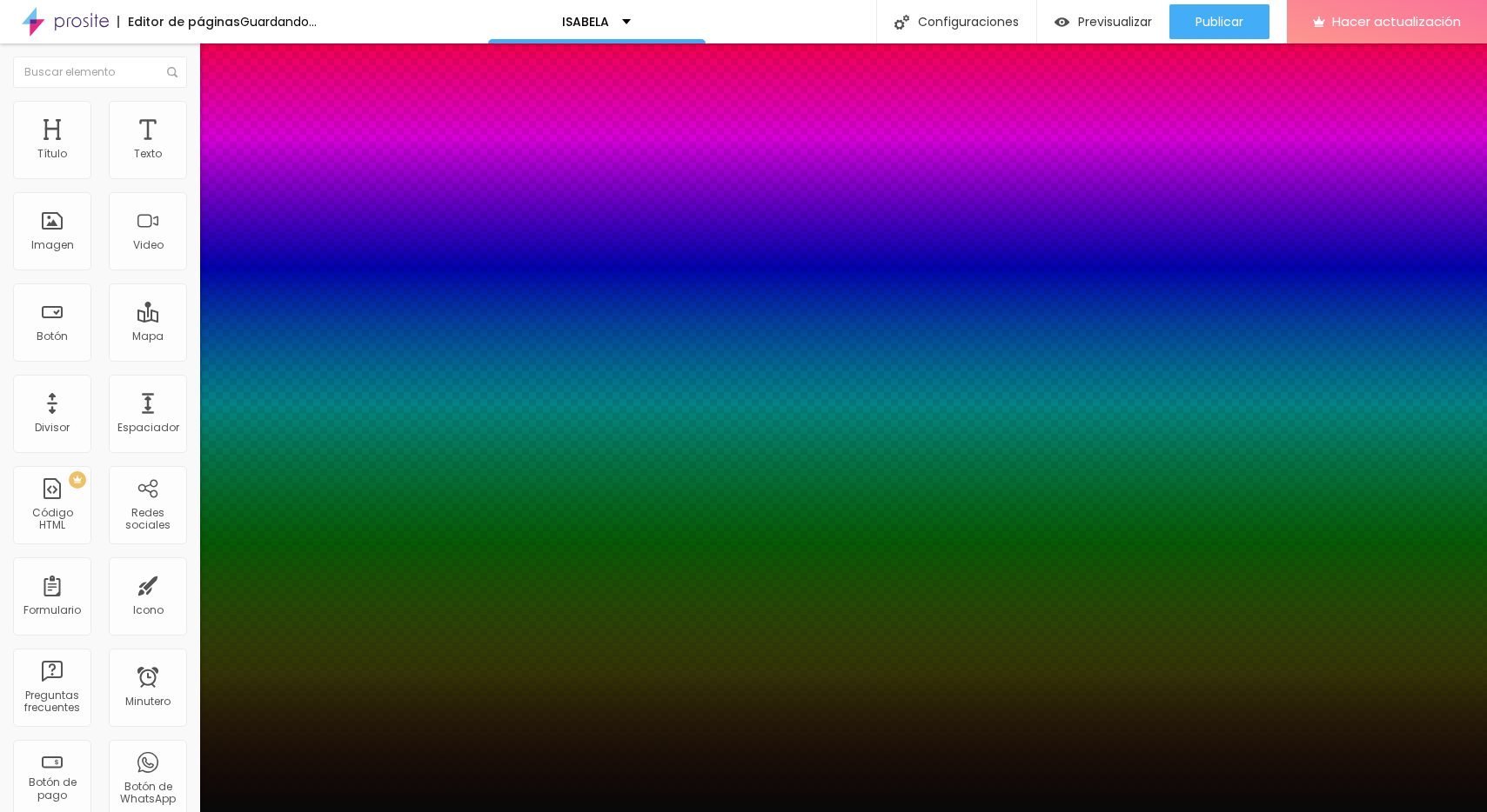
click at [322, 812] on div at bounding box center [743, 812] width 1487 height 0
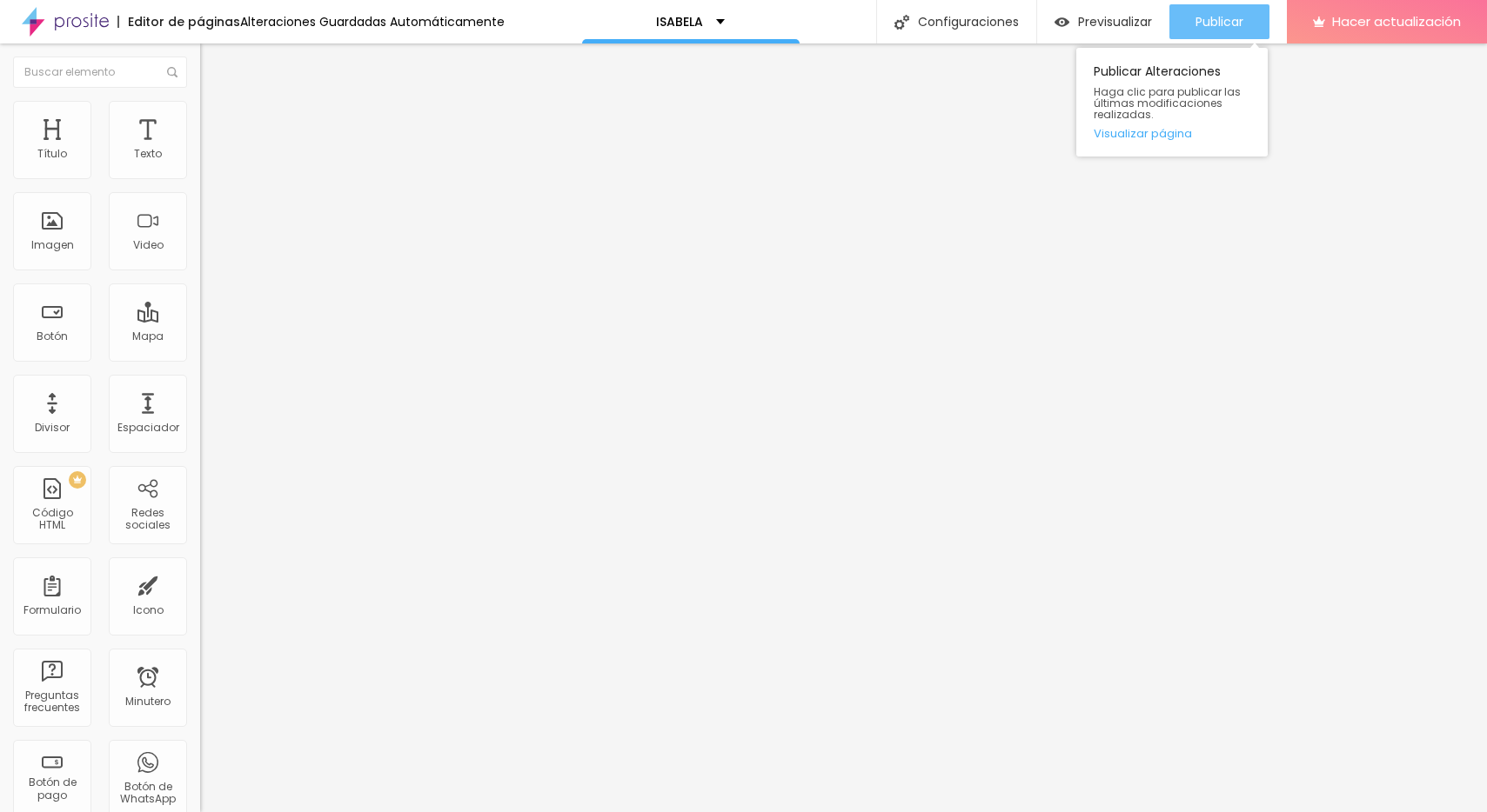
click at [1233, 20] on font "Publicar" at bounding box center [1220, 22] width 48 height 18
click at [1202, 20] on font "Publicar" at bounding box center [1220, 22] width 48 height 18
click at [213, 67] on img "button" at bounding box center [220, 63] width 14 height 14
click at [211, 150] on font "Cambiar imagen" at bounding box center [258, 142] width 94 height 15
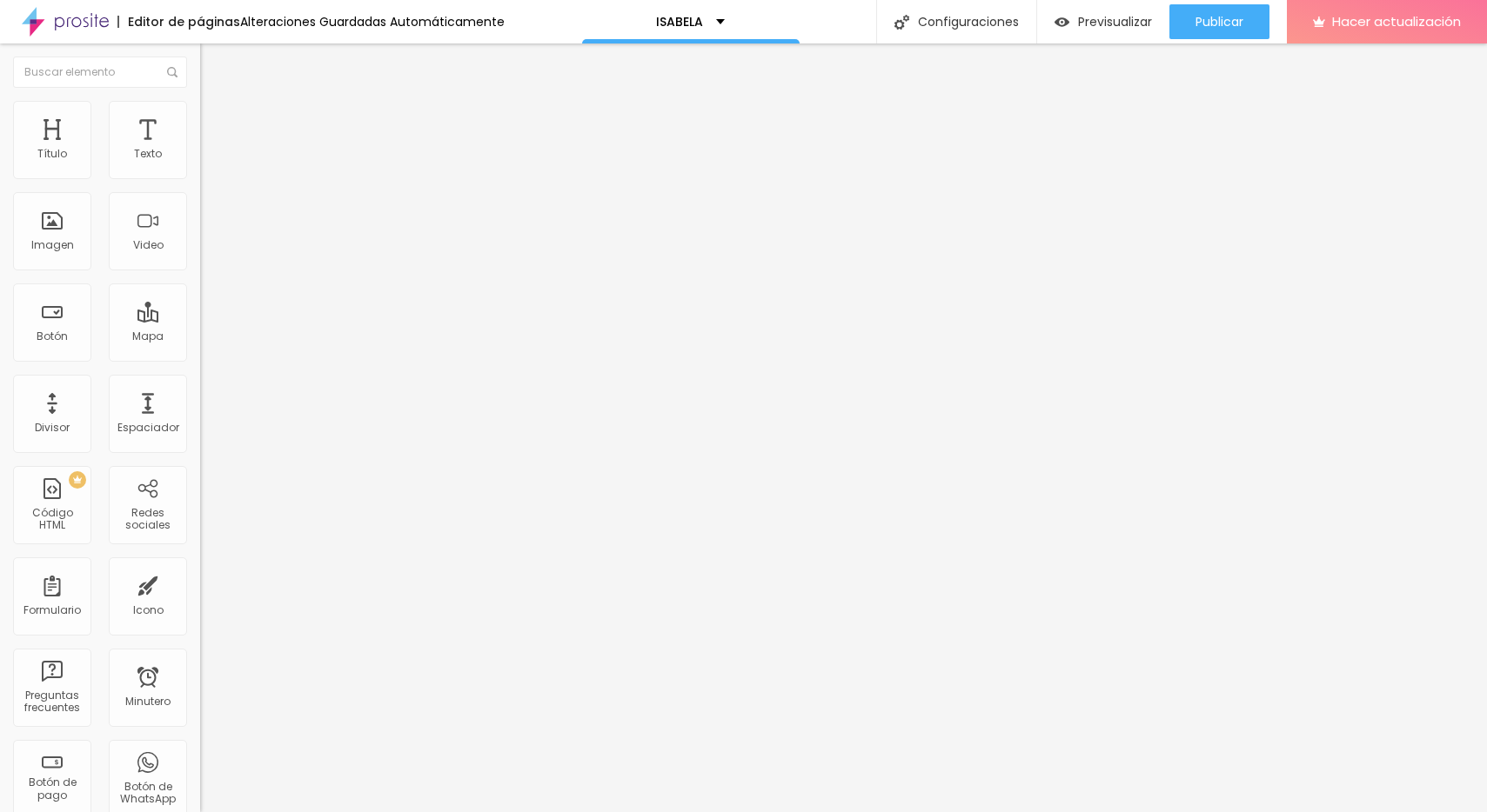
click at [1225, 14] on font "Publicar" at bounding box center [1220, 22] width 48 height 18
click at [200, 175] on img at bounding box center [205, 180] width 11 height 11
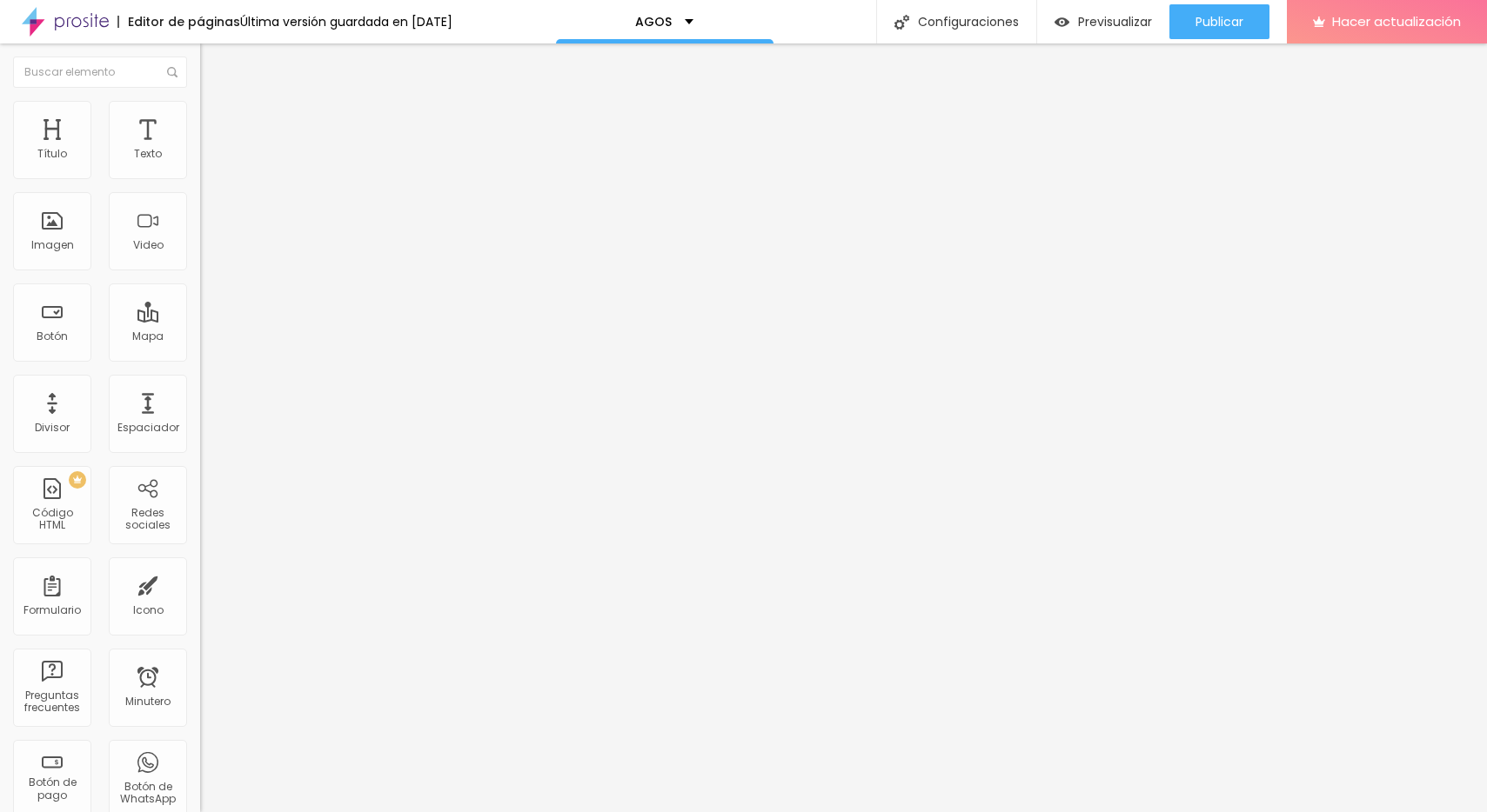
type input "CONFIRMAR ASISTENCIA ANTES DEL 20-10"
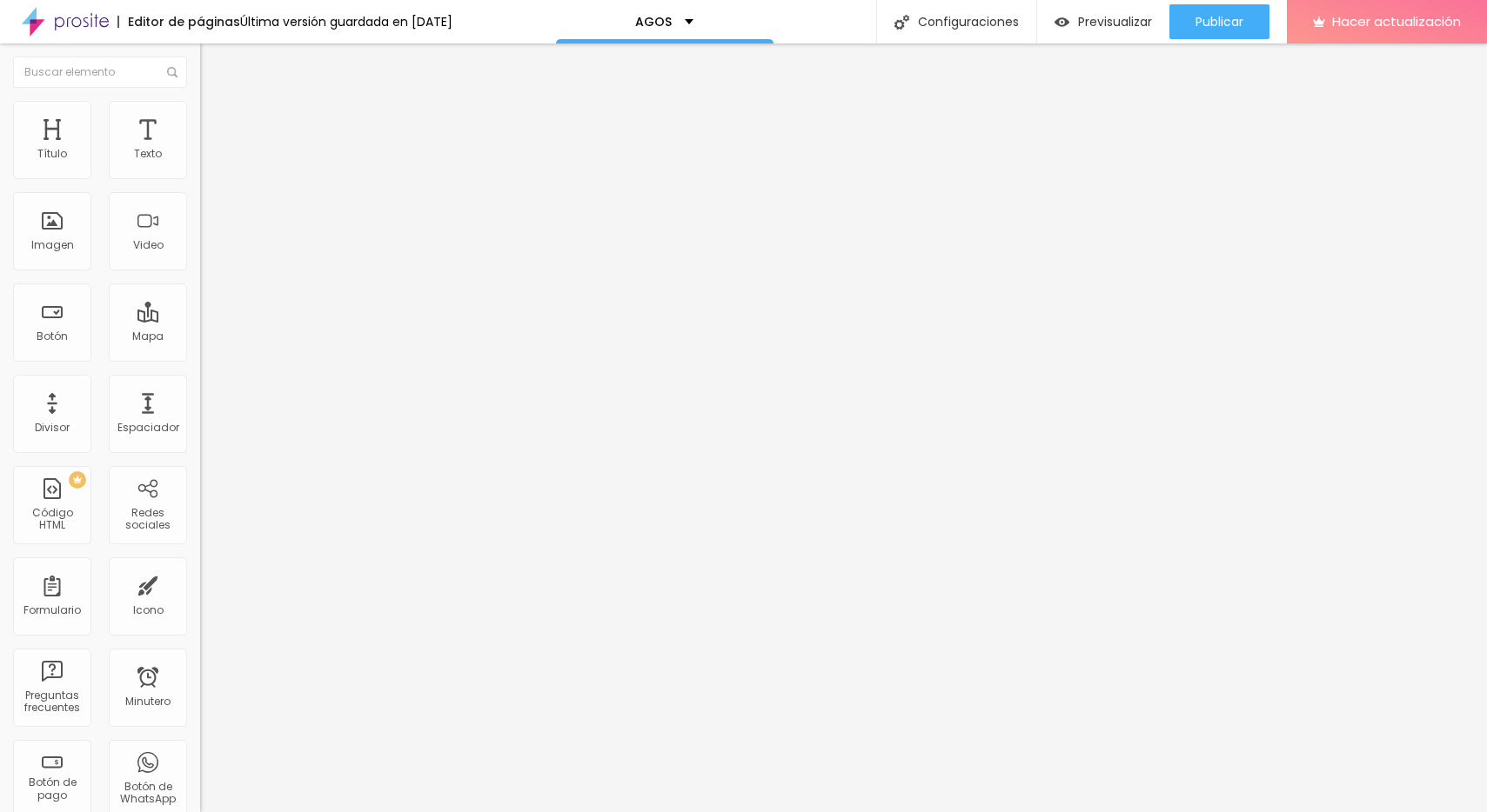
type input "u"
paste input "[EMAIL_ADDRESS][DOMAIN_NAME]"
type input "[EMAIL_ADDRESS][DOMAIN_NAME]"
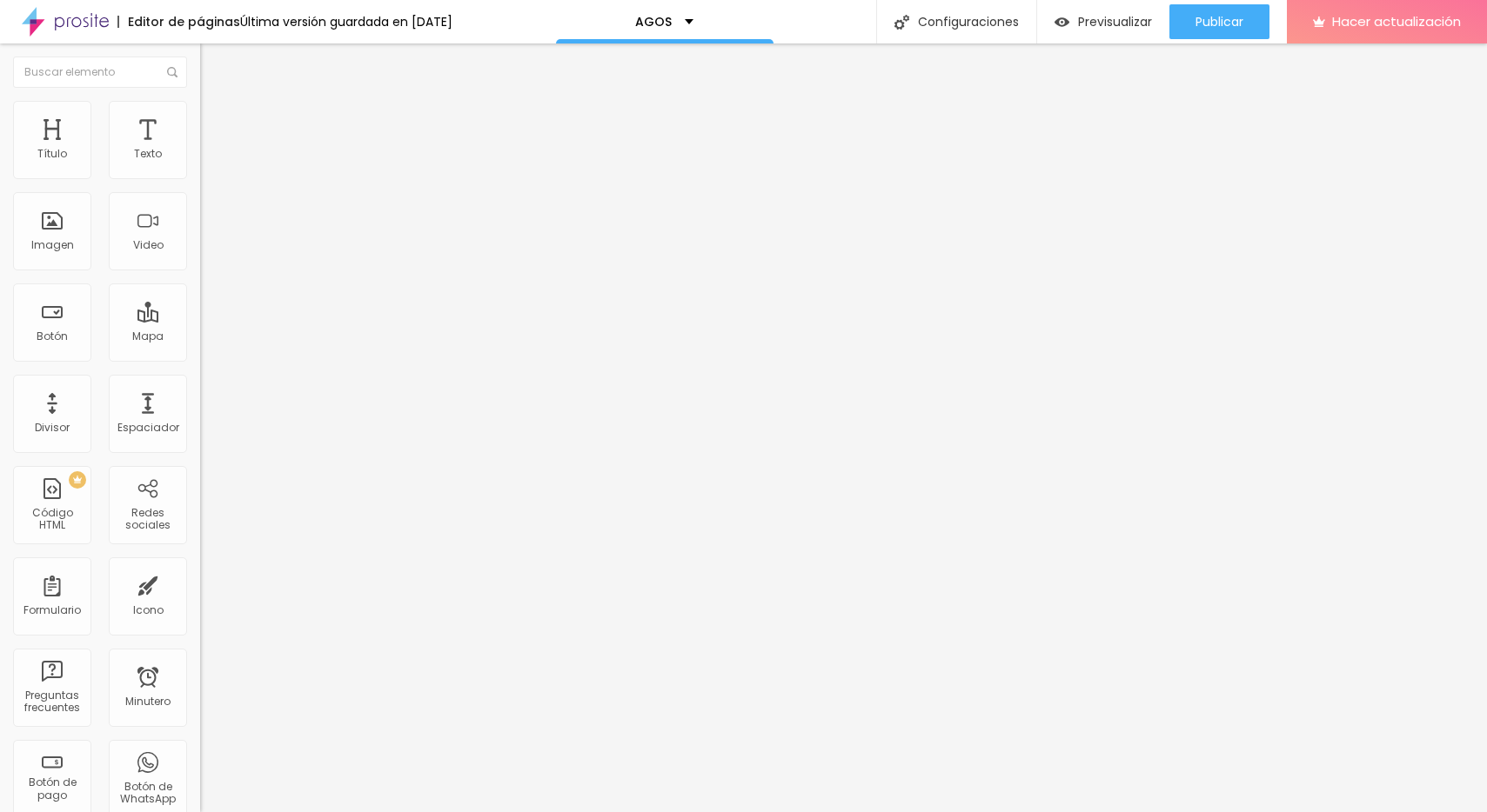
paste input "9954"
type input "[URL][DOMAIN_NAME]!,%20te%20confirmo%20mi%20asistencia%20para%20festejar%20tus%…"
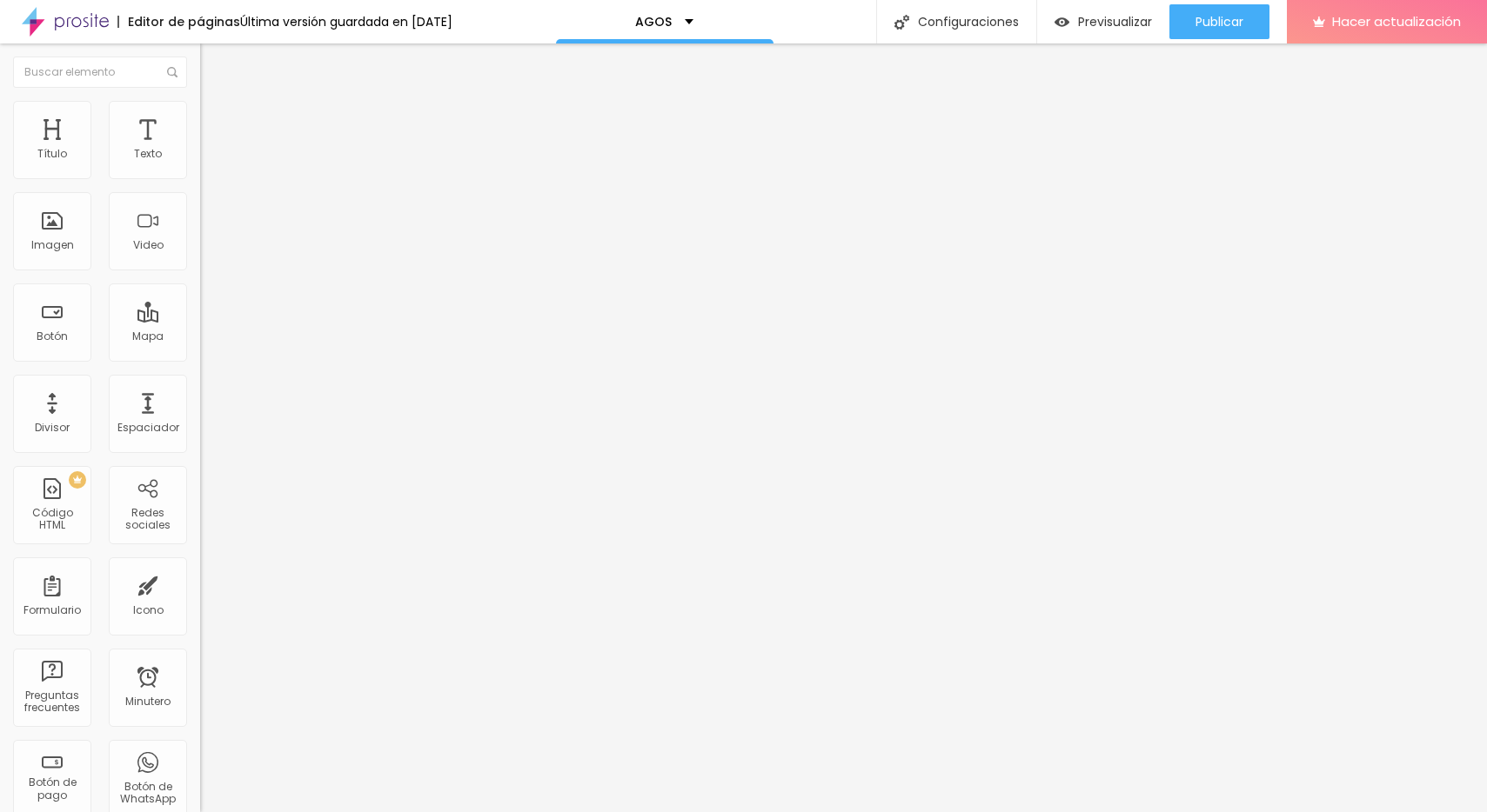
click at [200, 175] on div "INVITACIÓN AÑOS XV" at bounding box center [300, 161] width 200 height 30
click at [1226, 31] on div "Publicar" at bounding box center [1220, 21] width 48 height 35
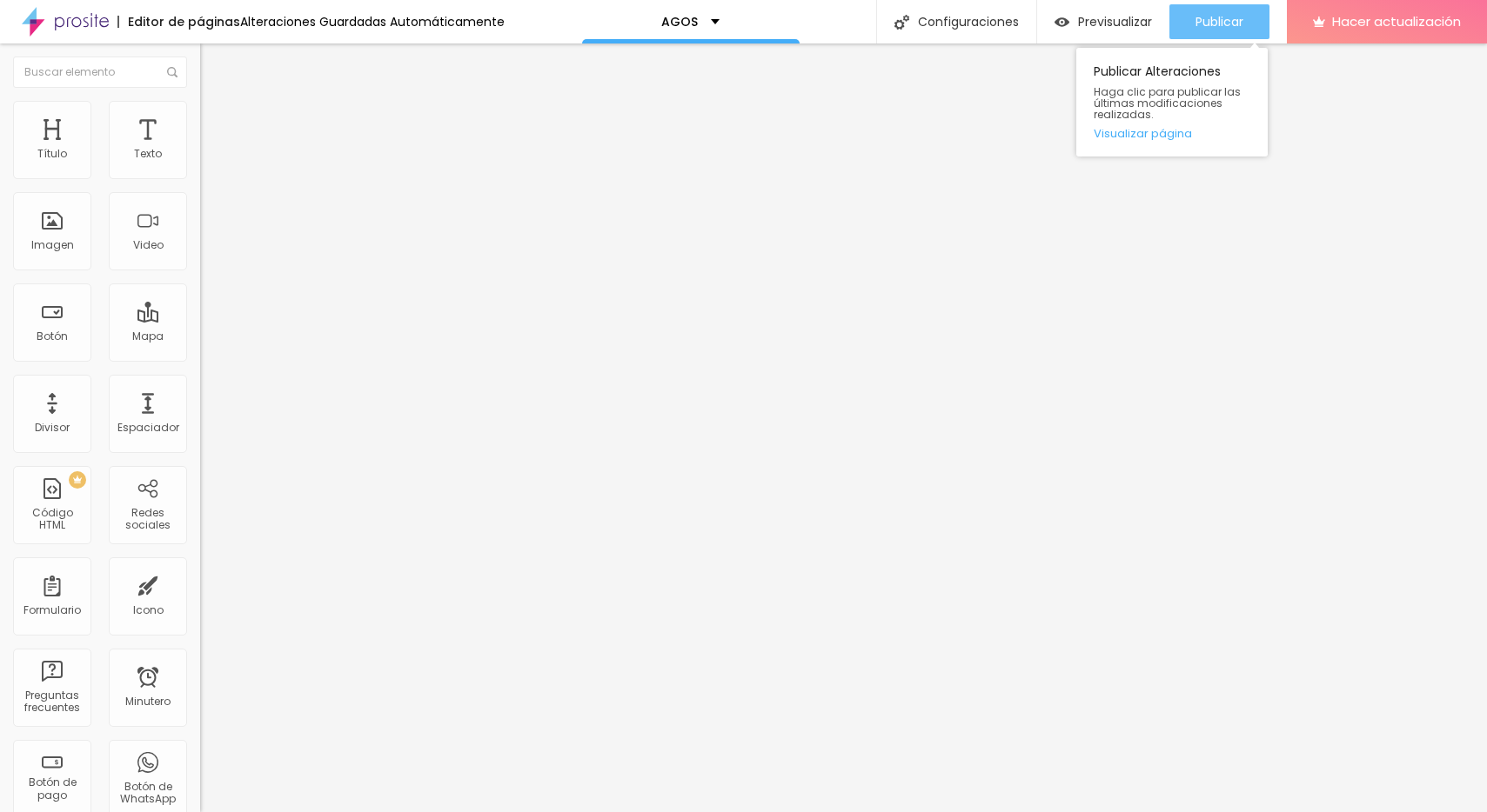
click at [1235, 19] on font "Publicar" at bounding box center [1220, 22] width 48 height 18
click at [1227, 19] on font "Publicar" at bounding box center [1220, 22] width 48 height 18
click at [1231, 14] on font "Publicar" at bounding box center [1220, 22] width 48 height 18
